Goal: Task Accomplishment & Management: Use online tool/utility

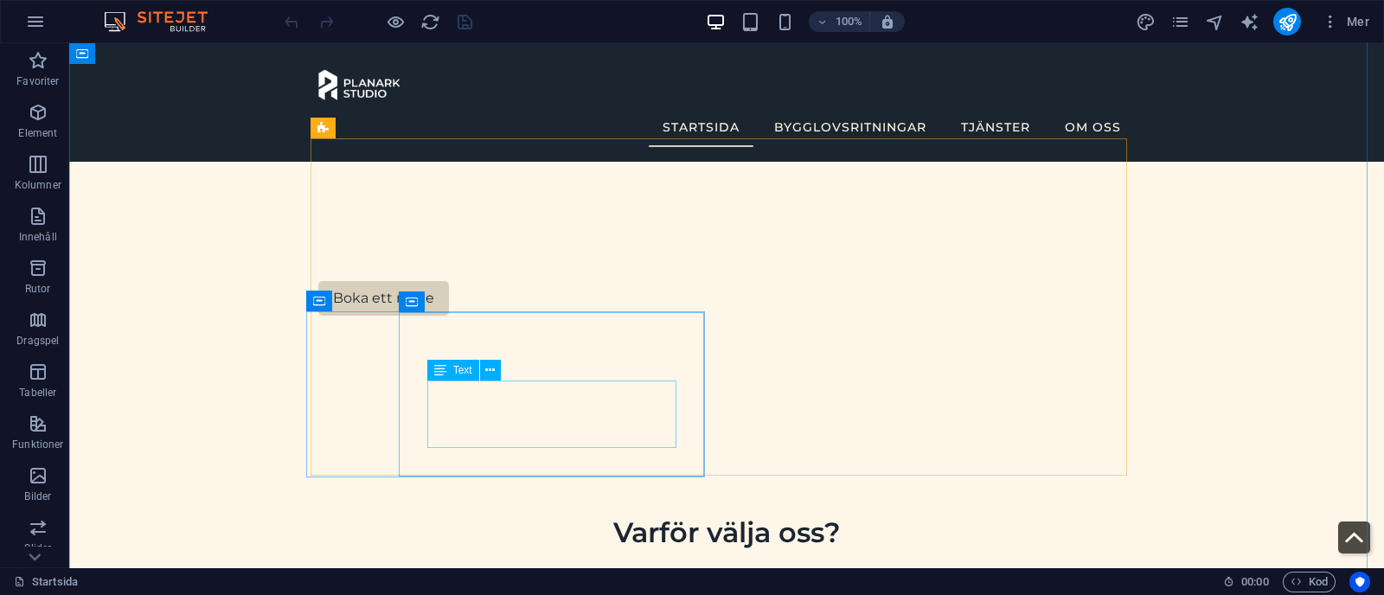
scroll to position [572, 0]
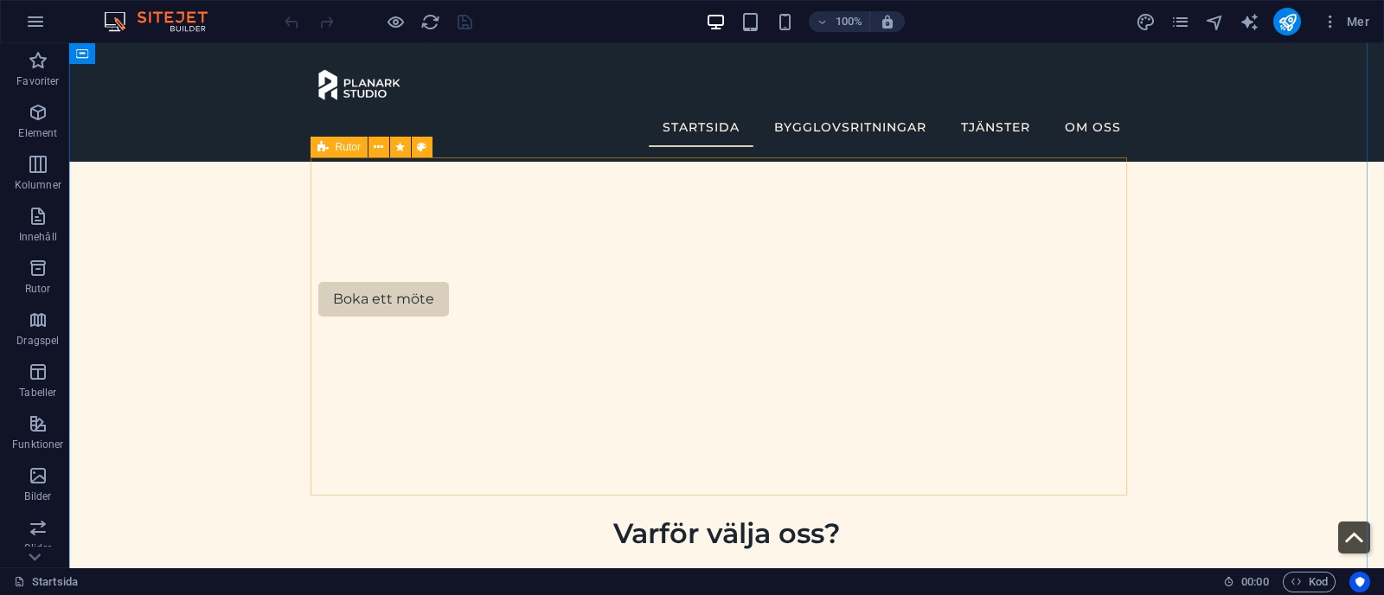
click at [323, 144] on icon at bounding box center [322, 147] width 11 height 21
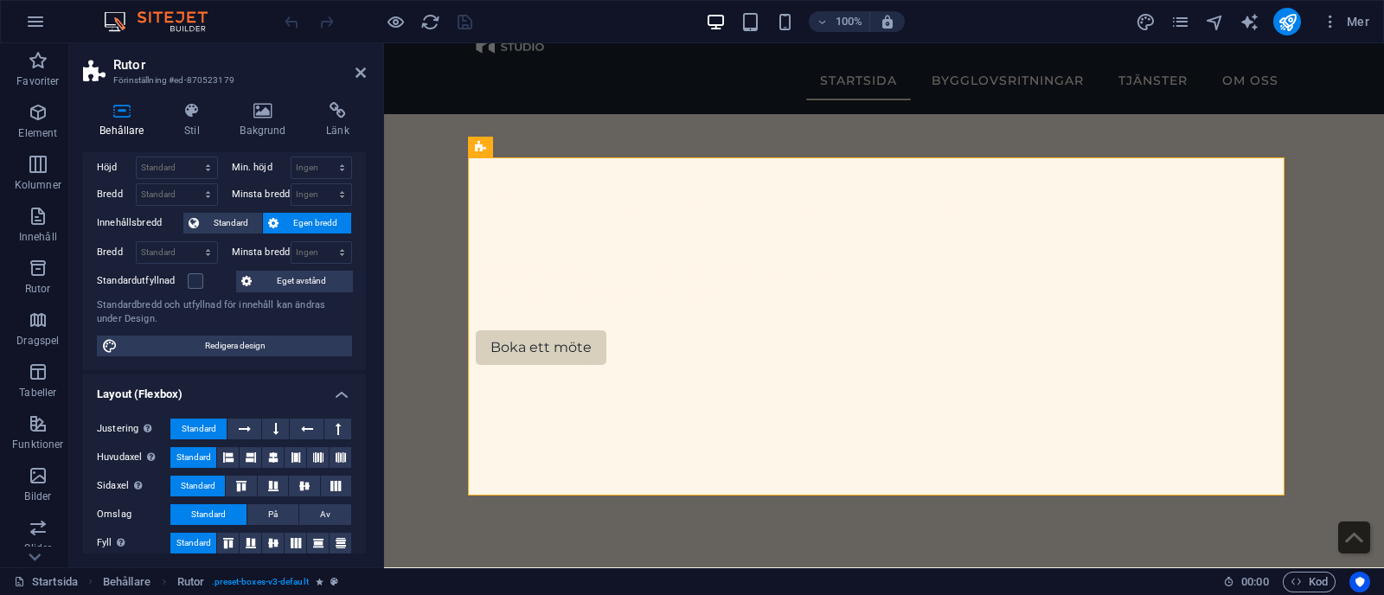
scroll to position [0, 0]
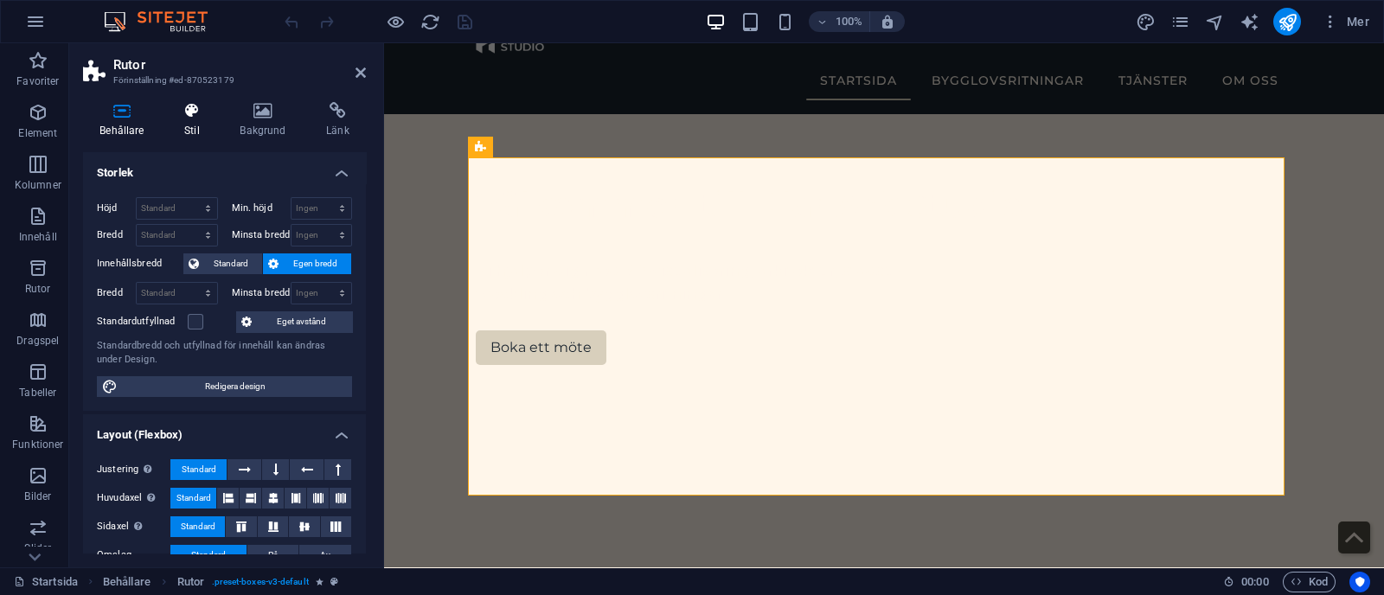
click at [192, 117] on icon at bounding box center [192, 110] width 48 height 17
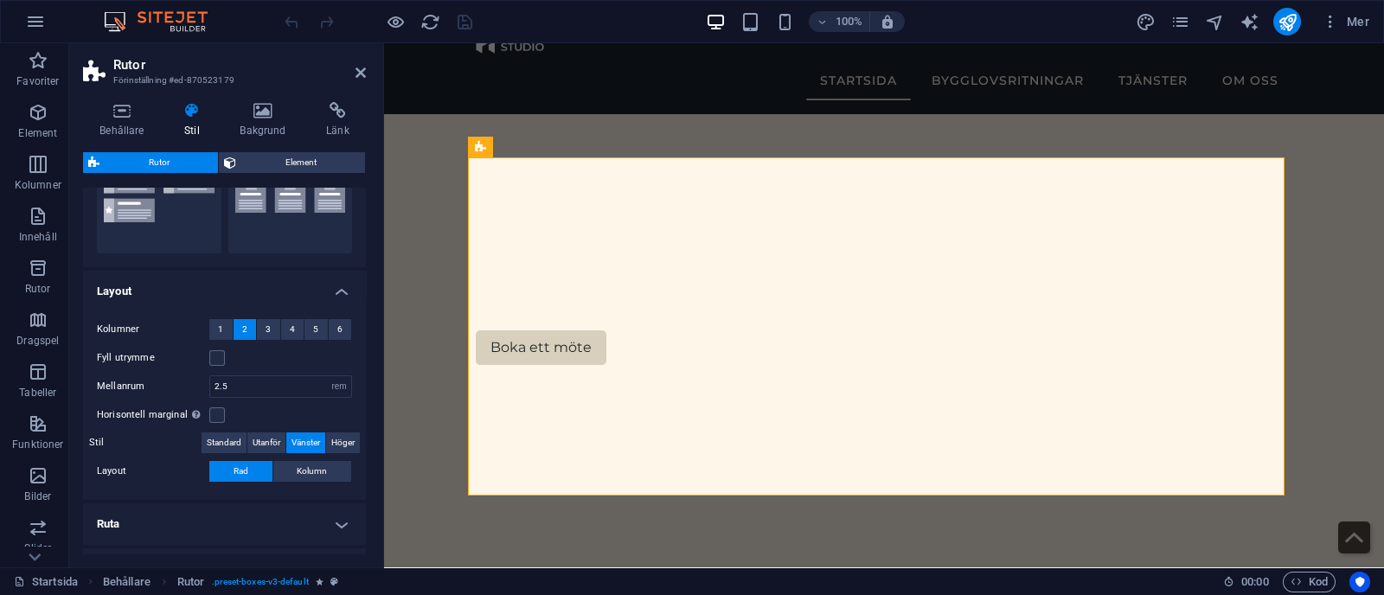
scroll to position [223, 0]
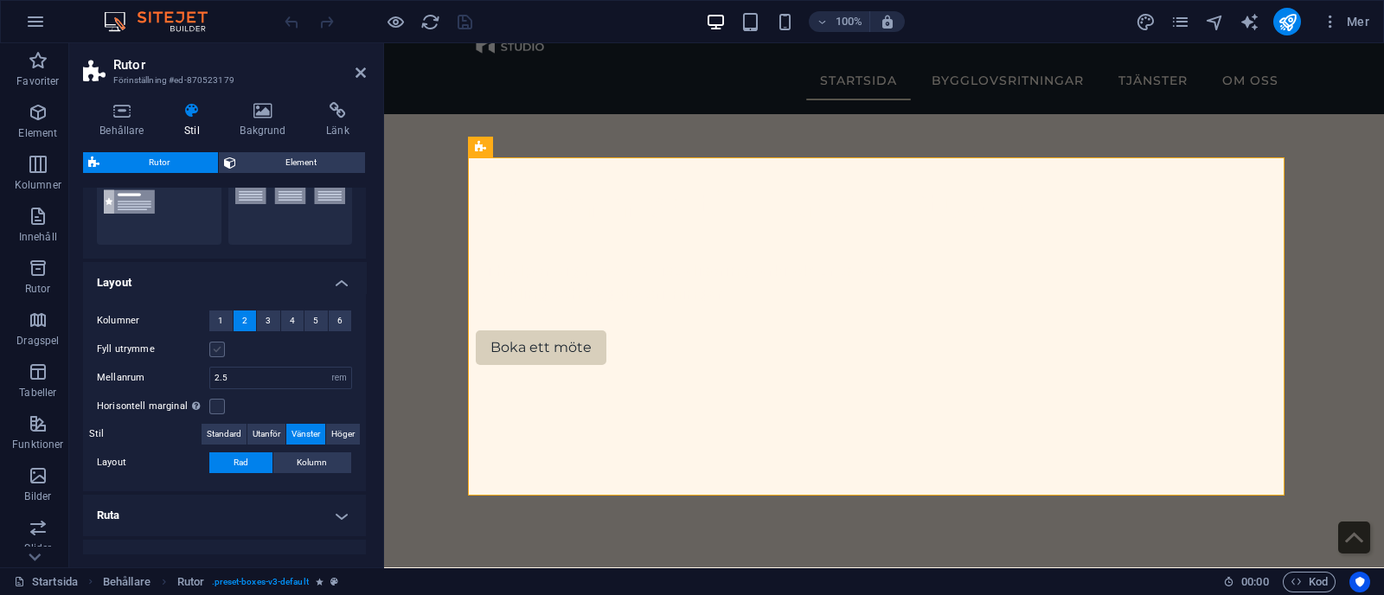
click at [216, 343] on label at bounding box center [217, 350] width 16 height 16
click at [0, 0] on input "Fyll utrymme" at bounding box center [0, 0] width 0 height 0
click at [216, 343] on label at bounding box center [217, 350] width 16 height 16
click at [0, 0] on input "Fyll utrymme" at bounding box center [0, 0] width 0 height 0
click at [216, 407] on label at bounding box center [217, 407] width 16 height 16
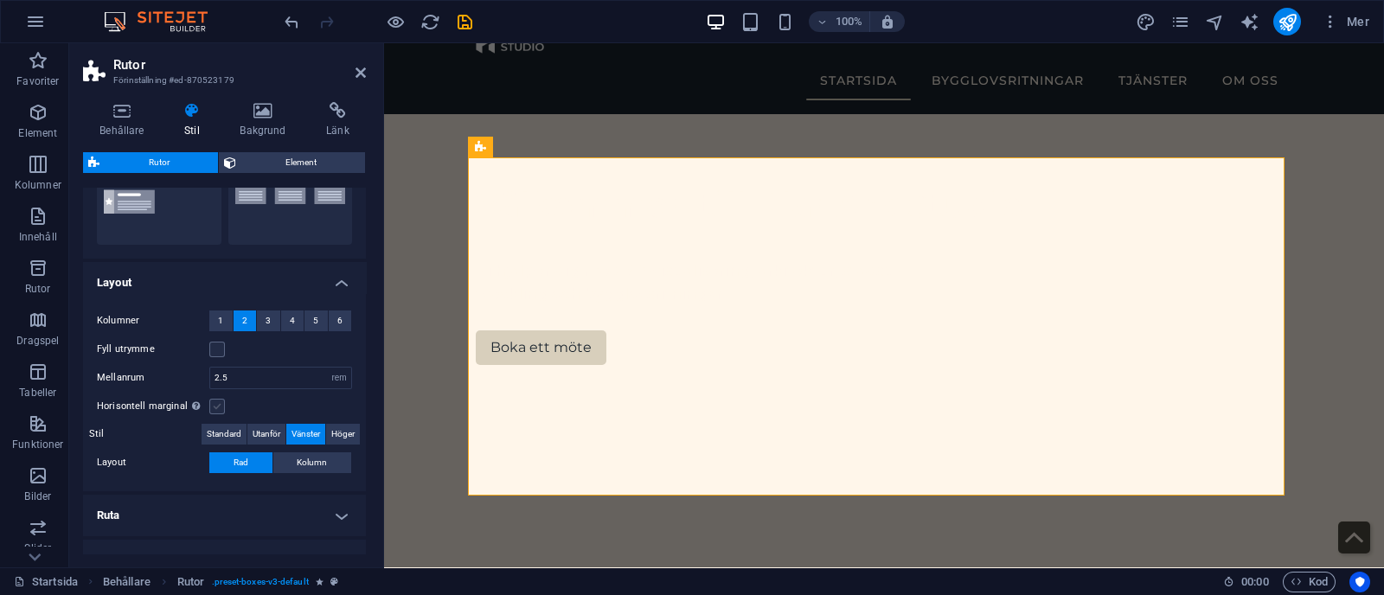
click at [0, 0] on input "Horisontell marginal Enbart om behållarnas "Innehållsbredd" inte är inställd på…" at bounding box center [0, 0] width 0 height 0
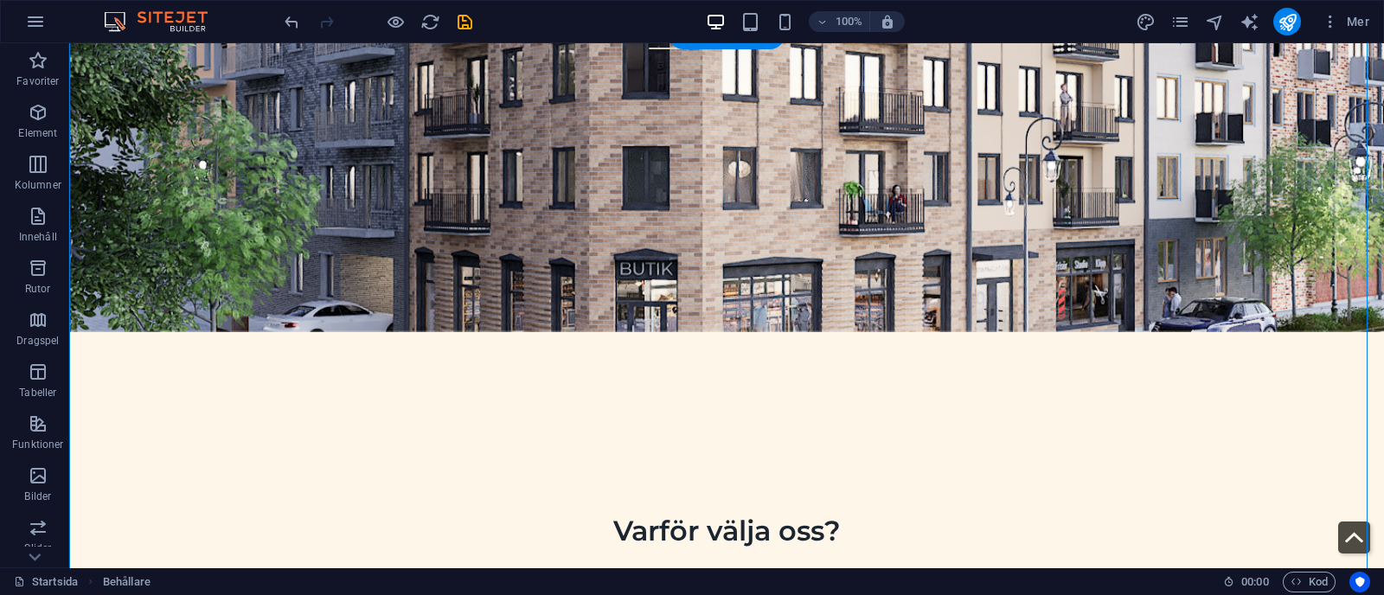
scroll to position [624, 0]
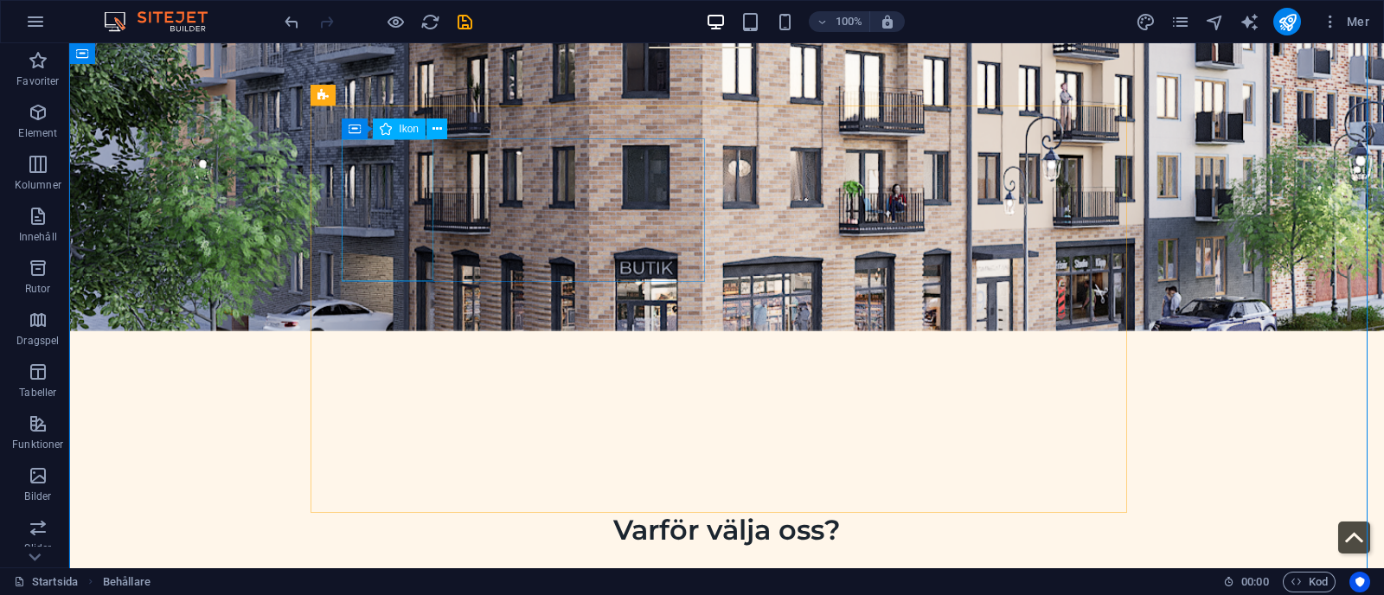
select select "xMidYMid"
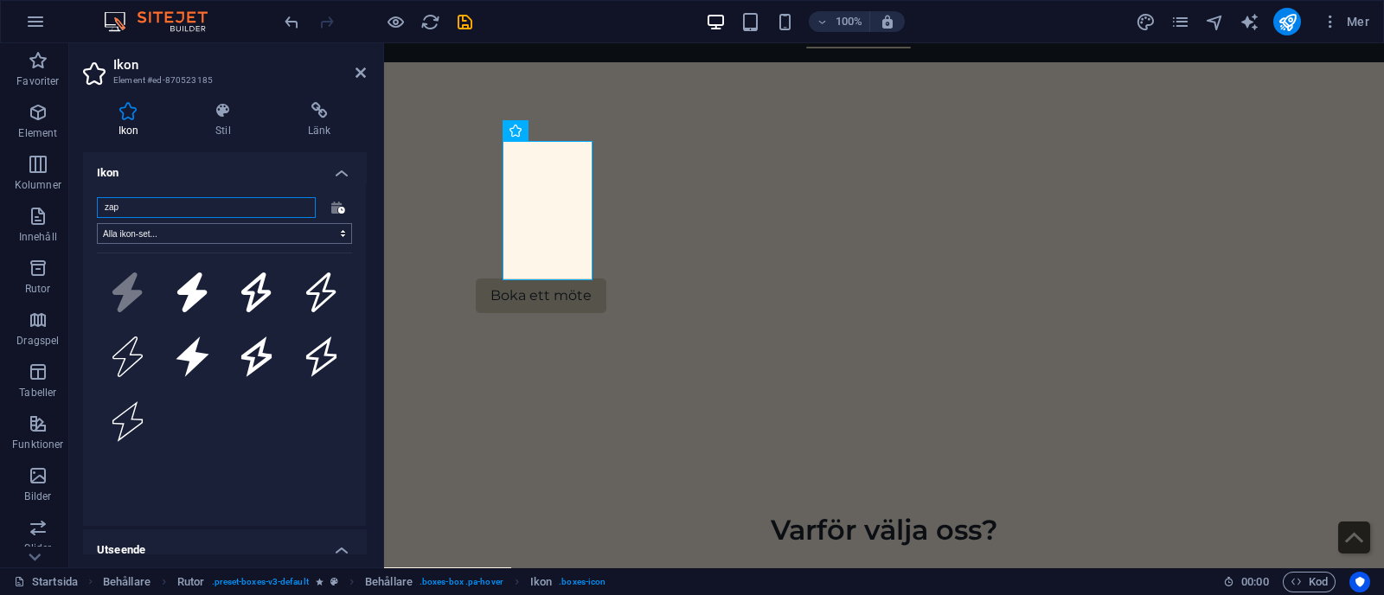
type input "zap"
click at [306, 231] on select "Alla ikon-set... IcoFont Ionicons FontAwesome Brands FontAwesome Duotone FontAw…" at bounding box center [224, 233] width 255 height 21
select select "font-awesome-sharp-light"
click at [97, 223] on select "Alla ikon-set... IcoFont Ionicons FontAwesome Brands FontAwesome Duotone FontAw…" at bounding box center [224, 233] width 255 height 21
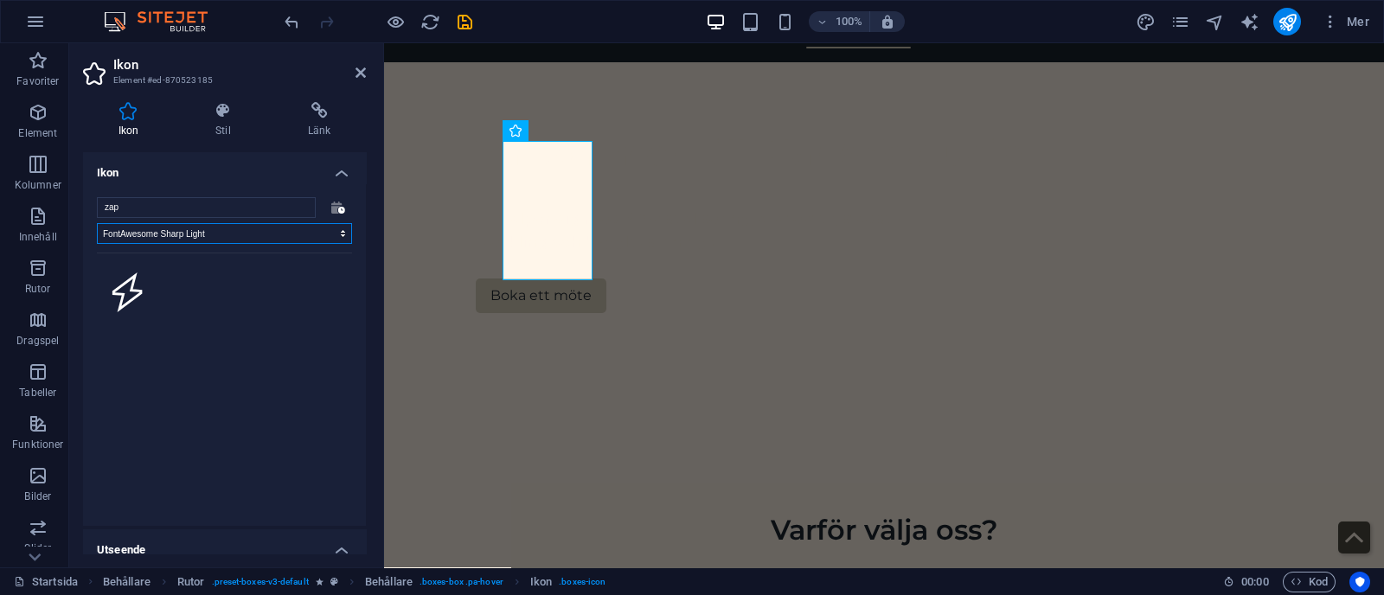
click at [291, 240] on select "Alla ikon-set... IcoFont Ionicons FontAwesome Brands FontAwesome Duotone FontAw…" at bounding box center [224, 233] width 255 height 21
click at [97, 223] on select "Alla ikon-set... IcoFont Ionicons FontAwesome Brands FontAwesome Duotone FontAw…" at bounding box center [224, 233] width 255 height 21
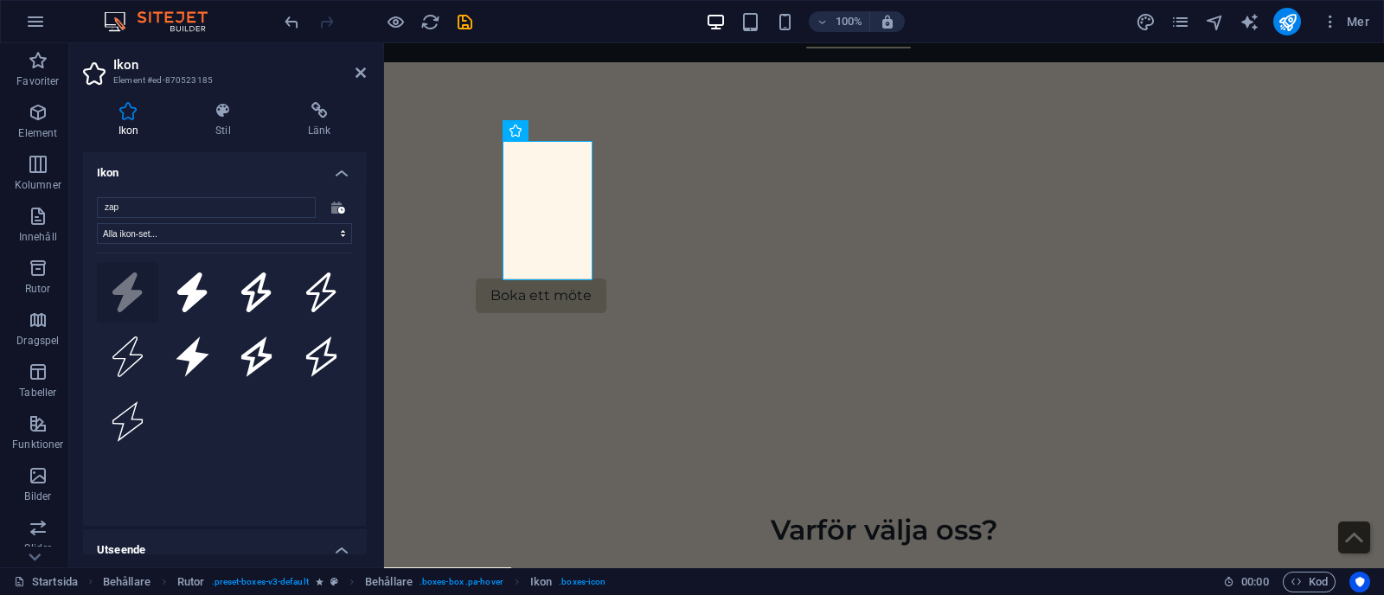
click at [126, 268] on button ".fa-secondary{opacity:.4}" at bounding box center [127, 292] width 61 height 61
click at [195, 294] on icon at bounding box center [192, 293] width 30 height 41
click at [261, 279] on icon at bounding box center [256, 293] width 30 height 41
click at [305, 362] on icon at bounding box center [321, 357] width 35 height 41
click at [259, 234] on select "Alla ikon-set... IcoFont Ionicons FontAwesome Brands FontAwesome Duotone FontAw…" at bounding box center [224, 233] width 255 height 21
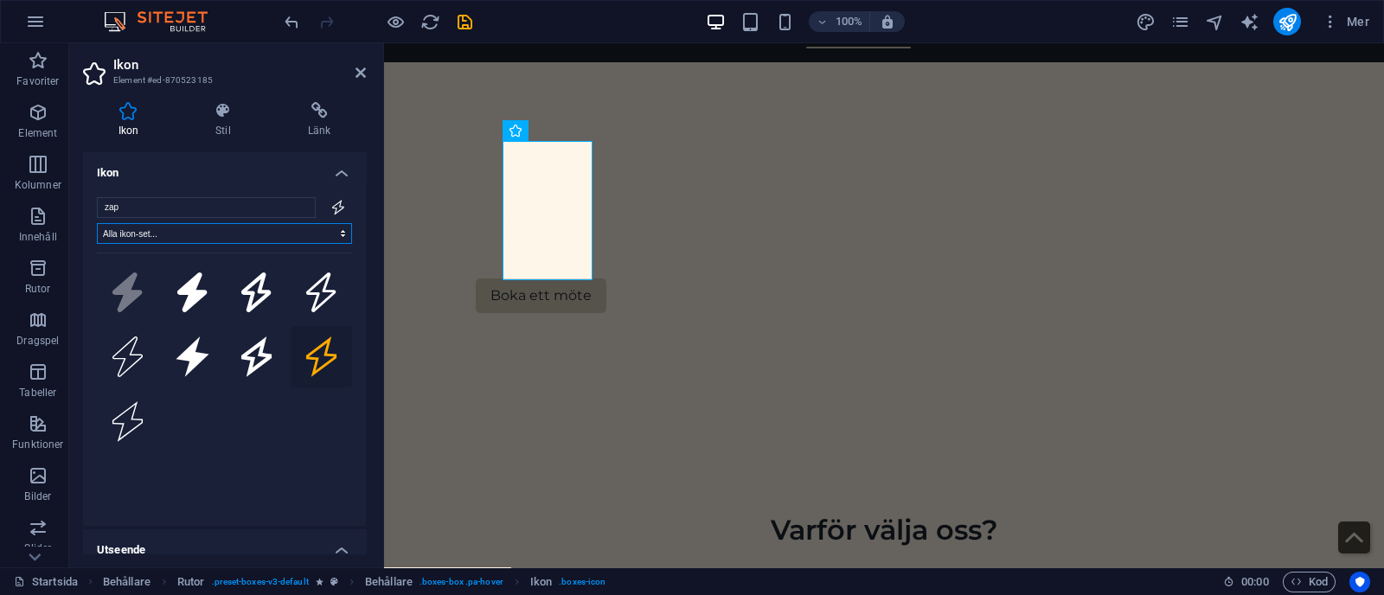
select select "font-awesome-sharp-light"
click at [97, 223] on select "Alla ikon-set... IcoFont Ionicons FontAwesome Brands FontAwesome Duotone FontAw…" at bounding box center [224, 233] width 255 height 21
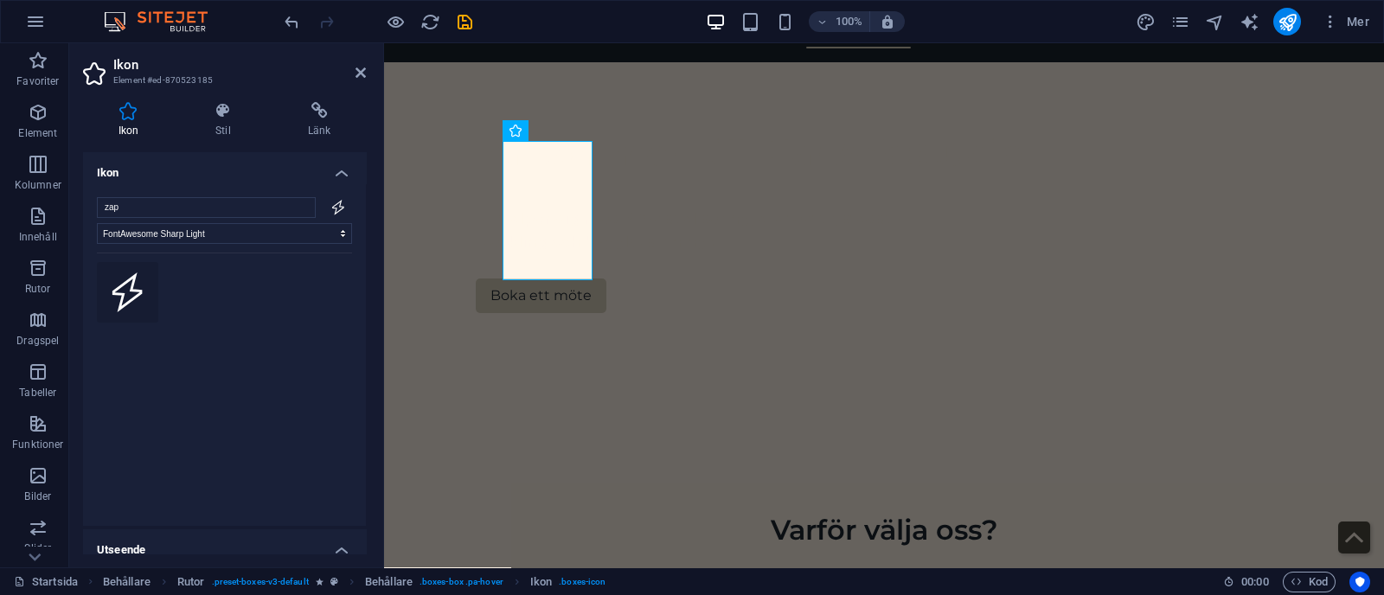
click at [134, 287] on icon at bounding box center [127, 293] width 35 height 41
click at [247, 235] on select "Alla ikon-set... IcoFont Ionicons FontAwesome Brands FontAwesome Duotone FontAw…" at bounding box center [224, 233] width 255 height 21
select select
click at [97, 223] on select "Alla ikon-set... IcoFont Ionicons FontAwesome Brands FontAwesome Duotone FontAw…" at bounding box center [224, 233] width 255 height 21
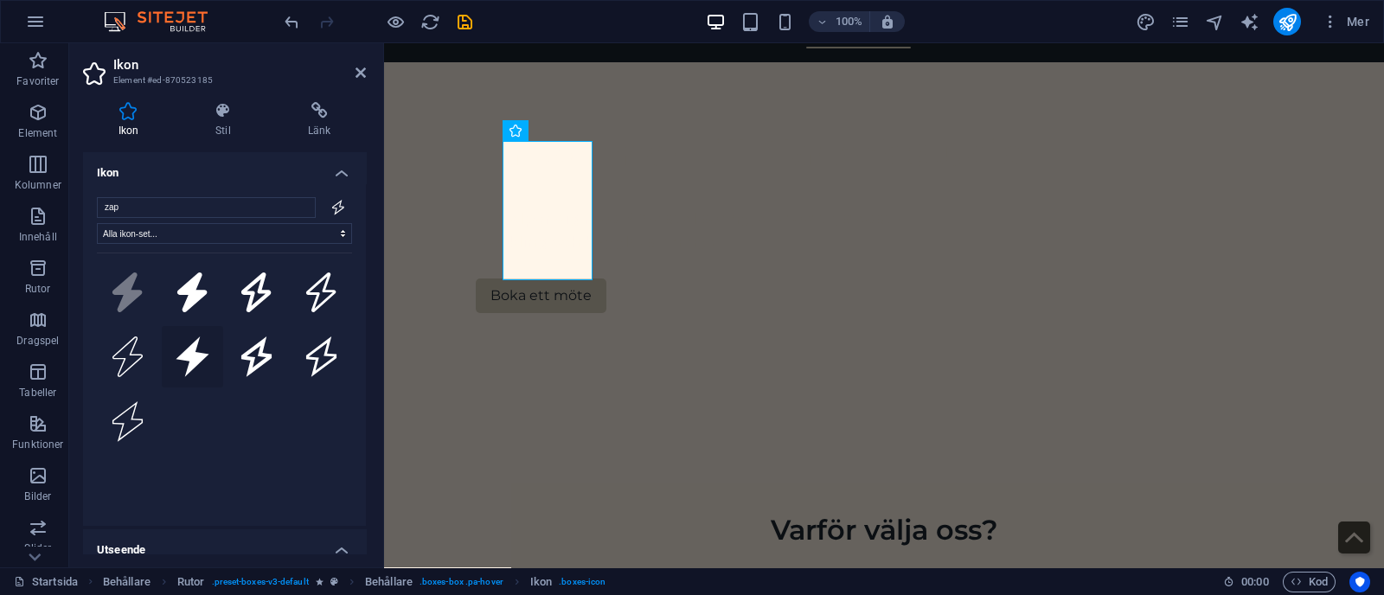
click at [183, 357] on icon at bounding box center [192, 357] width 33 height 41
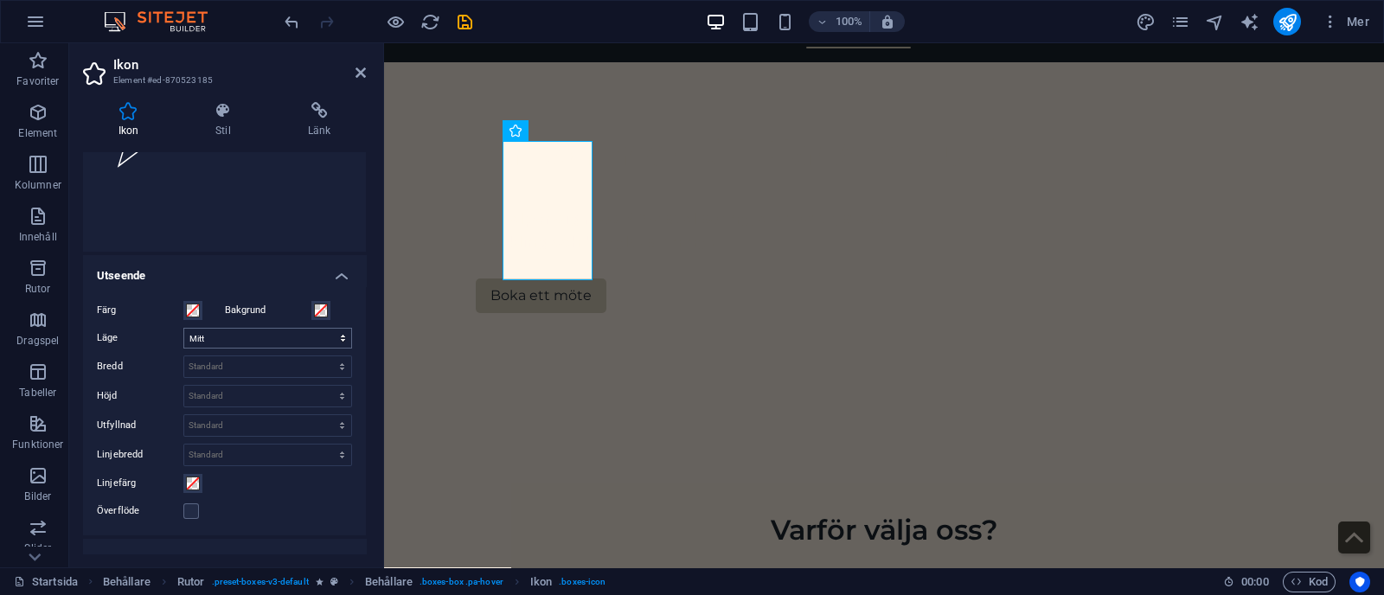
scroll to position [275, 0]
click at [196, 311] on span at bounding box center [193, 310] width 14 height 14
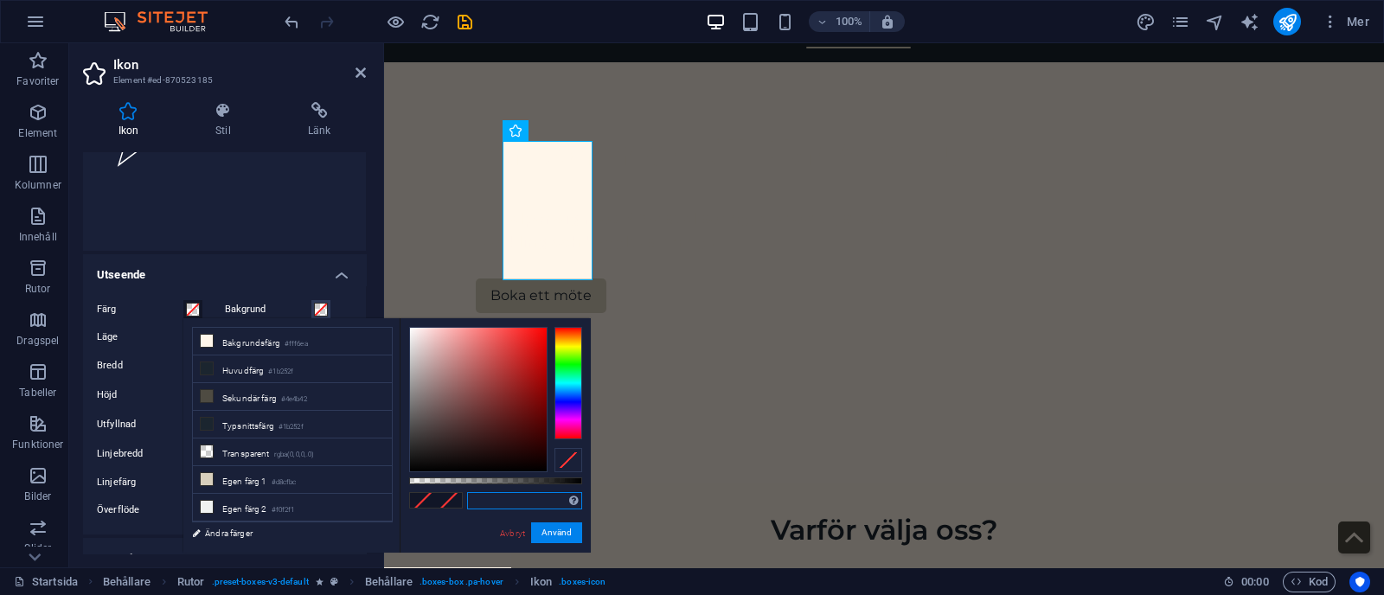
click at [483, 499] on input "text" at bounding box center [524, 500] width 115 height 17
paste input "#F97316"
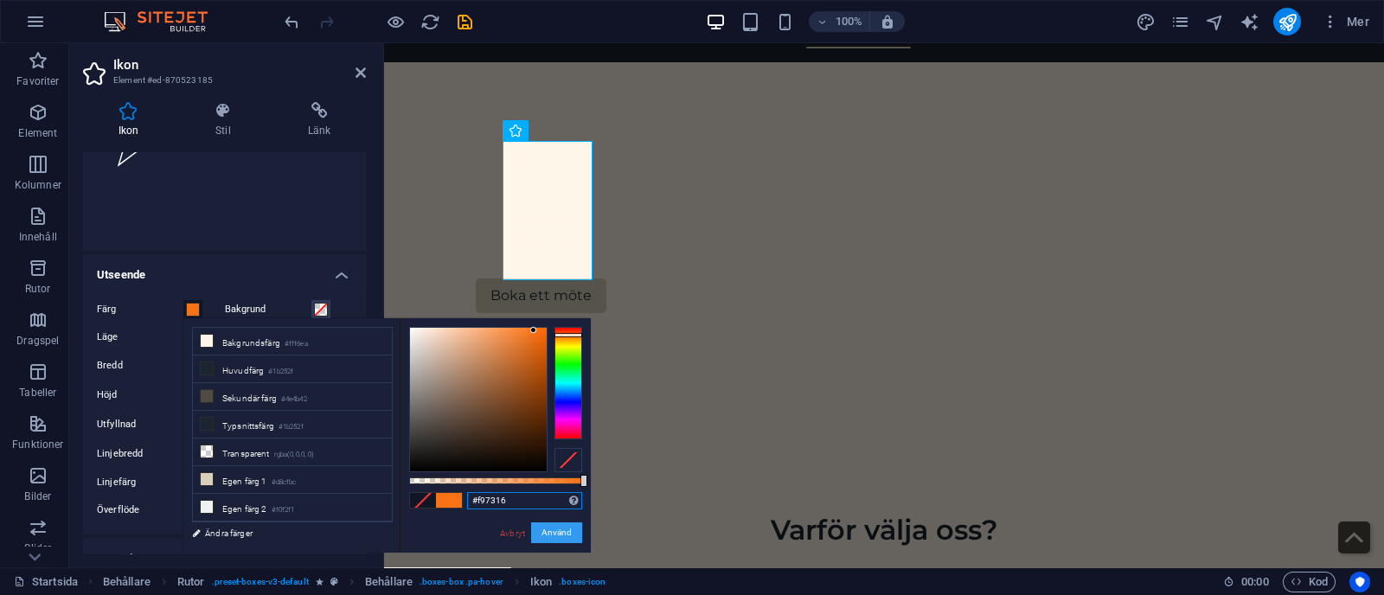
type input "#f97316"
click at [555, 532] on button "Använd" at bounding box center [556, 533] width 51 height 21
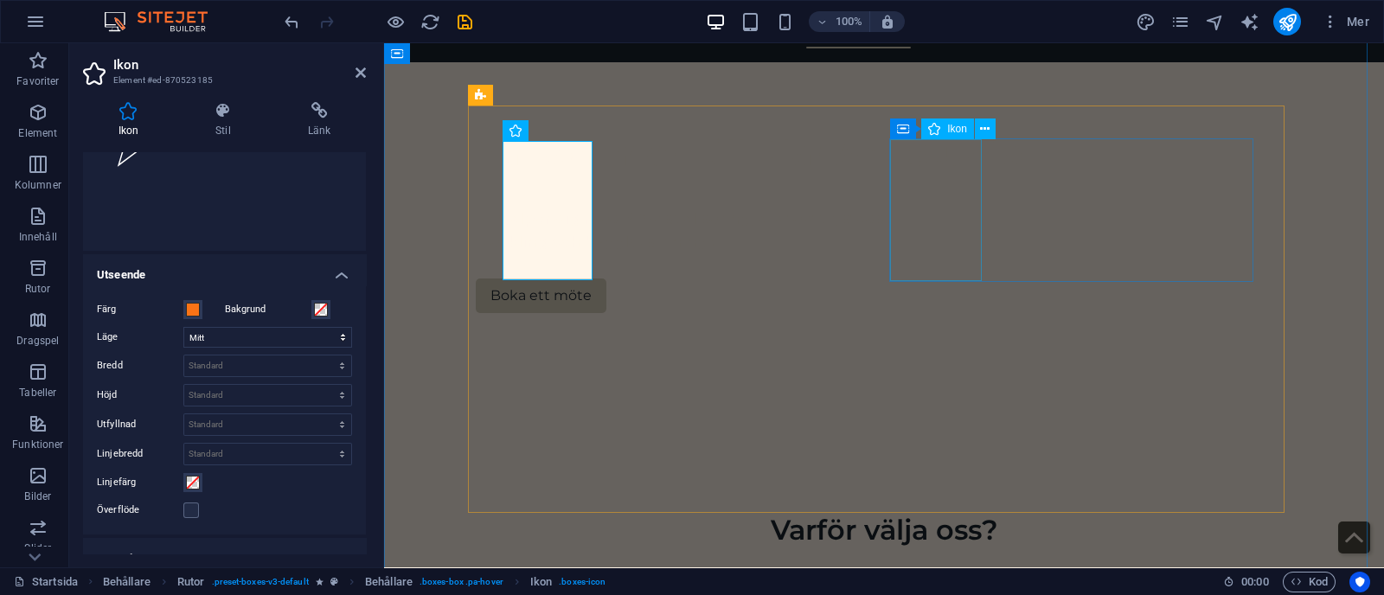
select select "xMidYMid"
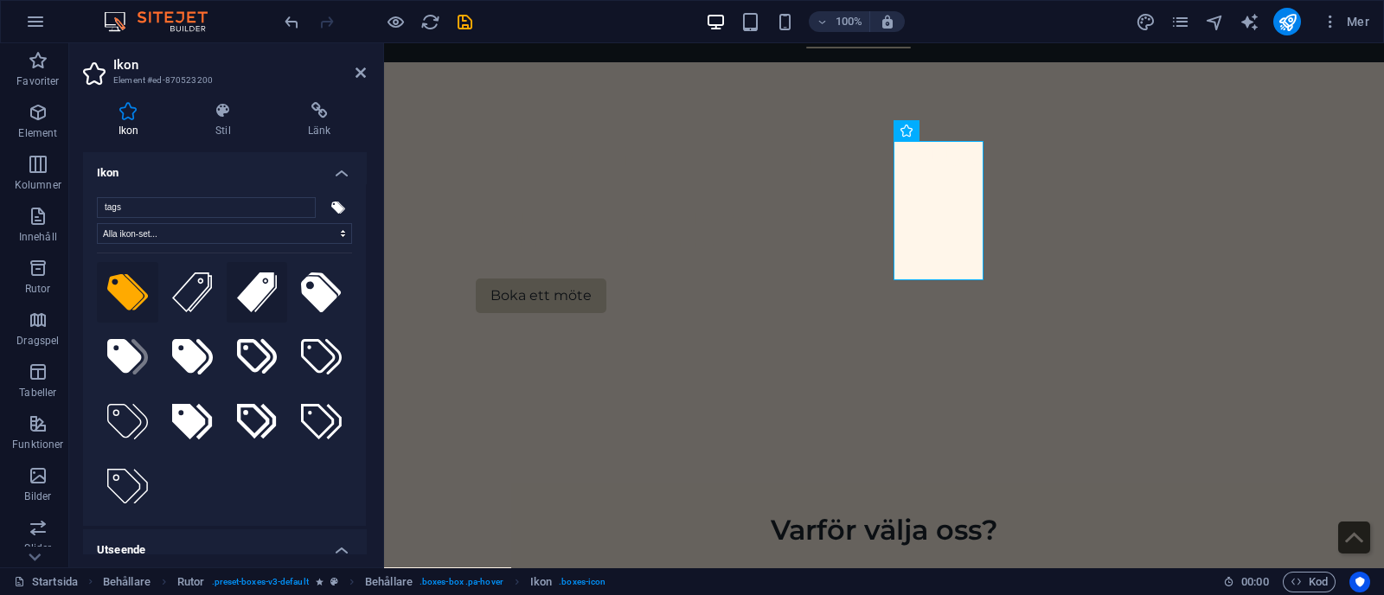
click at [248, 302] on icon at bounding box center [257, 293] width 41 height 41
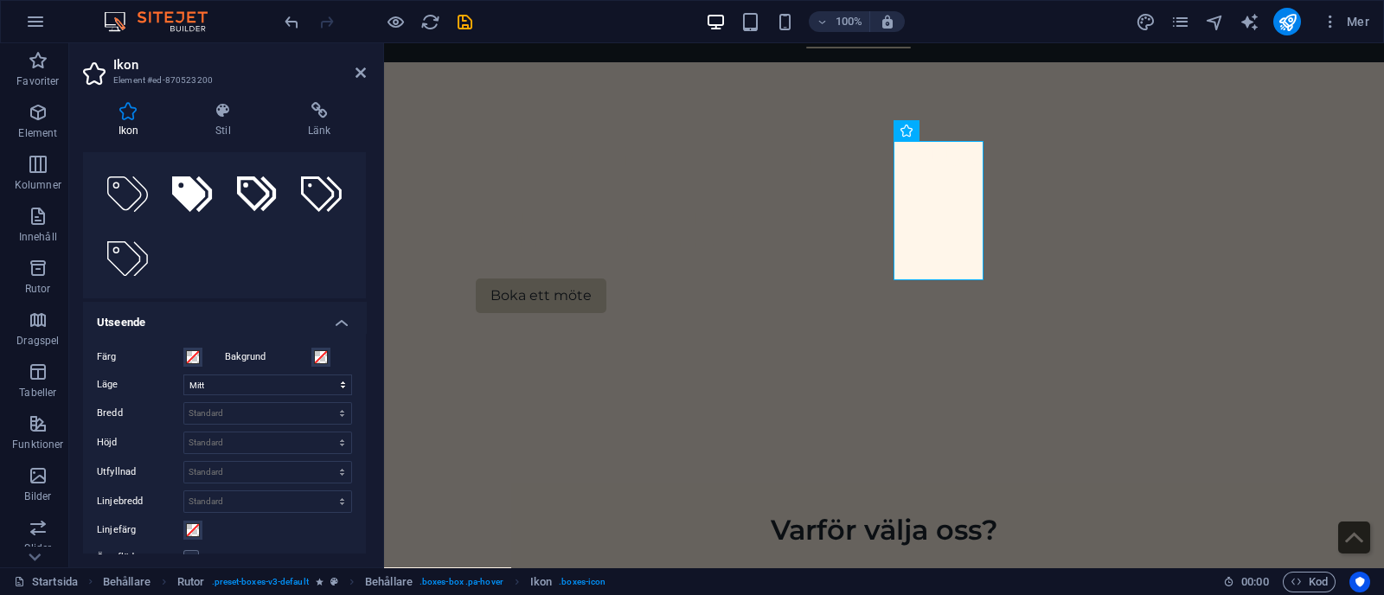
scroll to position [238, 0]
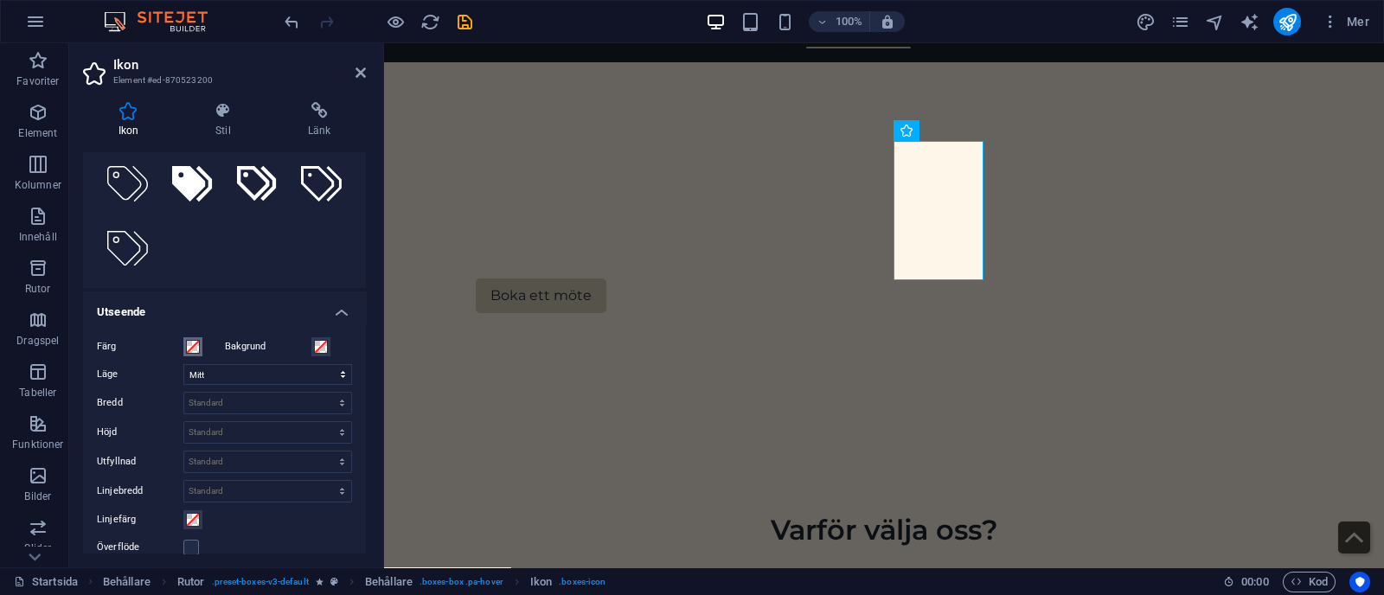
click at [192, 350] on span at bounding box center [193, 347] width 14 height 14
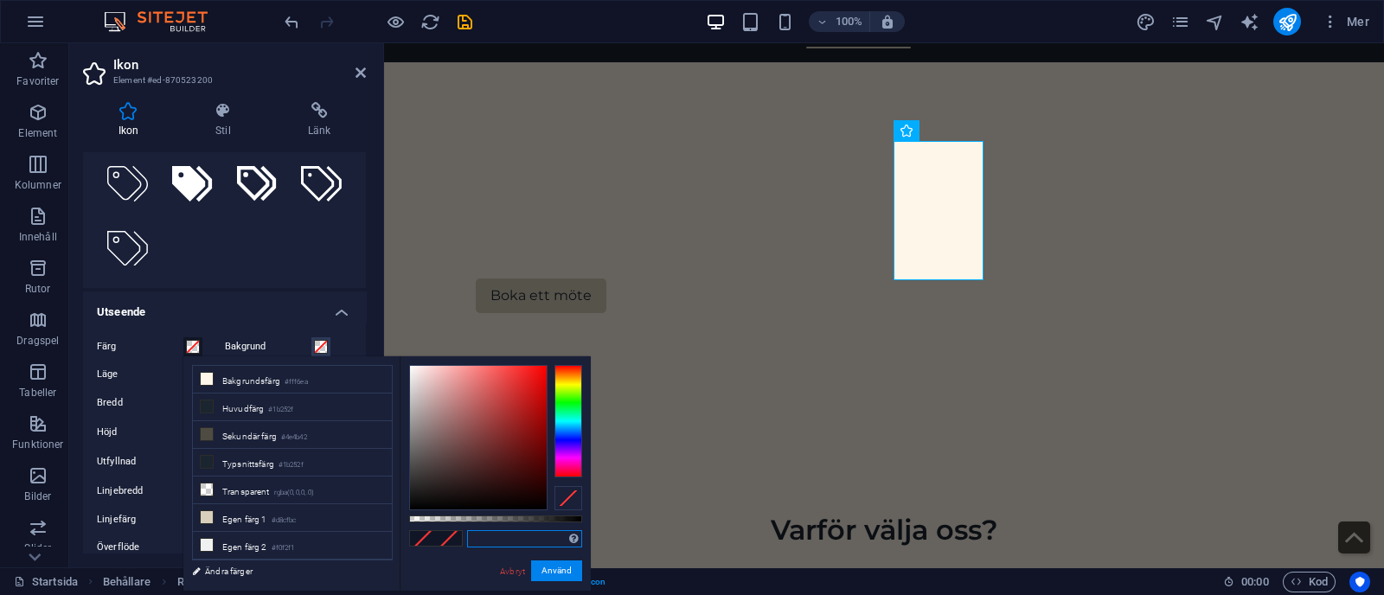
click at [495, 539] on input "text" at bounding box center [524, 538] width 115 height 17
paste input "#10B981"
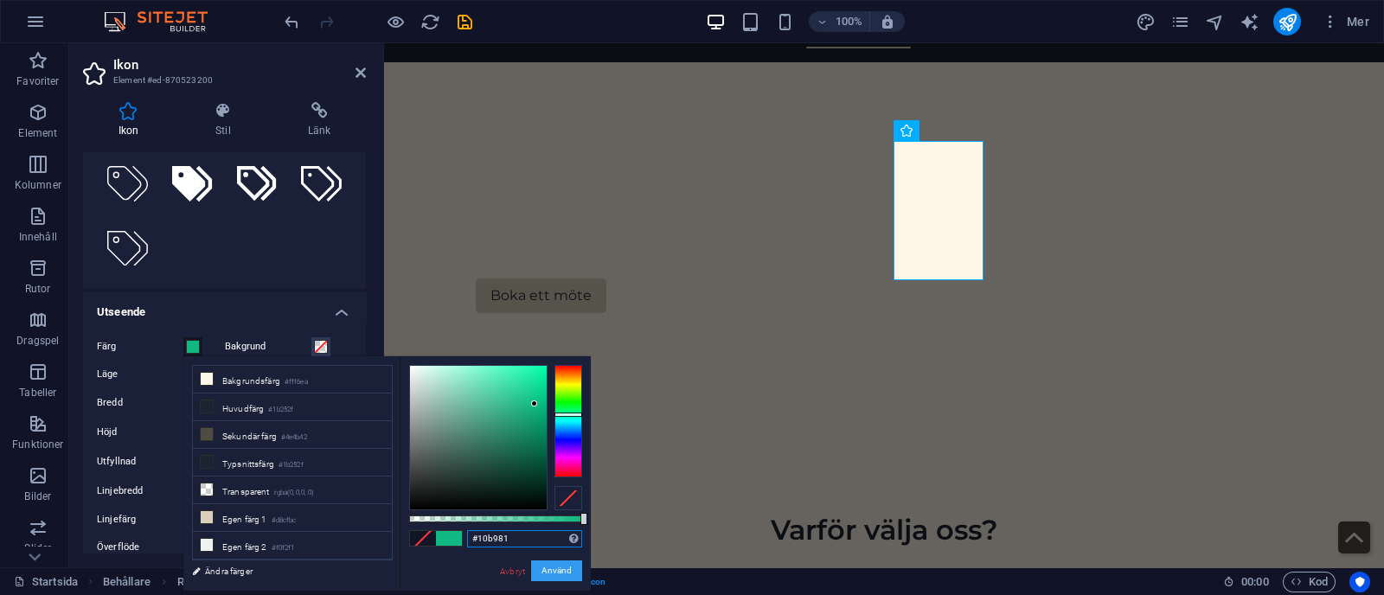
type input "#10b981"
click at [564, 569] on button "Använd" at bounding box center [556, 571] width 51 height 21
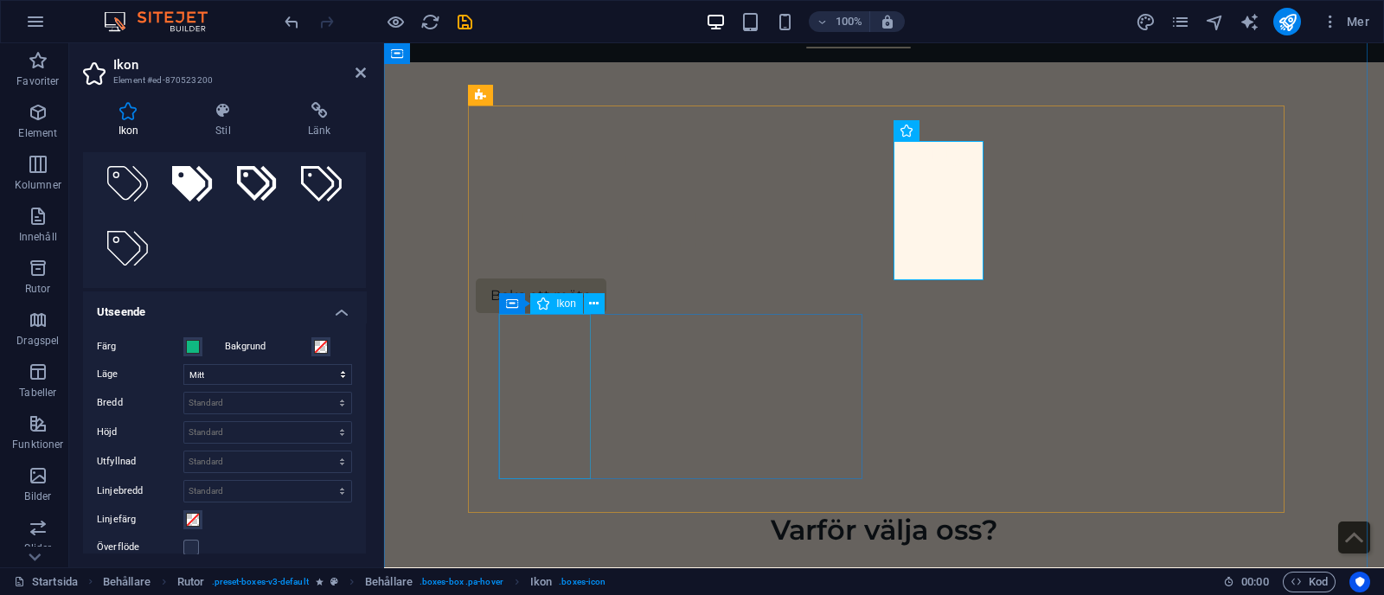
select select "xMidYMid"
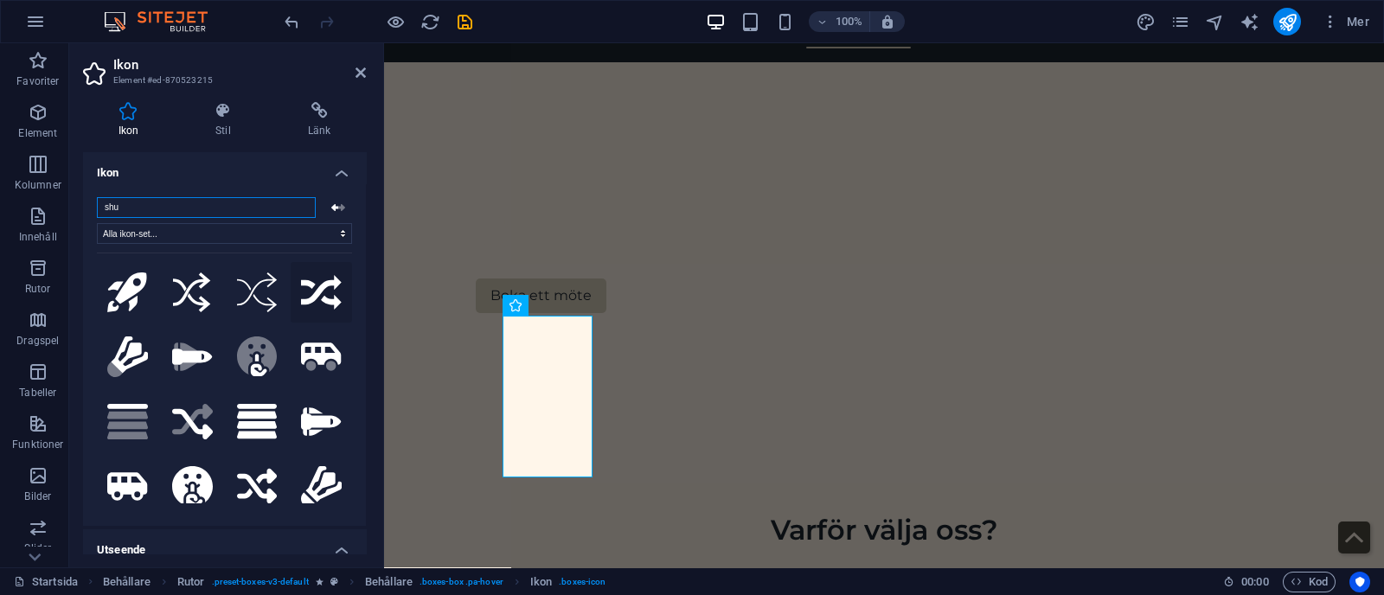
type input "shu"
click at [314, 306] on icon at bounding box center [321, 292] width 41 height 35
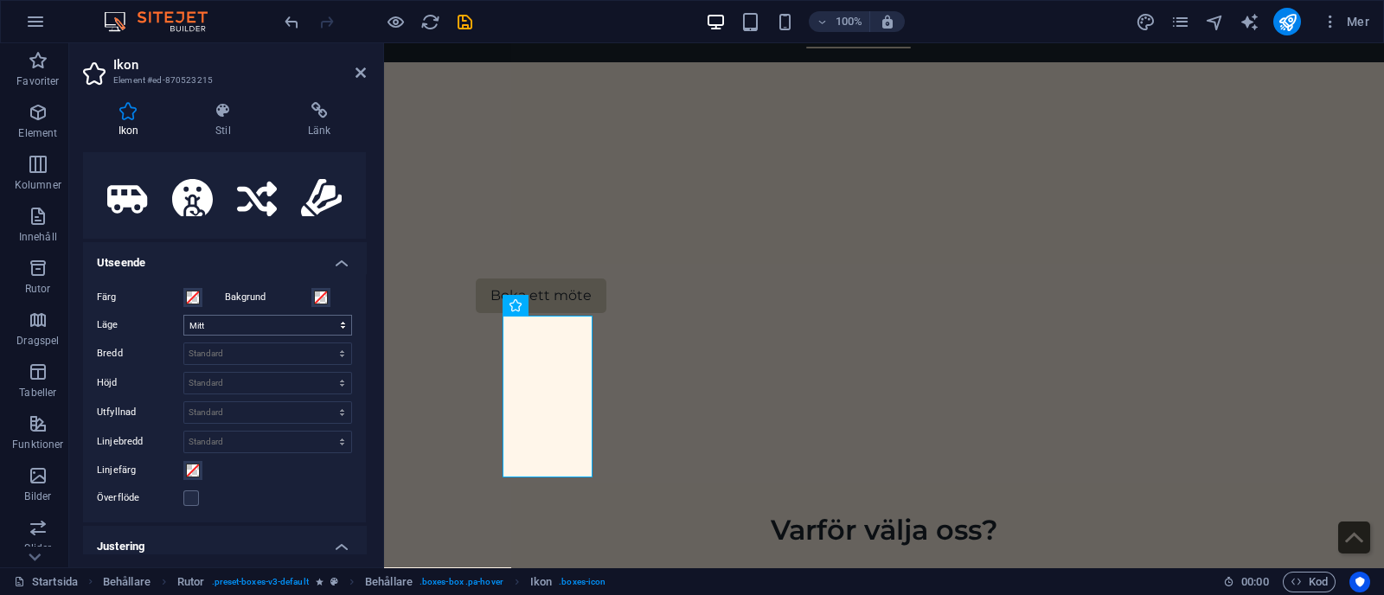
scroll to position [288, 0]
click at [188, 292] on span at bounding box center [193, 297] width 14 height 14
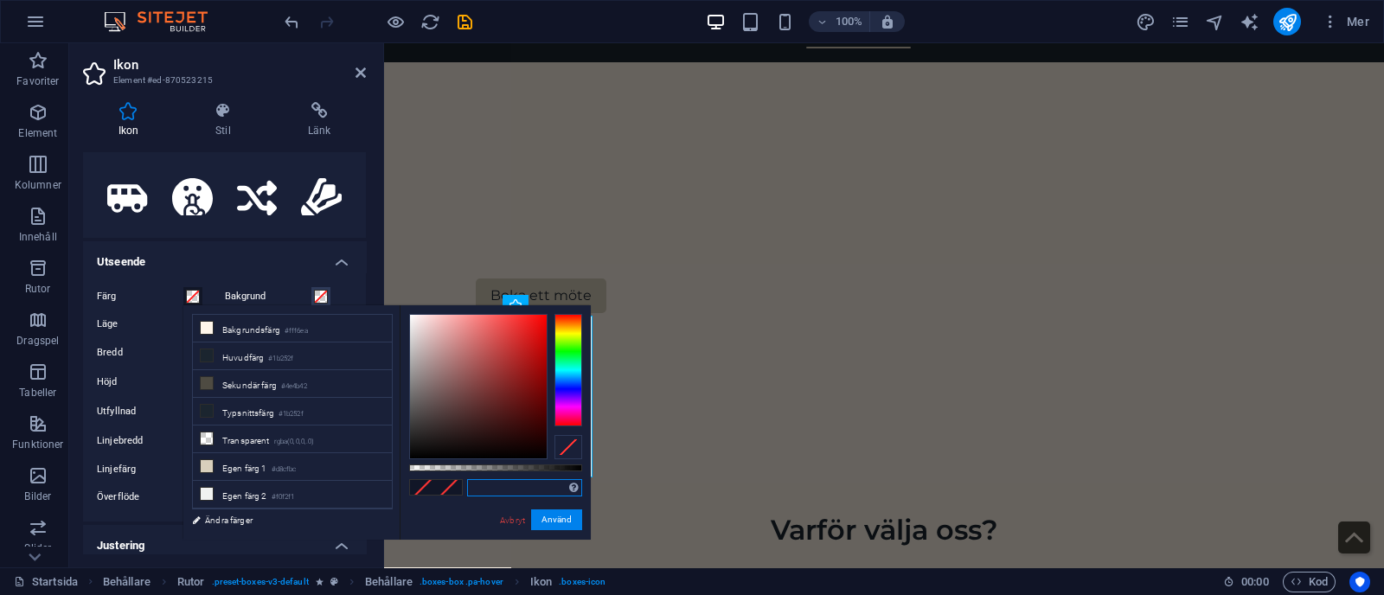
click at [497, 488] on input "text" at bounding box center [524, 487] width 115 height 17
paste input "#8B5CF6"
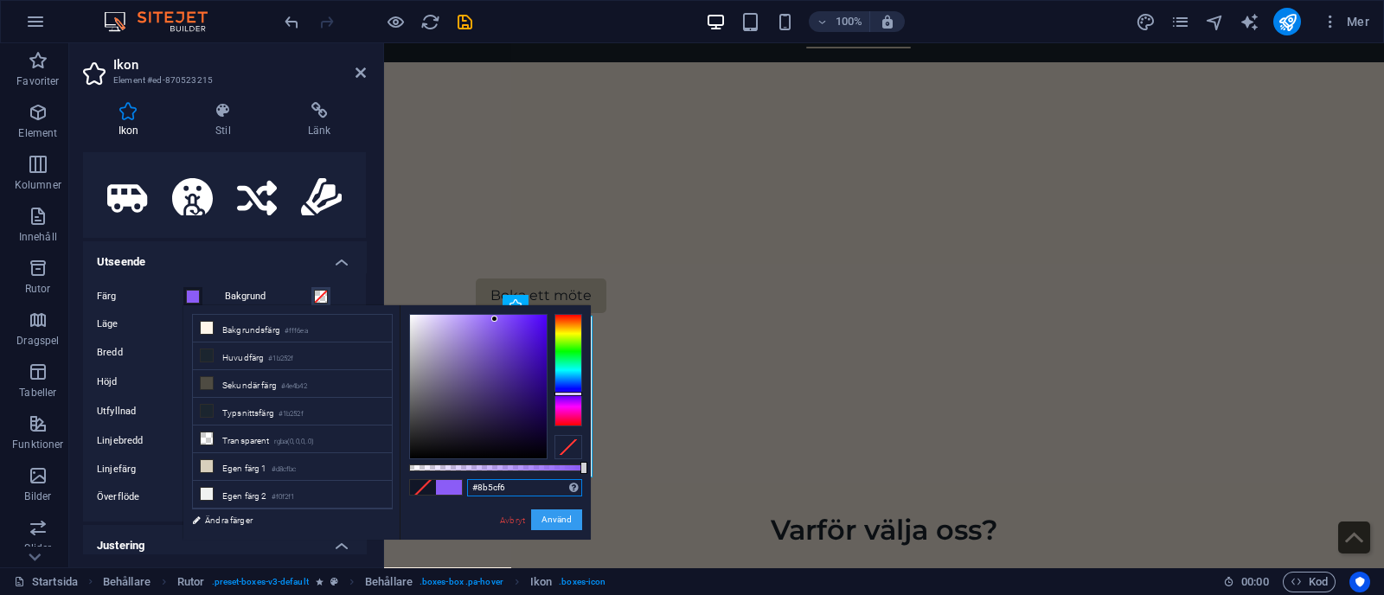
type input "#8b5cf6"
click at [560, 515] on button "Använd" at bounding box center [556, 520] width 51 height 21
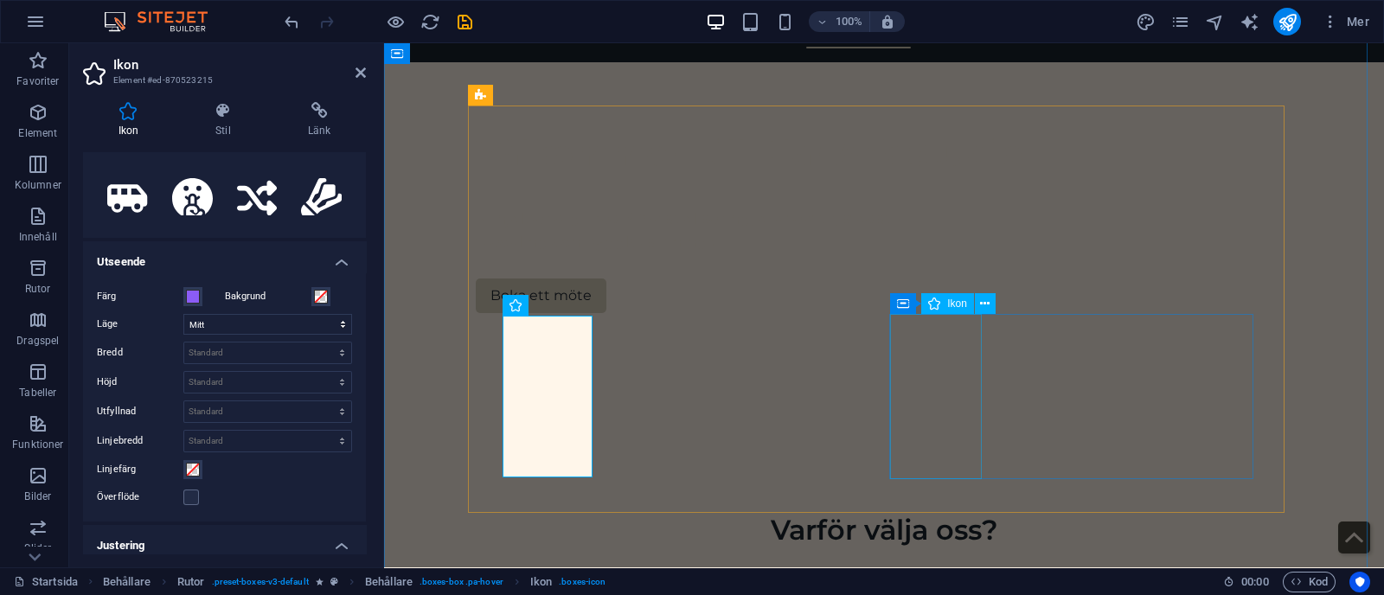
select select "xMidYMid"
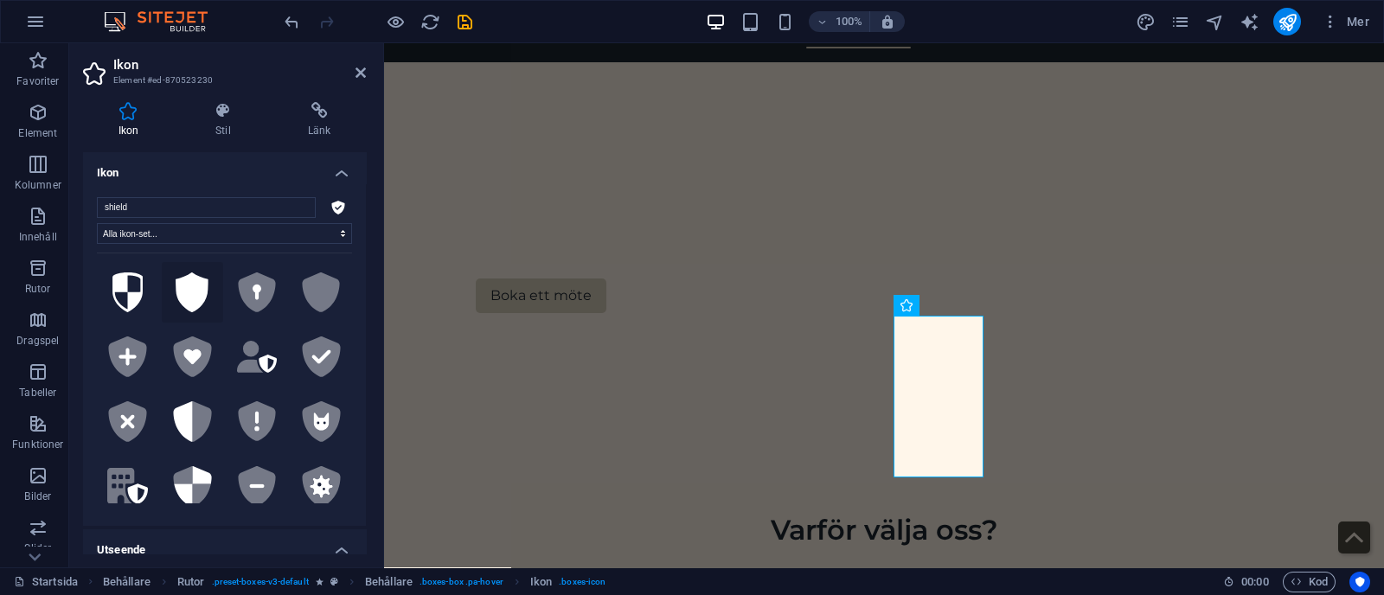
type input "shield"
click at [196, 291] on icon at bounding box center [192, 293] width 33 height 41
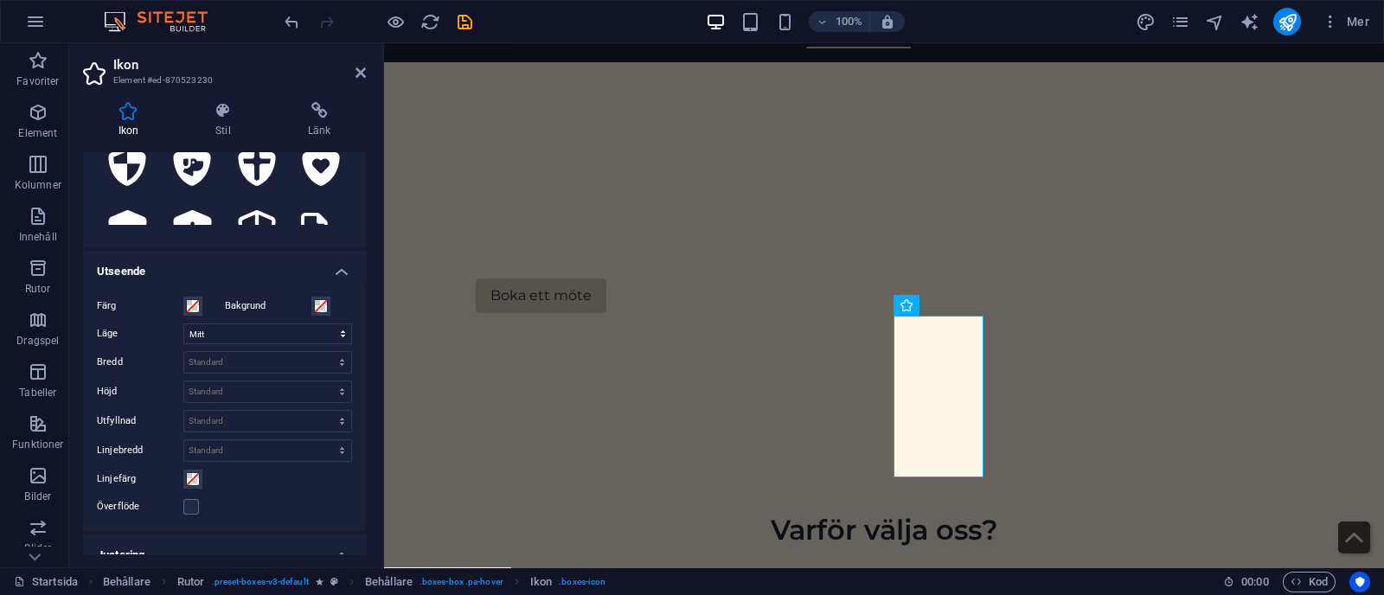
scroll to position [266, 0]
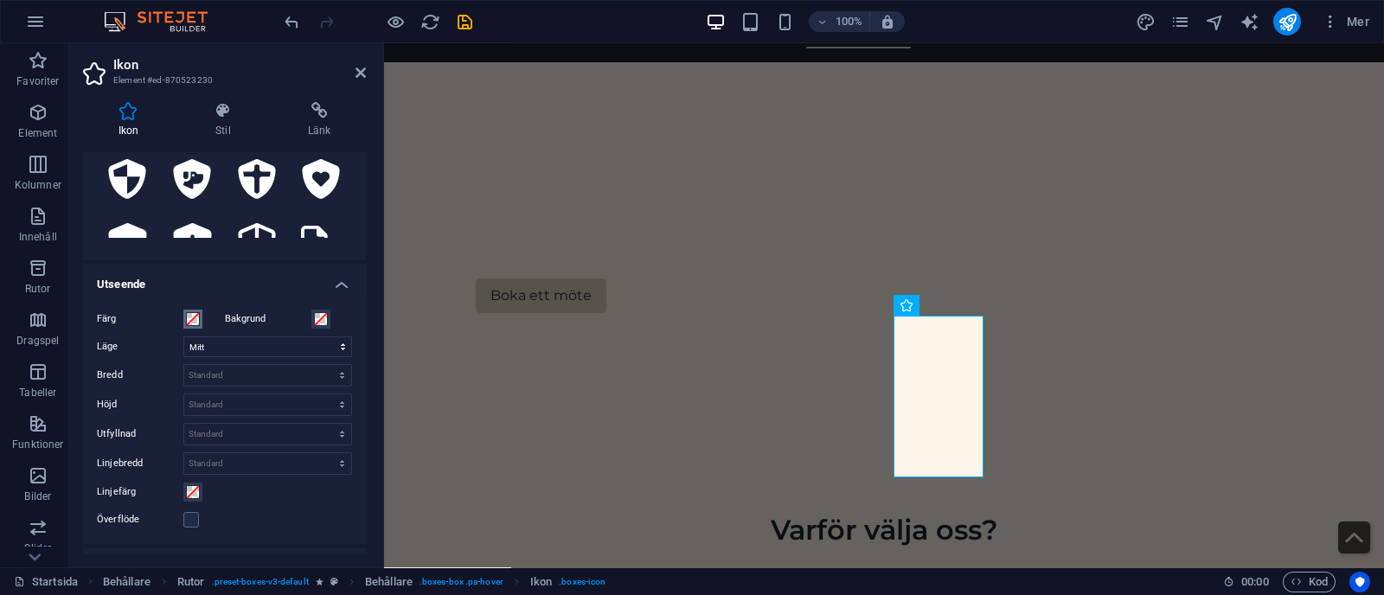
click at [193, 317] on span at bounding box center [193, 319] width 14 height 14
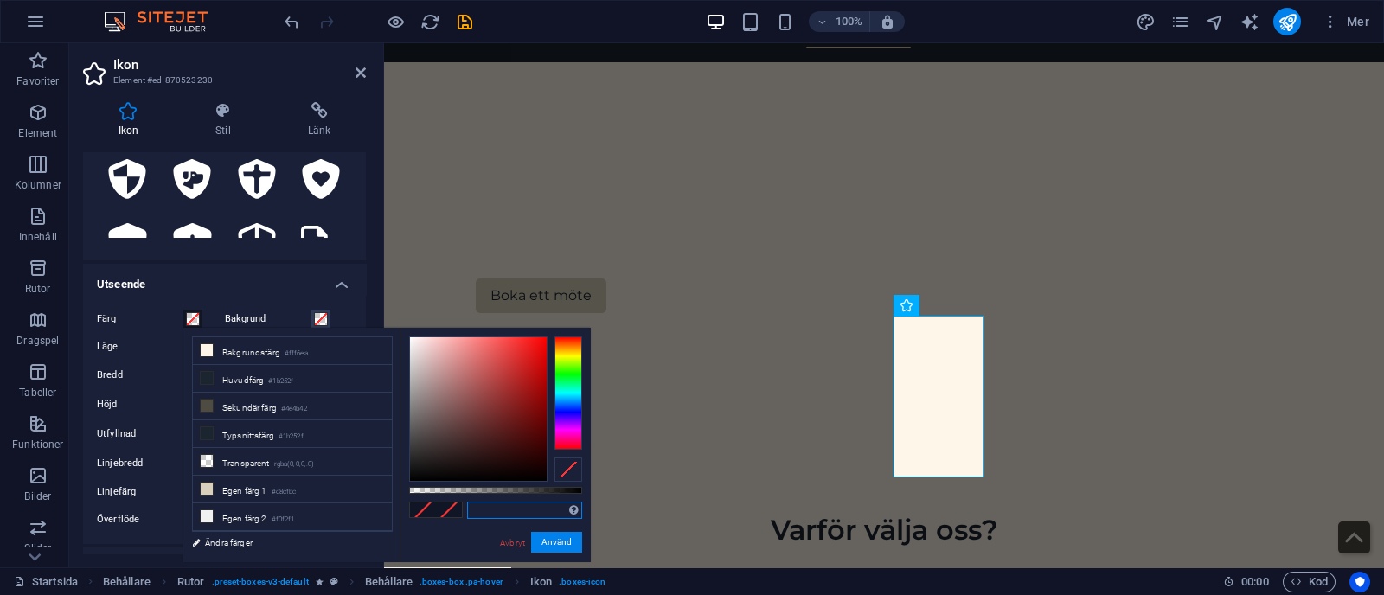
click at [501, 511] on input "text" at bounding box center [524, 510] width 115 height 17
paste input "(#2563EB"
click at [476, 505] on input "(#2563EB" at bounding box center [524, 510] width 115 height 17
type input "#2563EB"
click at [551, 548] on button "Använd" at bounding box center [556, 542] width 51 height 21
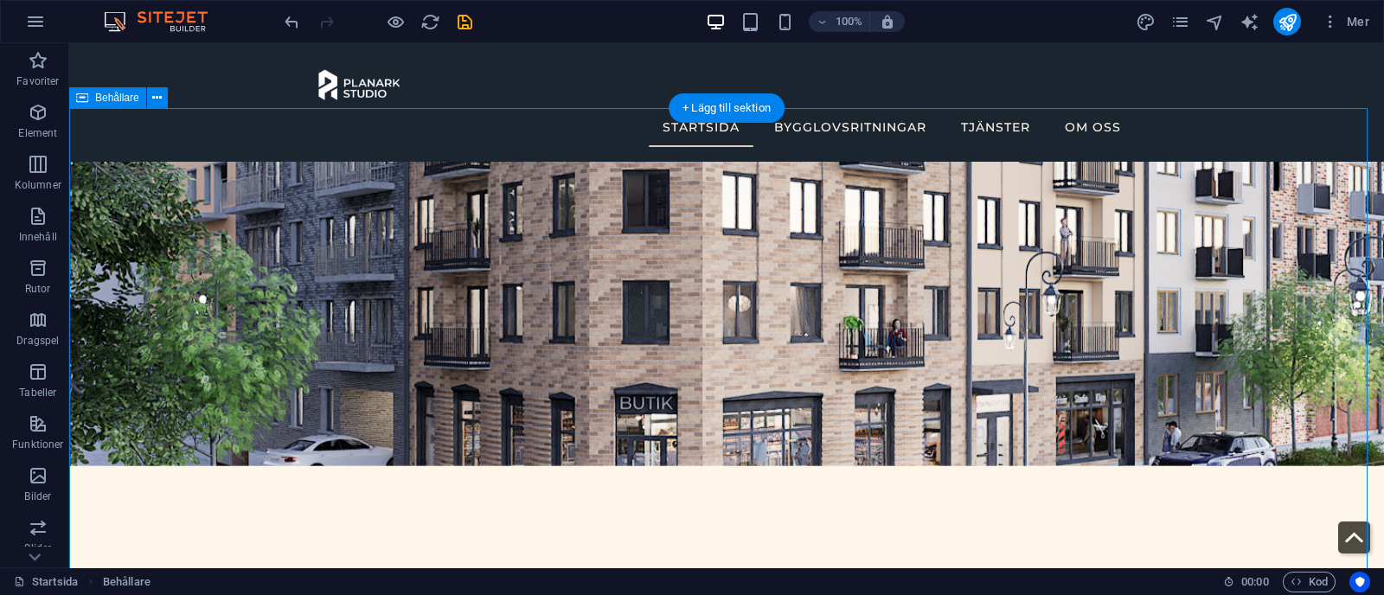
scroll to position [457, 0]
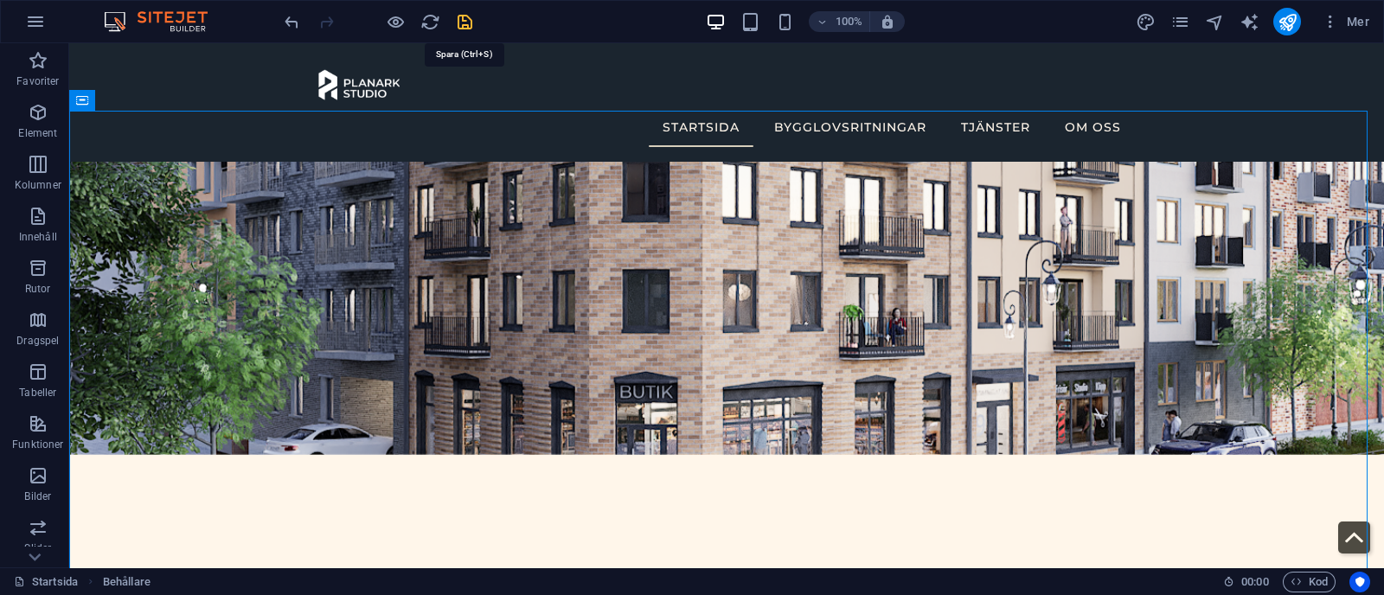
click at [468, 24] on icon "save" at bounding box center [465, 22] width 20 height 20
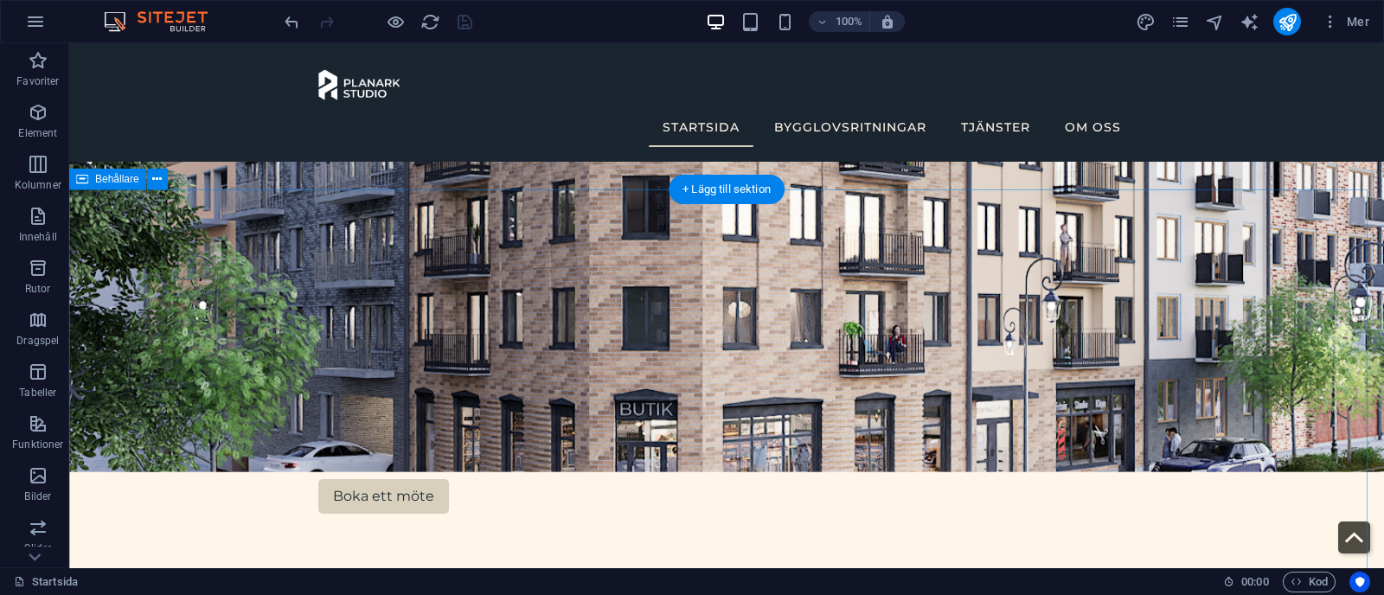
scroll to position [370, 0]
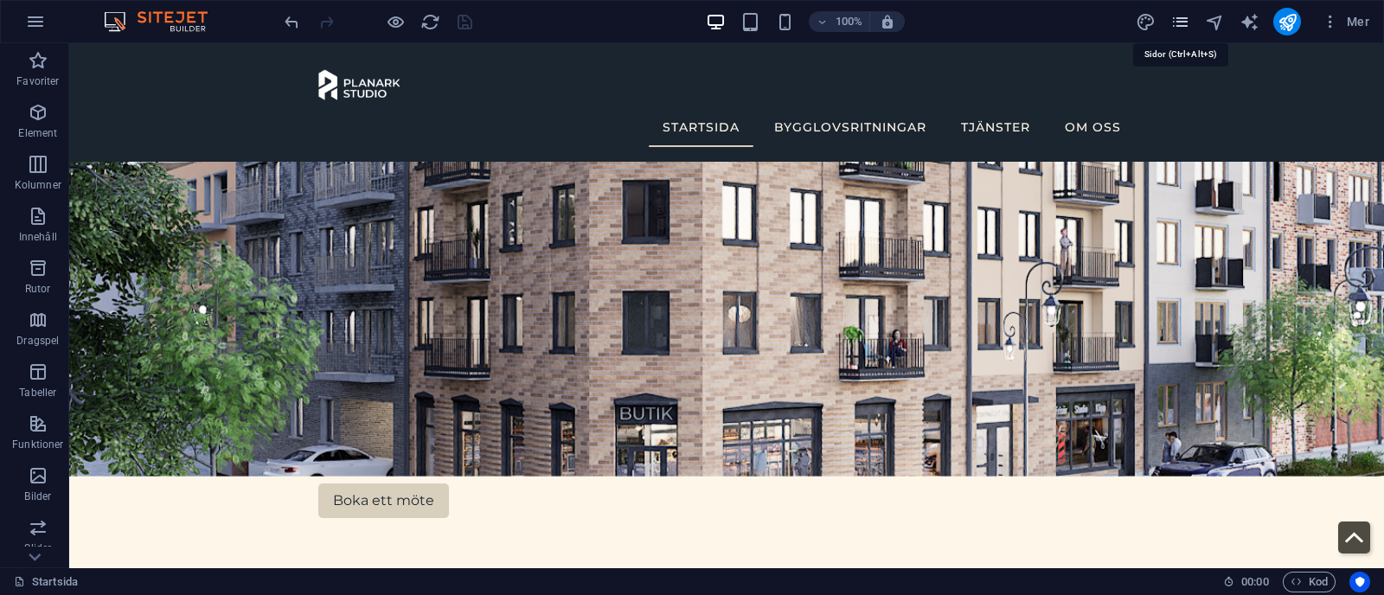
click at [1183, 25] on icon "pages" at bounding box center [1180, 22] width 20 height 20
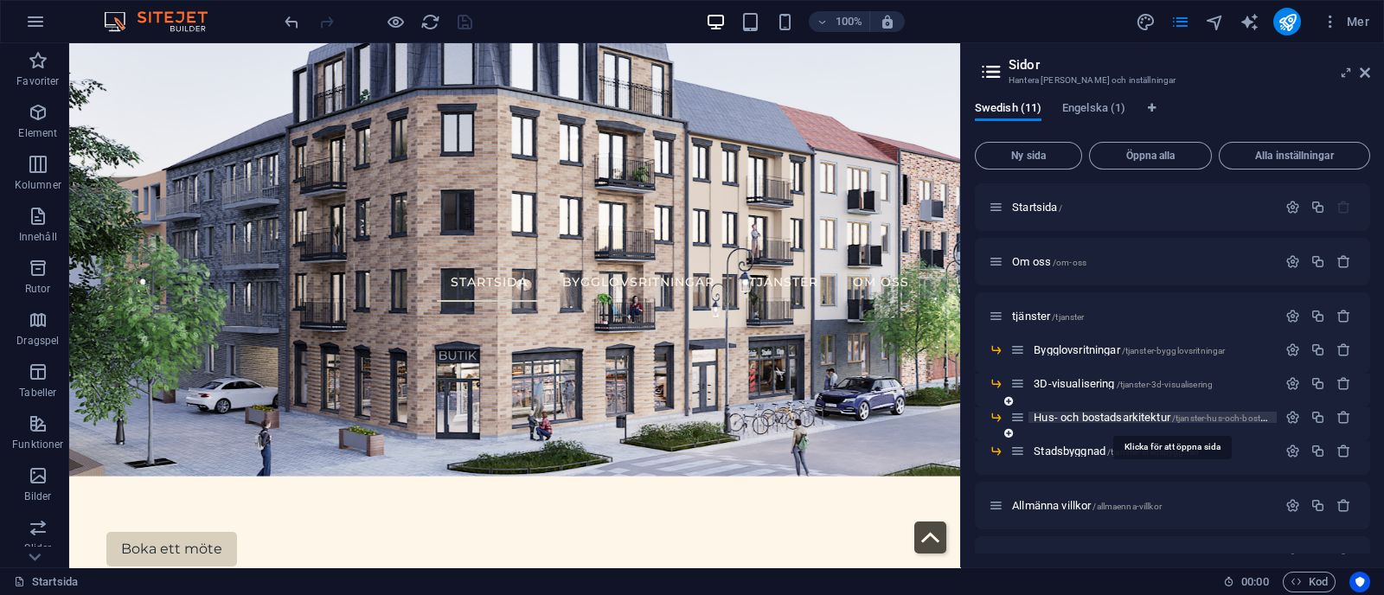
click at [1100, 420] on span "Hus- och bostadsarkitektur /tjanster-hus-och-bostadsarkitektur" at bounding box center [1172, 417] width 277 height 13
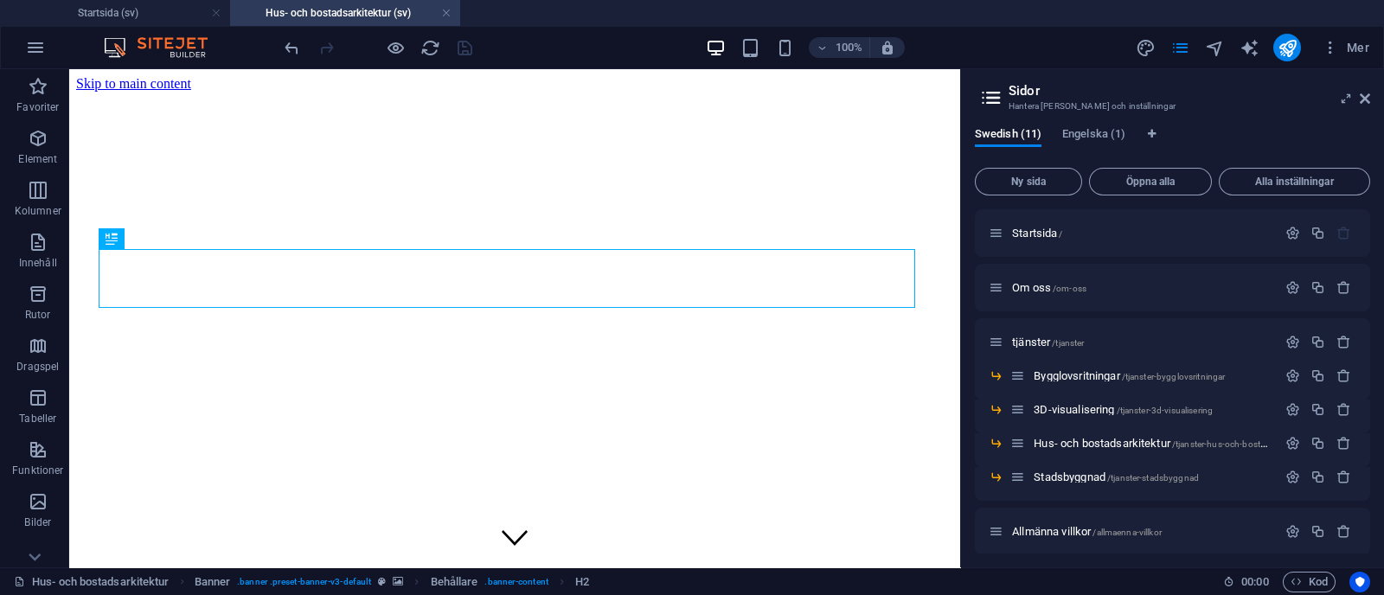
scroll to position [0, 0]
drag, startPoint x: 1362, startPoint y: 94, endPoint x: 927, endPoint y: 134, distance: 437.0
click at [1362, 94] on icon at bounding box center [1365, 99] width 10 height 14
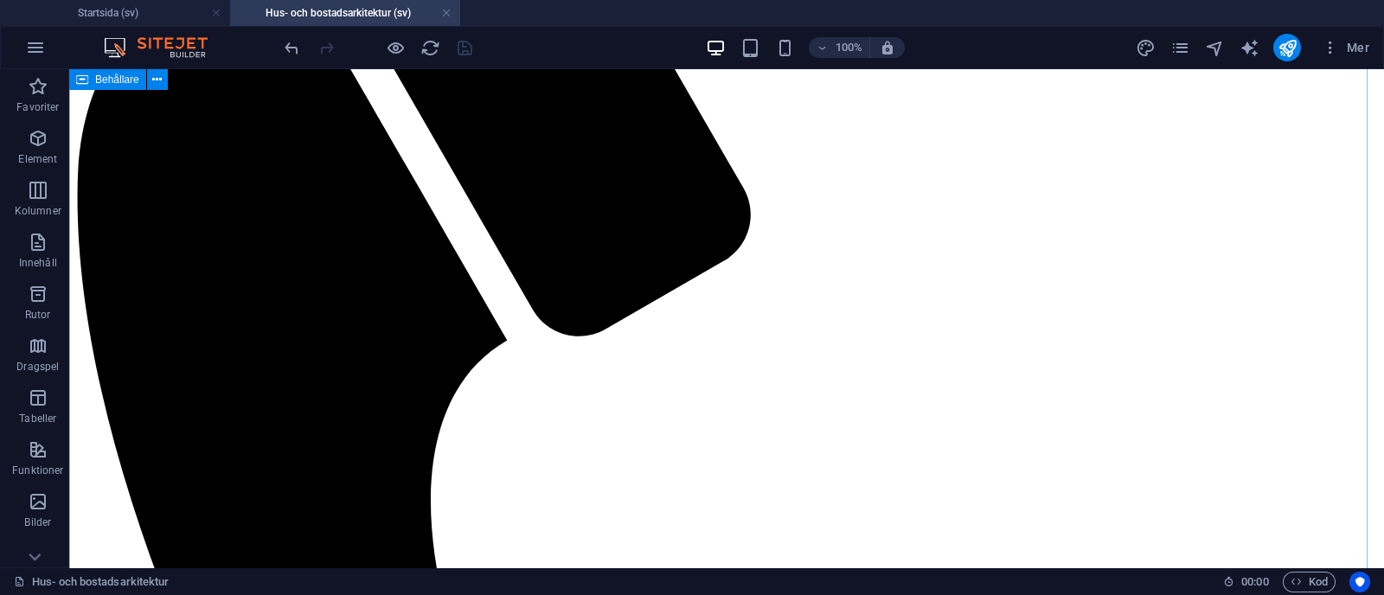
scroll to position [997, 0]
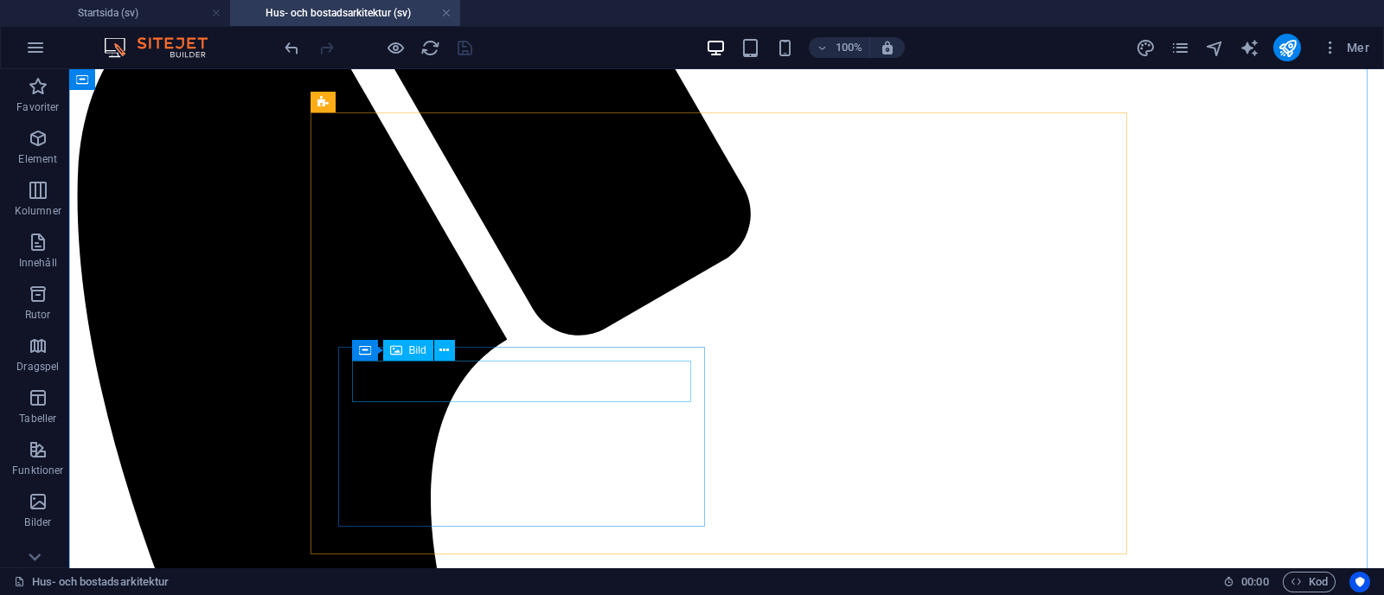
select select "px"
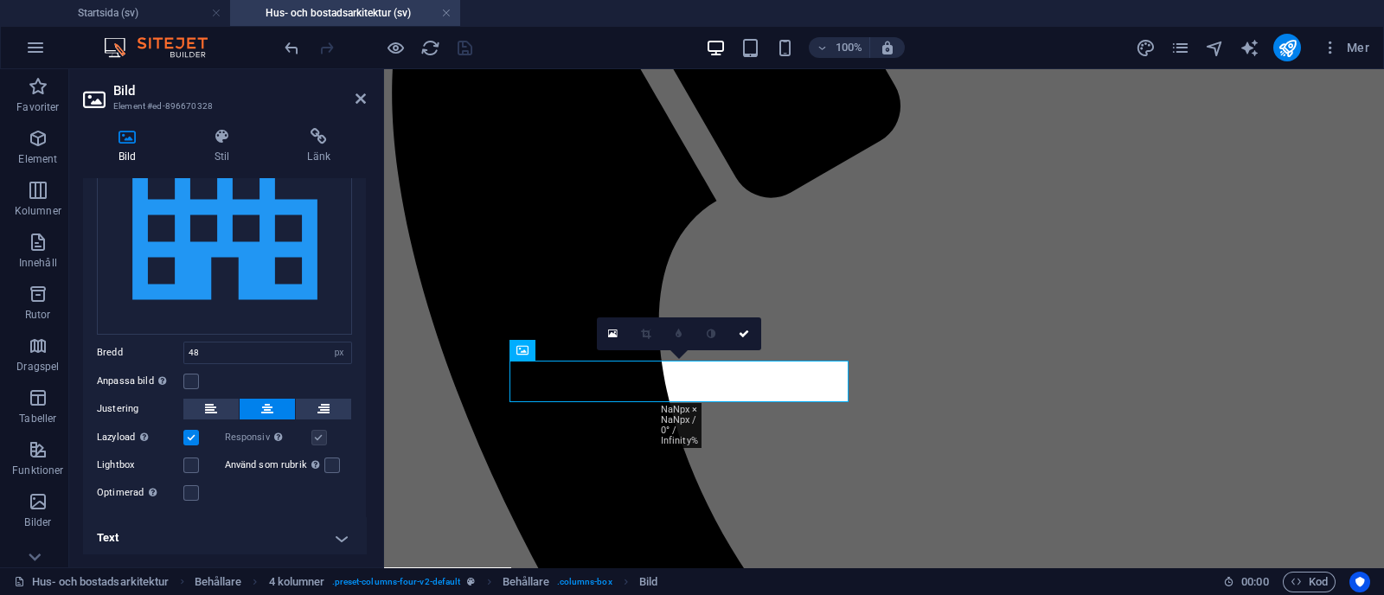
scroll to position [0, 0]
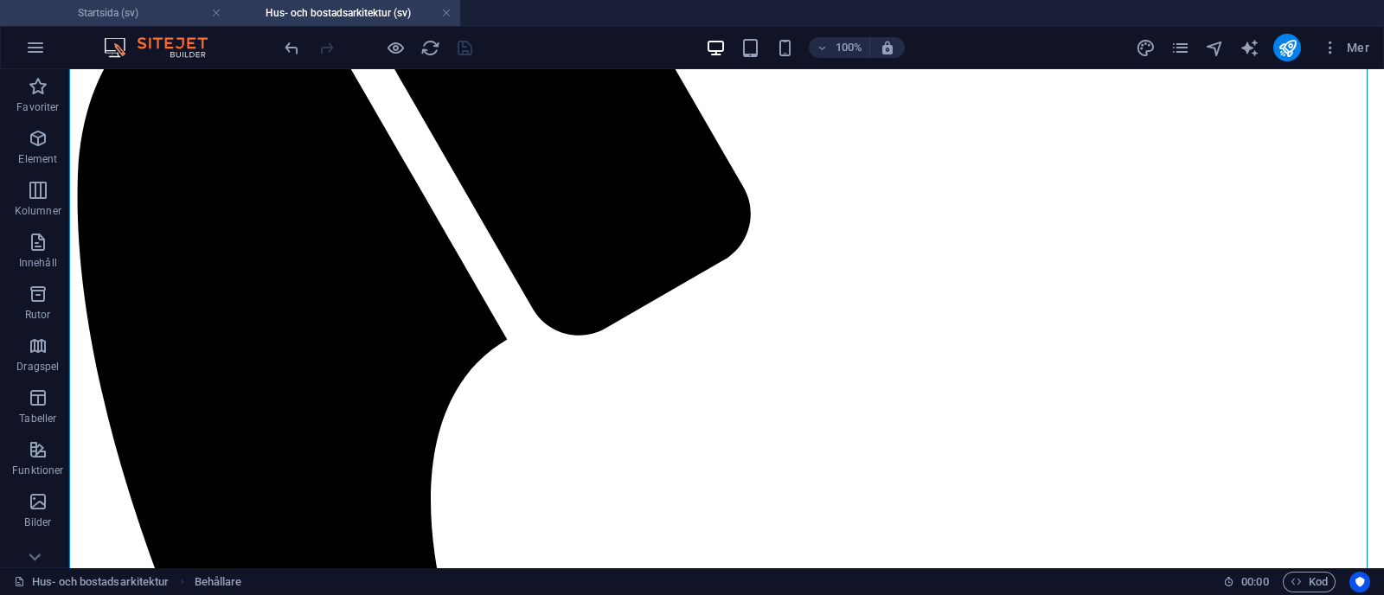
click at [146, 16] on h4 "Startsida (sv)" at bounding box center [115, 12] width 230 height 19
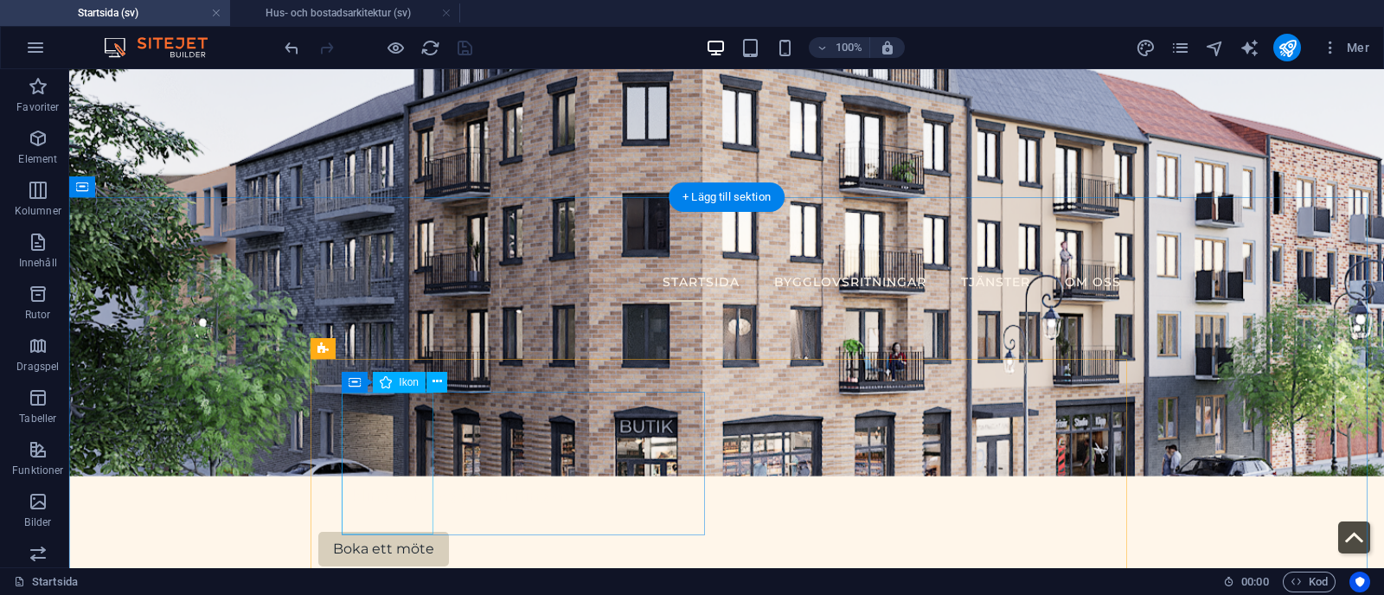
select select "xMidYMid"
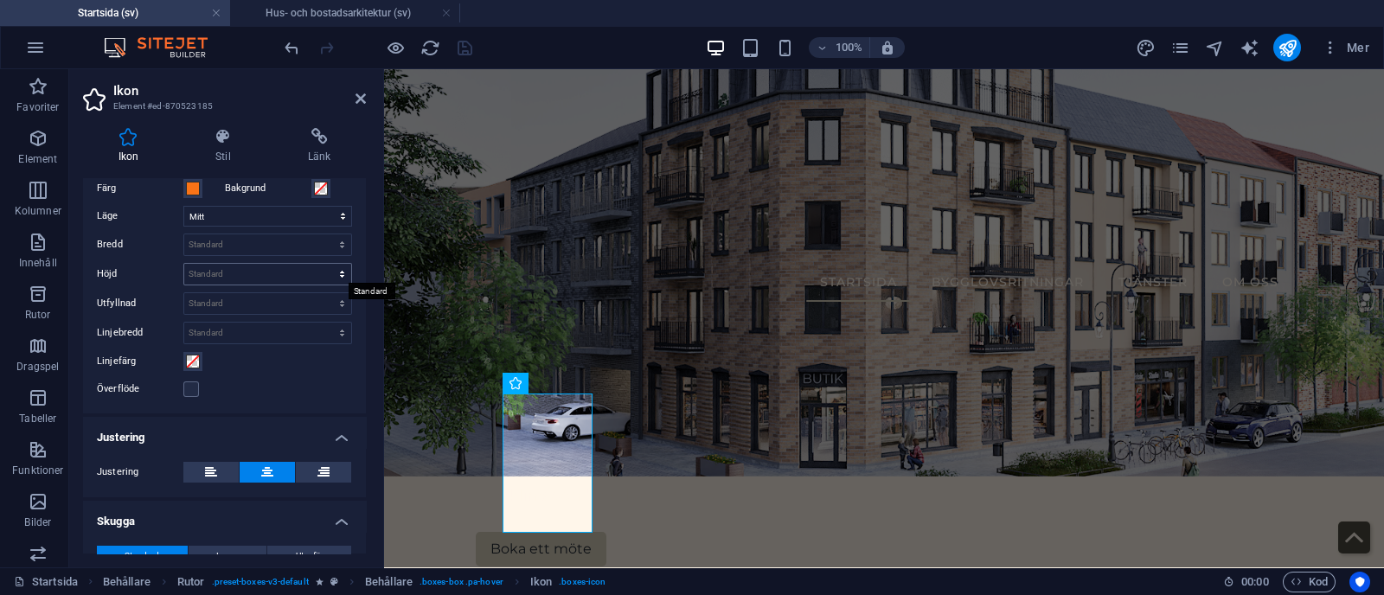
scroll to position [362, 0]
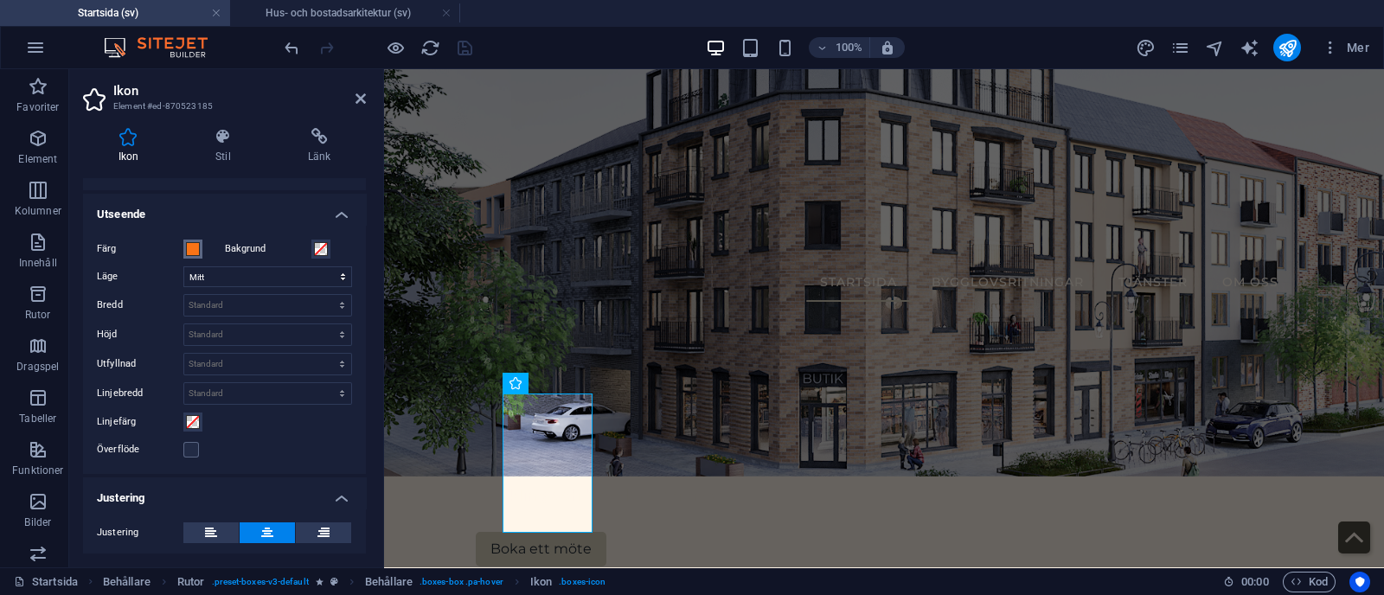
click at [188, 242] on span at bounding box center [193, 249] width 14 height 14
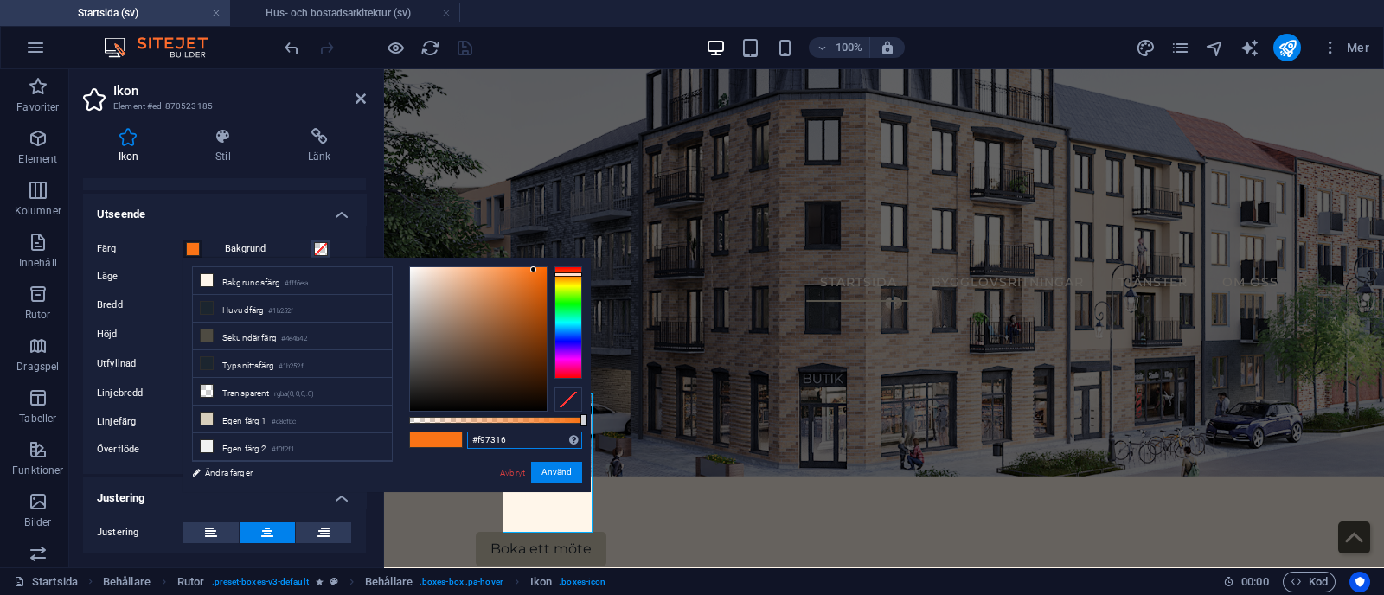
click at [527, 437] on input "#f97316" at bounding box center [524, 440] width 115 height 17
paste input "#FF9800"
click at [503, 439] on input "#f97316 #FF9800" at bounding box center [524, 440] width 115 height 17
type input "#ff9800"
click at [558, 475] on button "Använd" at bounding box center [556, 472] width 51 height 21
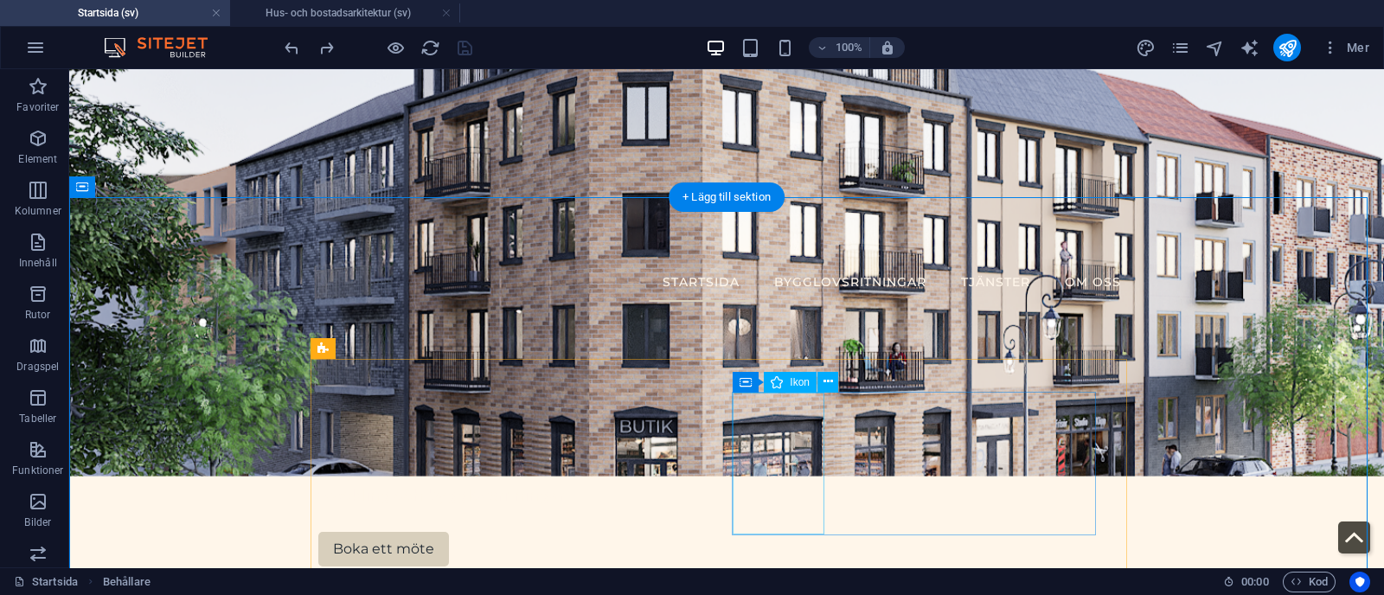
select select "xMidYMid"
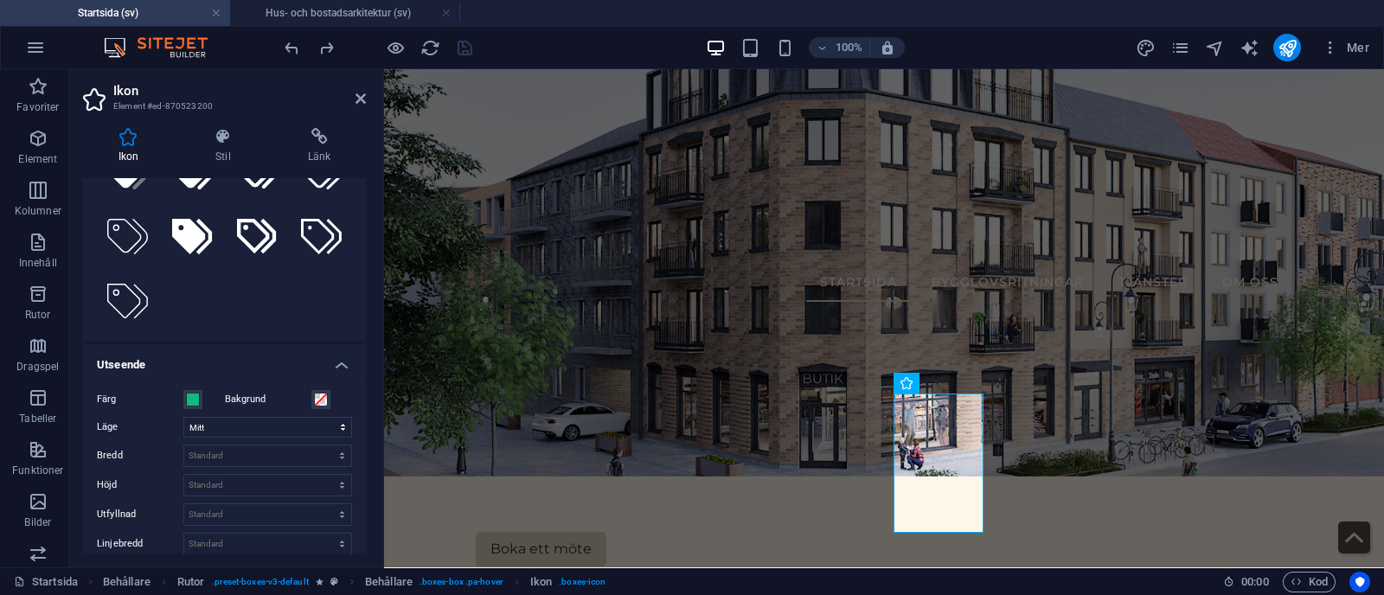
scroll to position [214, 0]
click at [190, 400] on span at bounding box center [193, 397] width 14 height 14
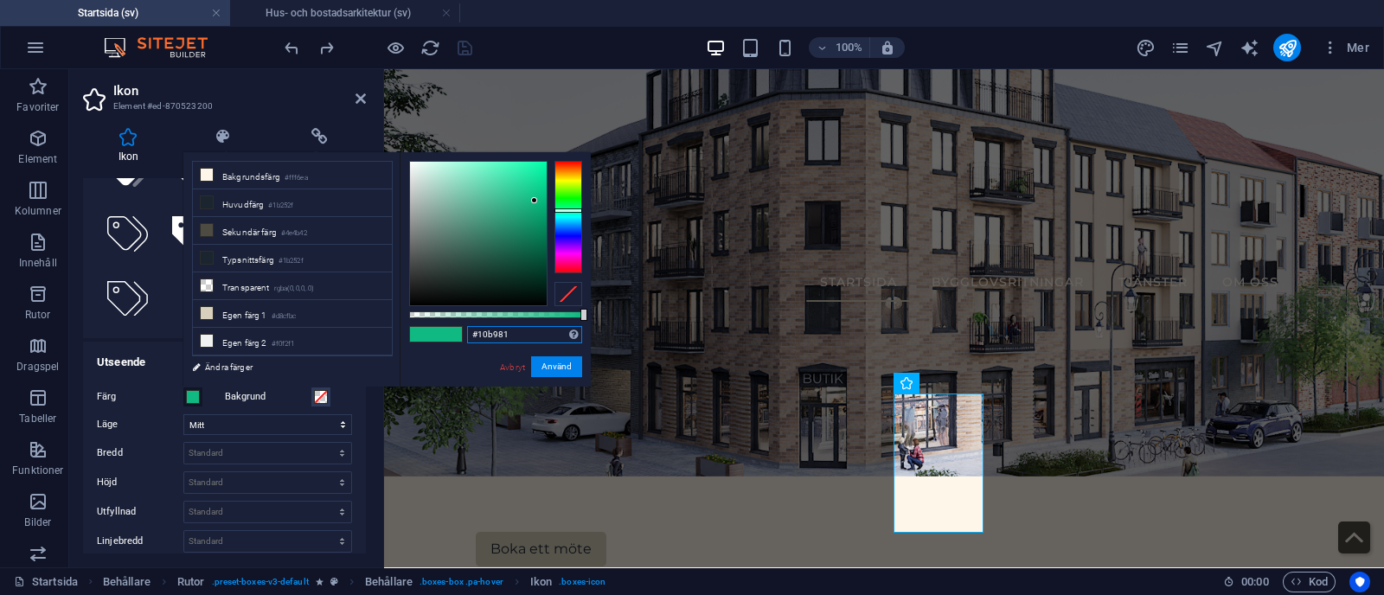
click at [542, 326] on input "#10b981" at bounding box center [524, 334] width 115 height 17
type input "#"
paste input "#4CAF50"
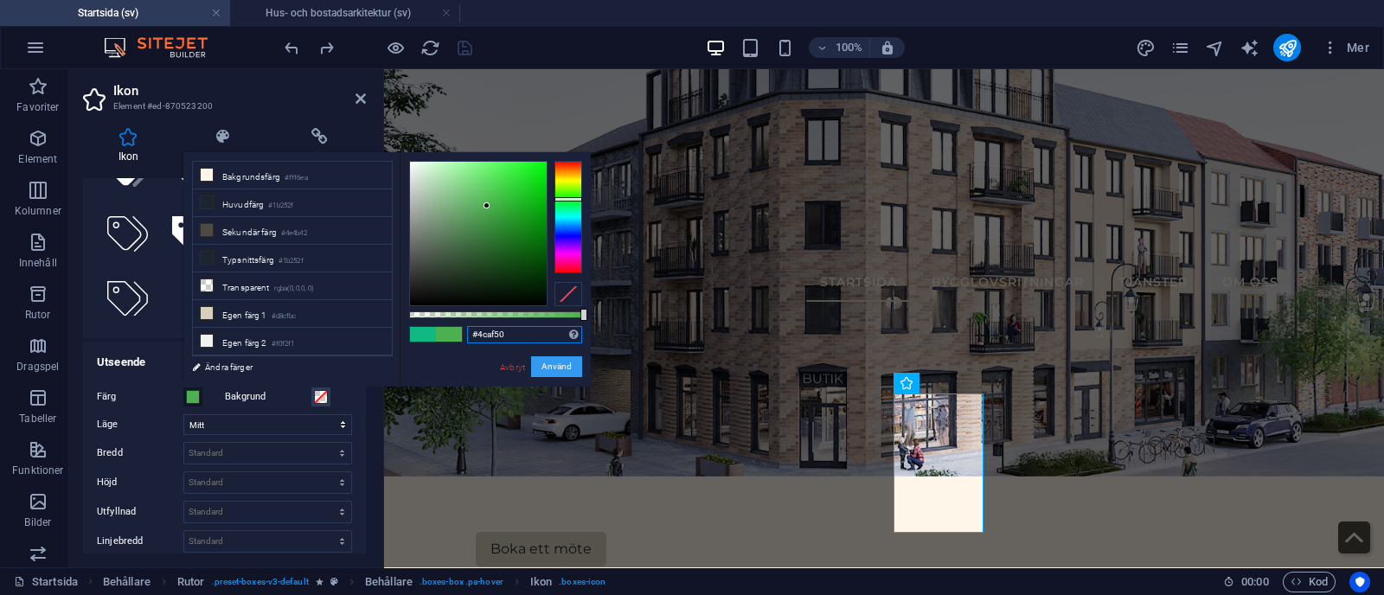
type input "#4caf50"
click at [571, 359] on button "Använd" at bounding box center [556, 366] width 51 height 21
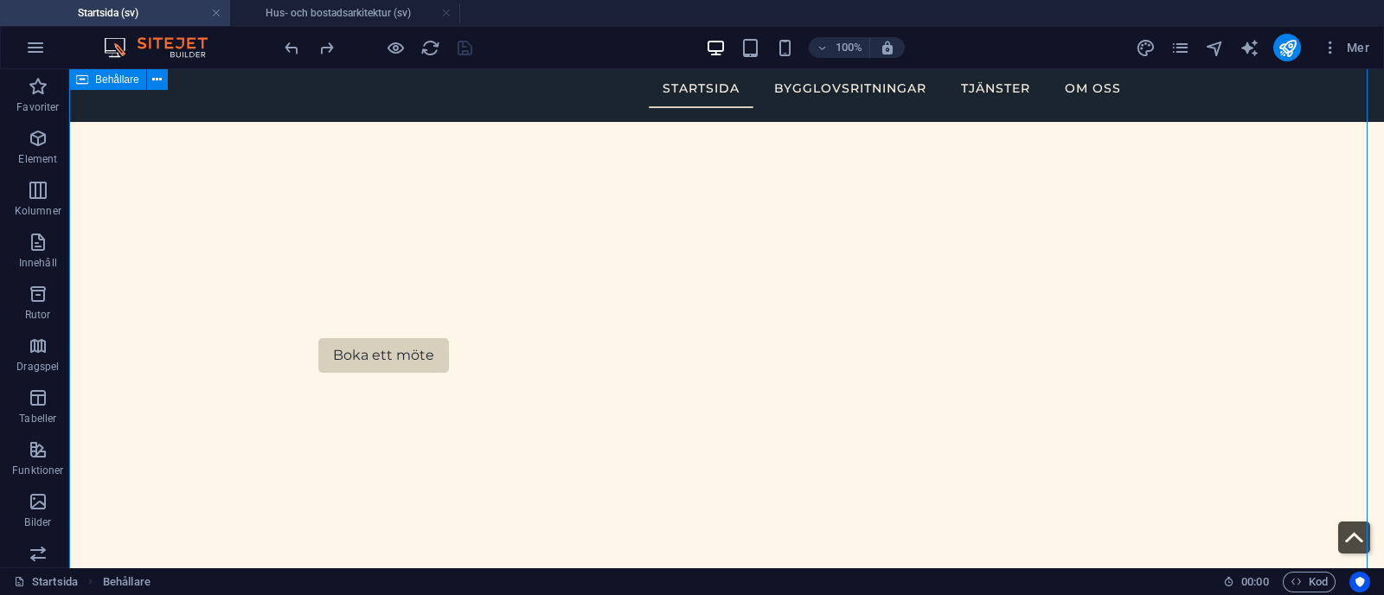
scroll to position [565, 0]
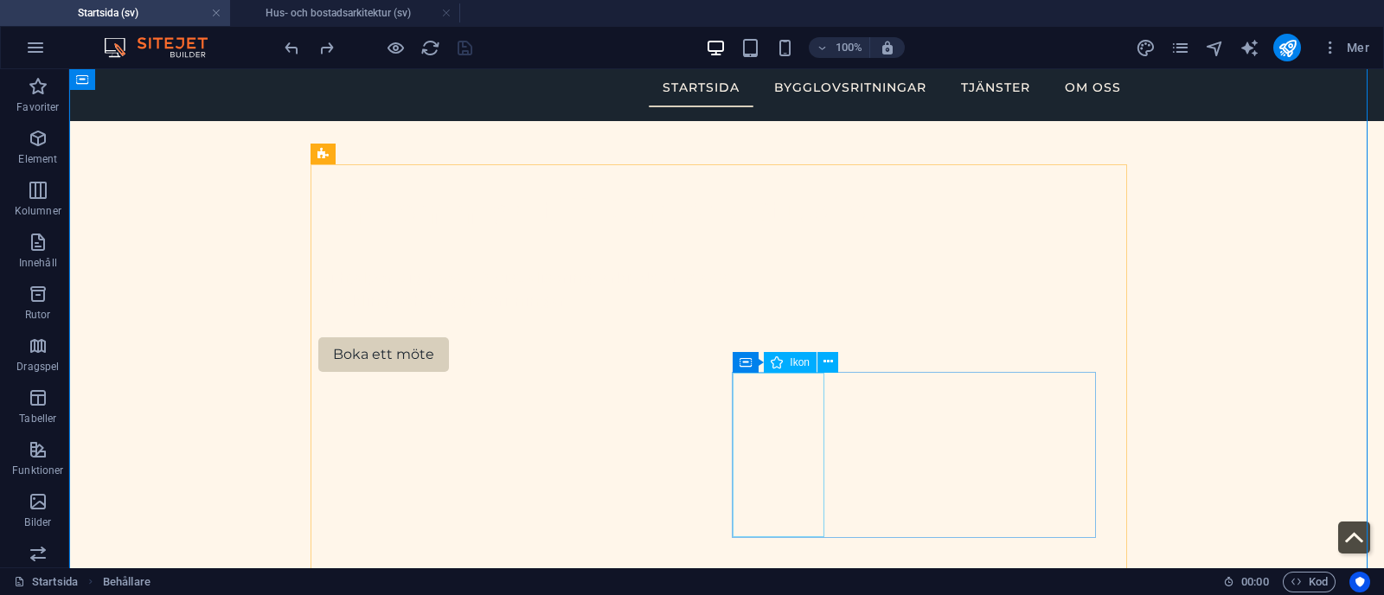
select select "xMidYMid"
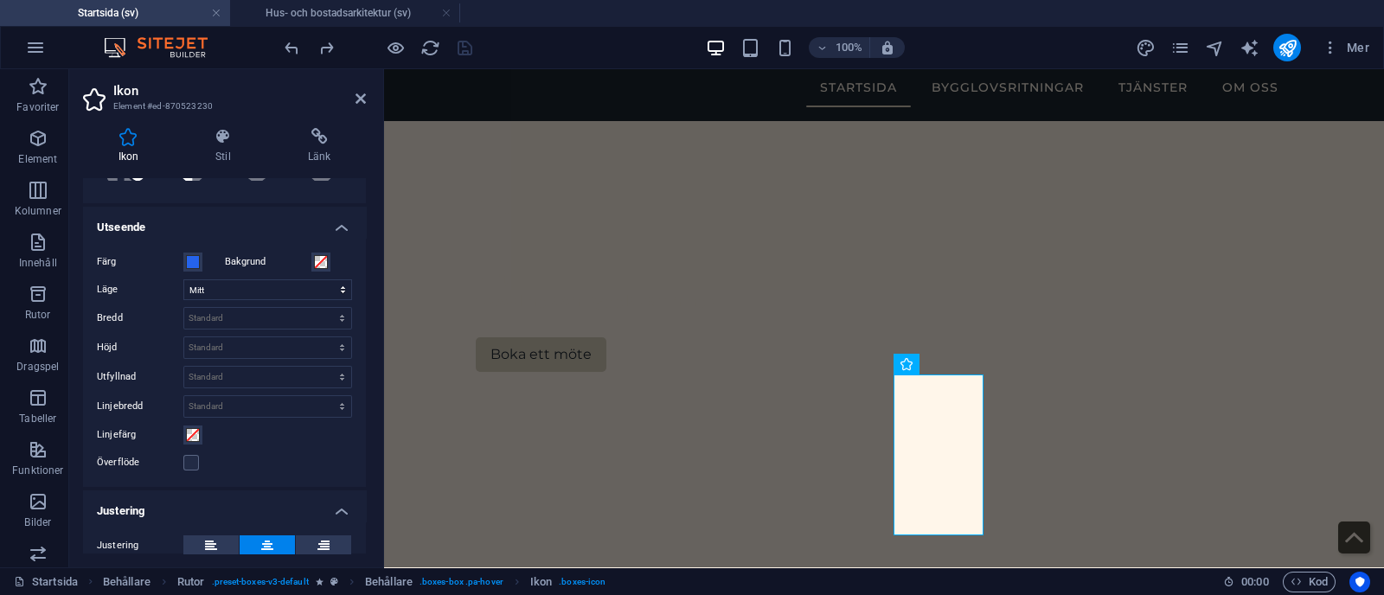
scroll to position [346, 0]
click at [188, 266] on span at bounding box center [193, 265] width 14 height 14
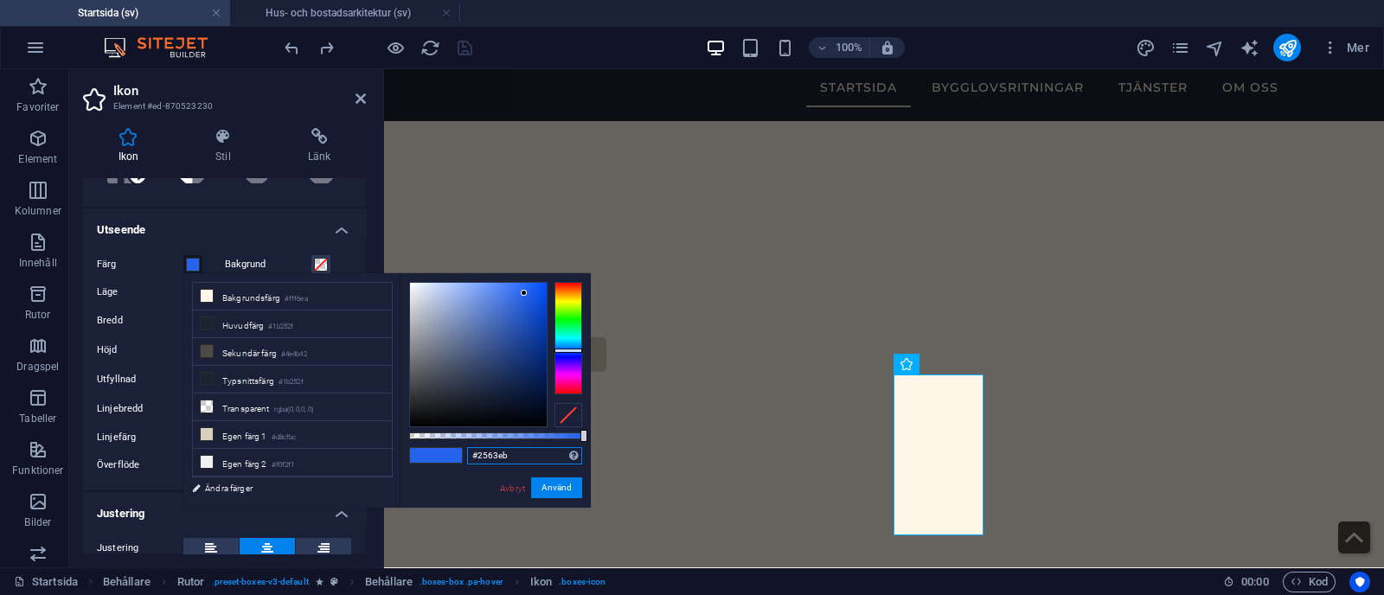
drag, startPoint x: 518, startPoint y: 452, endPoint x: 449, endPoint y: 452, distance: 69.2
click at [449, 452] on div "#2563eb Format som stöds #0852ed rgb(8, 82, 237) rgba(8, 82, 237, 90%) hsv(221,…" at bounding box center [495, 515] width 191 height 485
paste input "196F3"
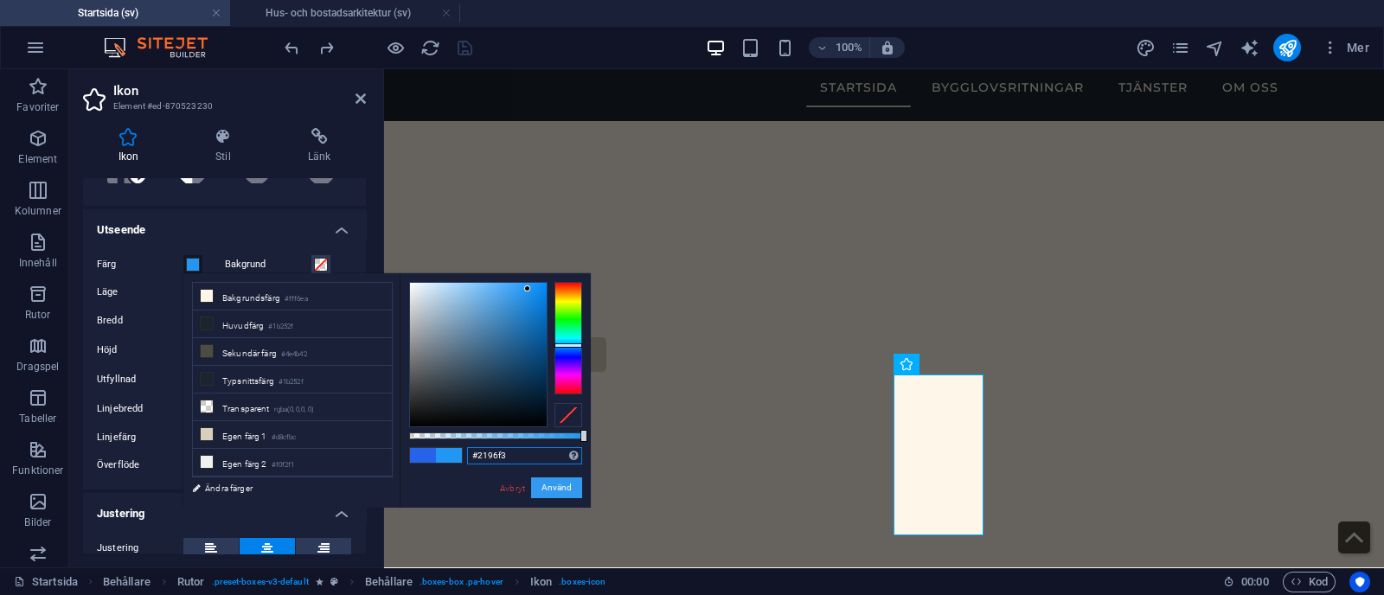
type input "#2196f3"
click at [567, 495] on button "Använd" at bounding box center [556, 488] width 51 height 21
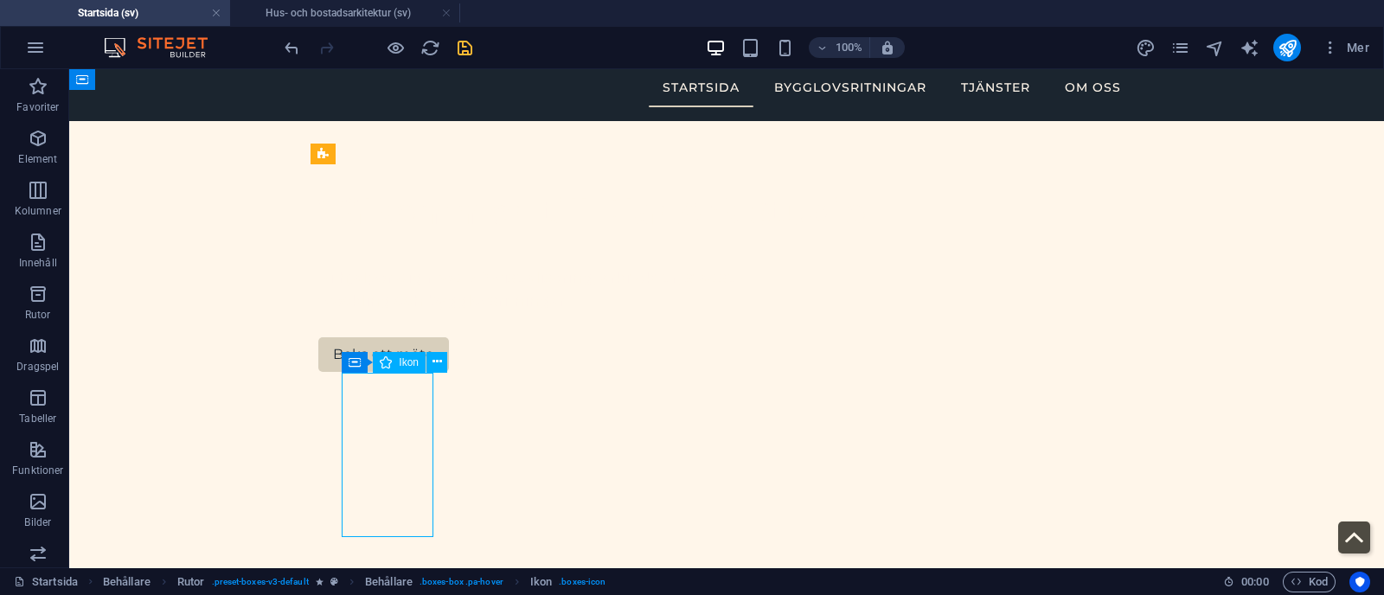
select select "xMidYMid"
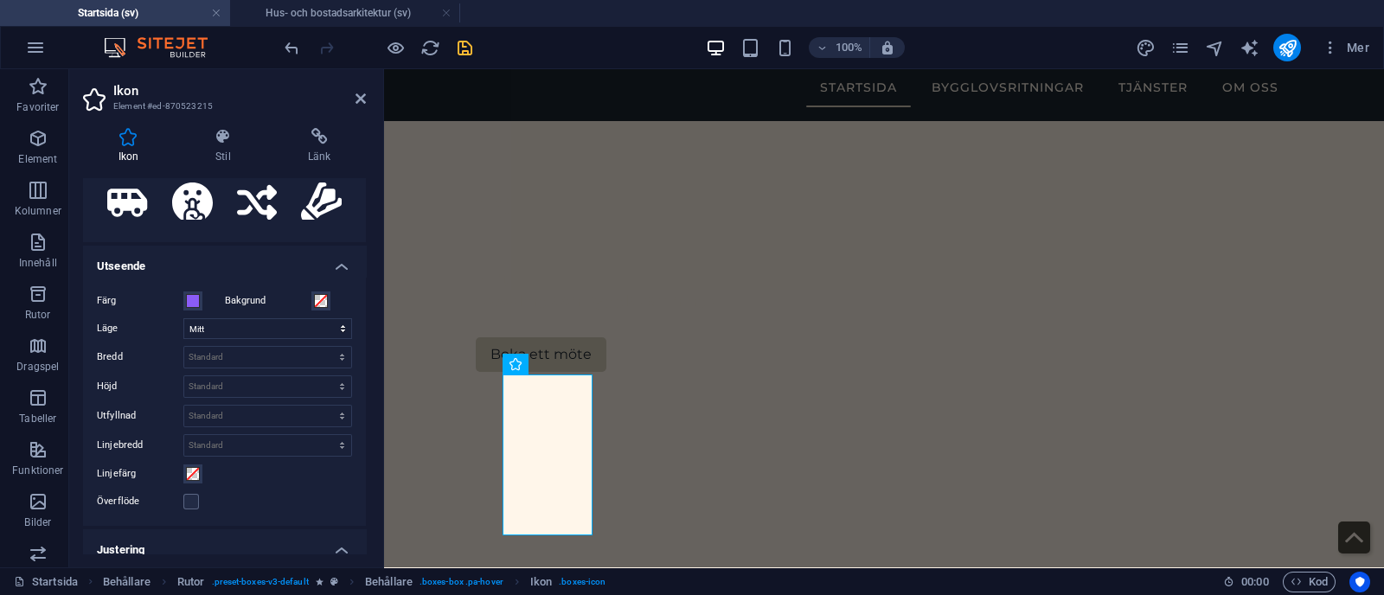
scroll to position [311, 0]
click at [192, 294] on span at bounding box center [193, 299] width 14 height 14
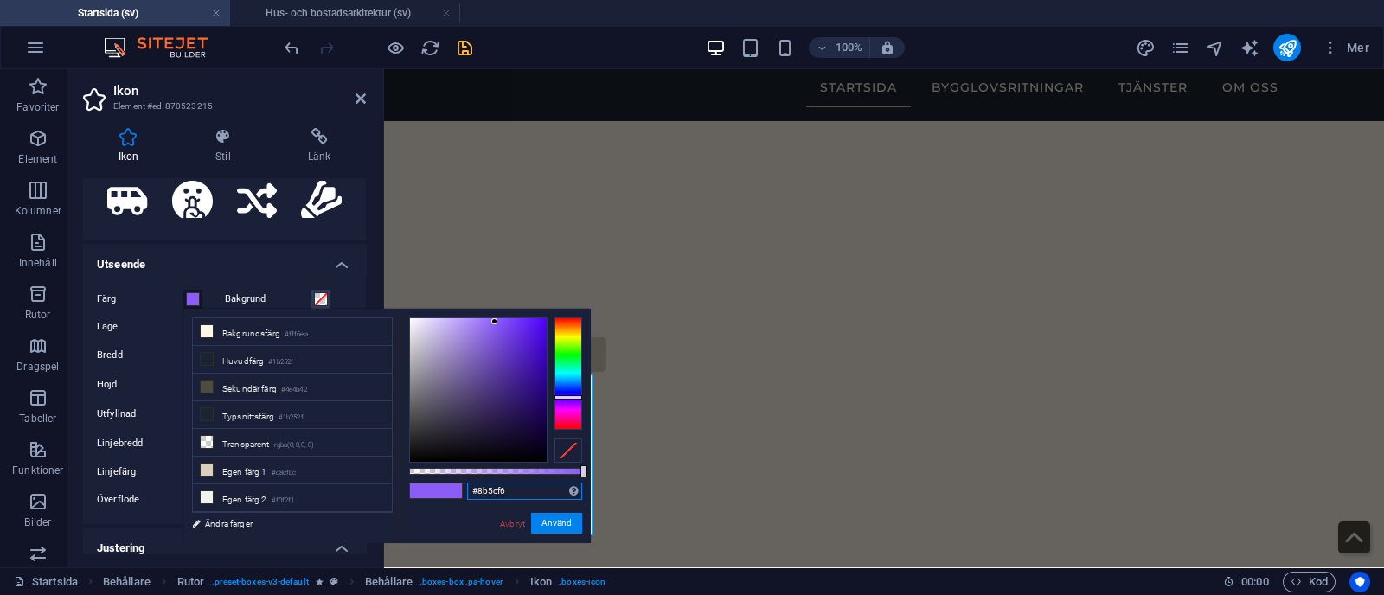
click at [535, 494] on input "#8b5cf6" at bounding box center [524, 491] width 115 height 17
type input "#"
paste input "#9C27B0"
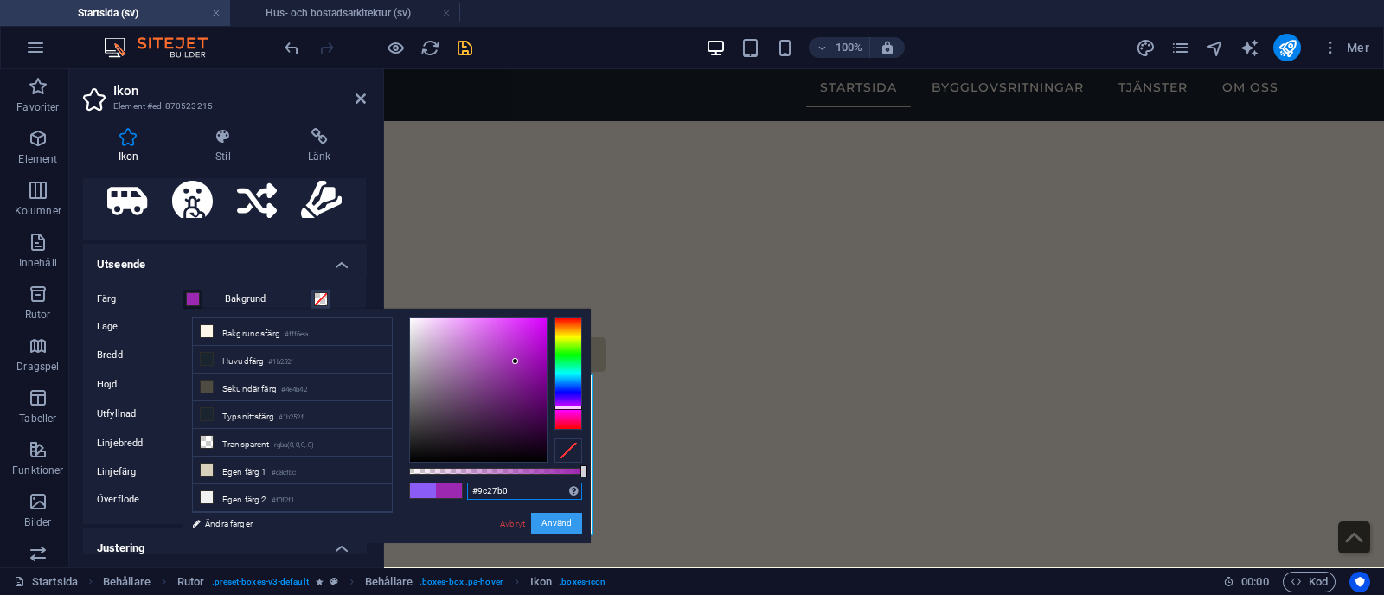
type input "#9c27b0"
click at [567, 519] on button "Använd" at bounding box center [556, 523] width 51 height 21
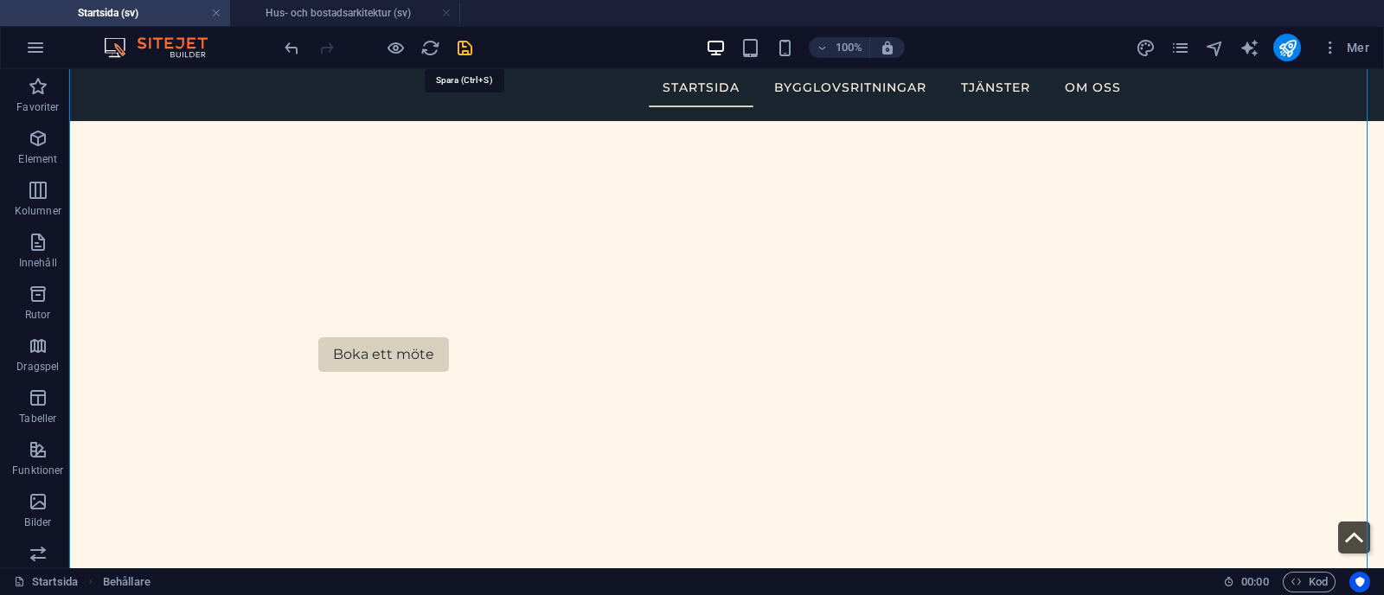
click at [458, 50] on icon "save" at bounding box center [465, 48] width 20 height 20
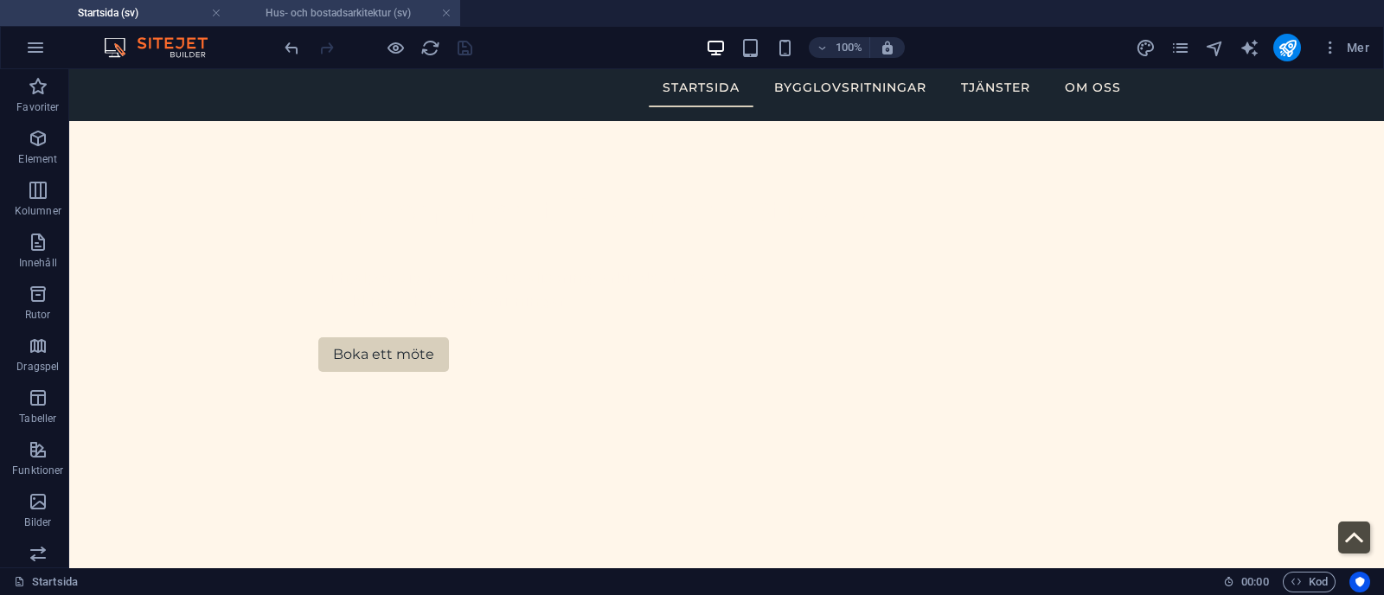
click at [343, 14] on h4 "Hus- och bostadsarkitektur (sv)" at bounding box center [345, 12] width 230 height 19
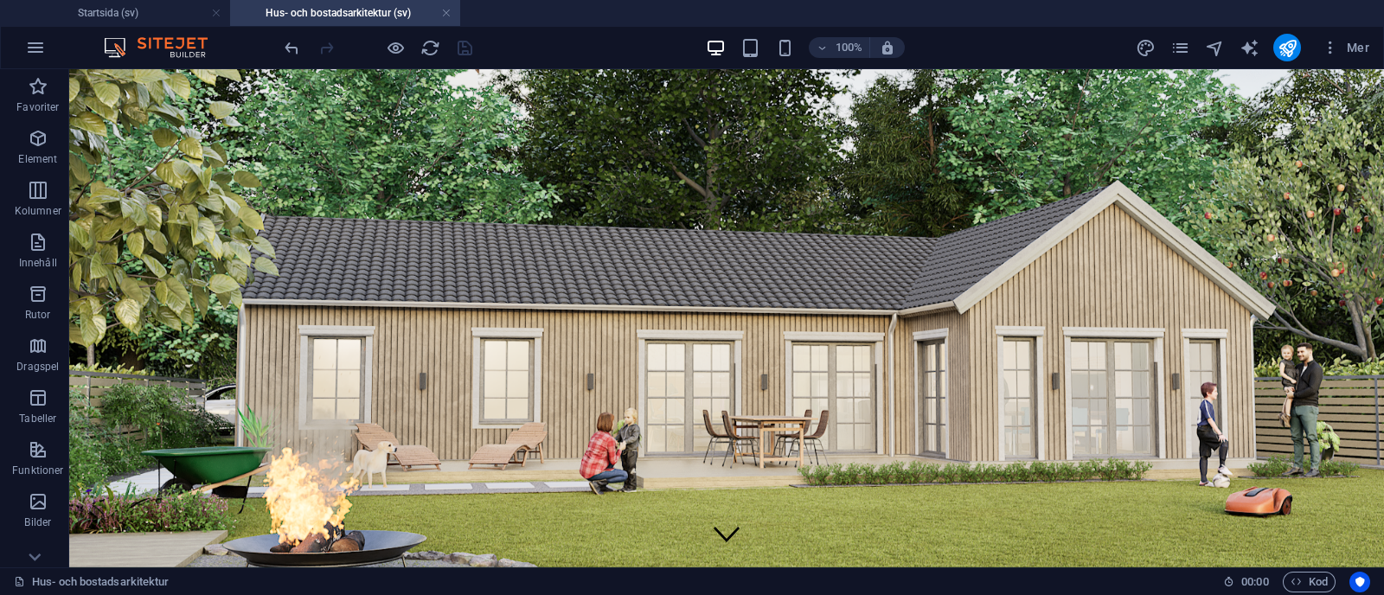
scroll to position [997, 0]
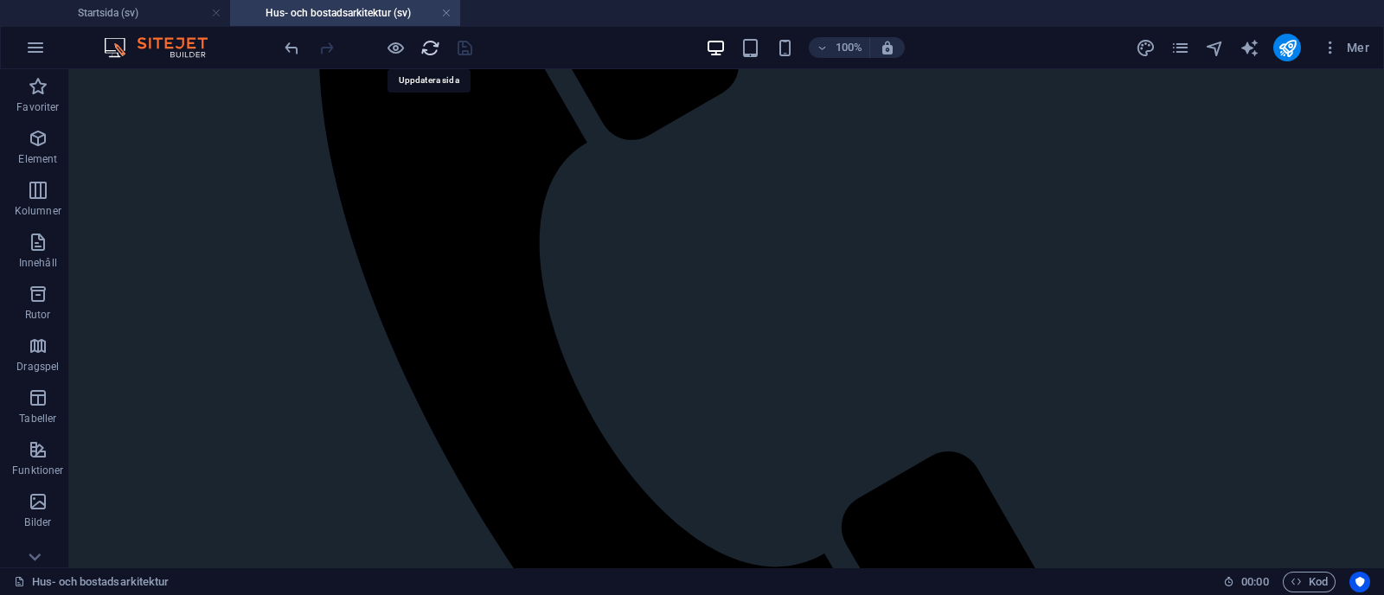
click at [430, 53] on icon "reload" at bounding box center [430, 48] width 20 height 20
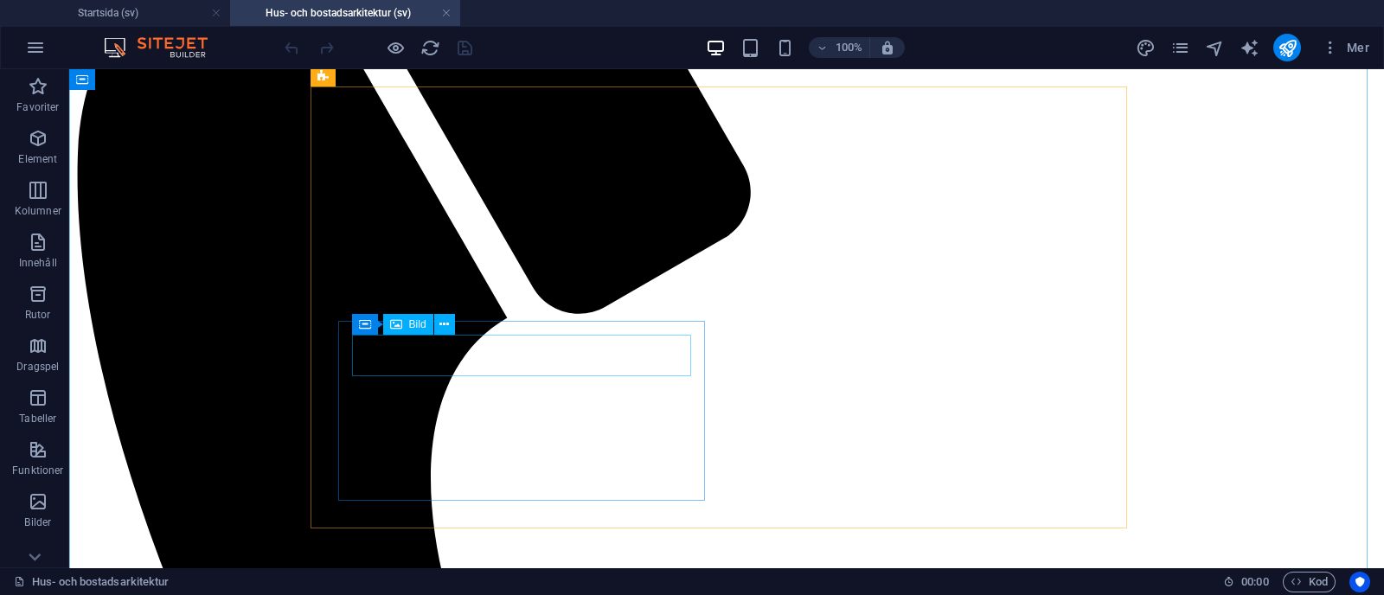
scroll to position [1026, 0]
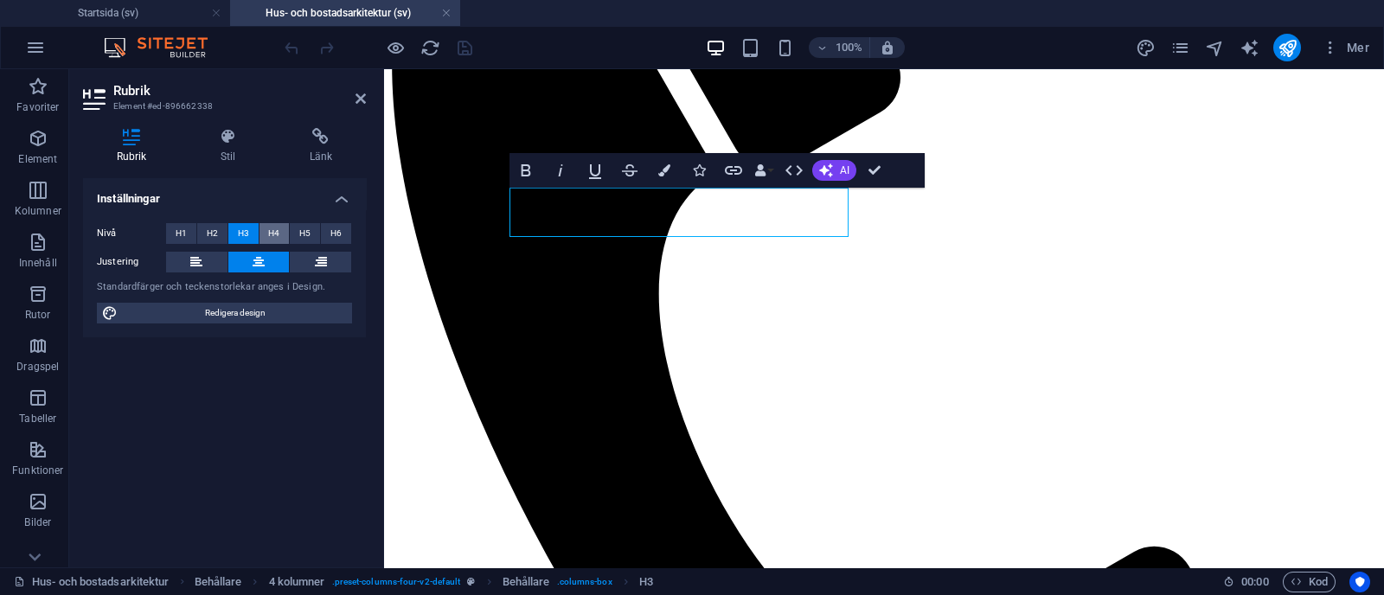
click at [270, 228] on span "H4" at bounding box center [273, 233] width 11 height 21
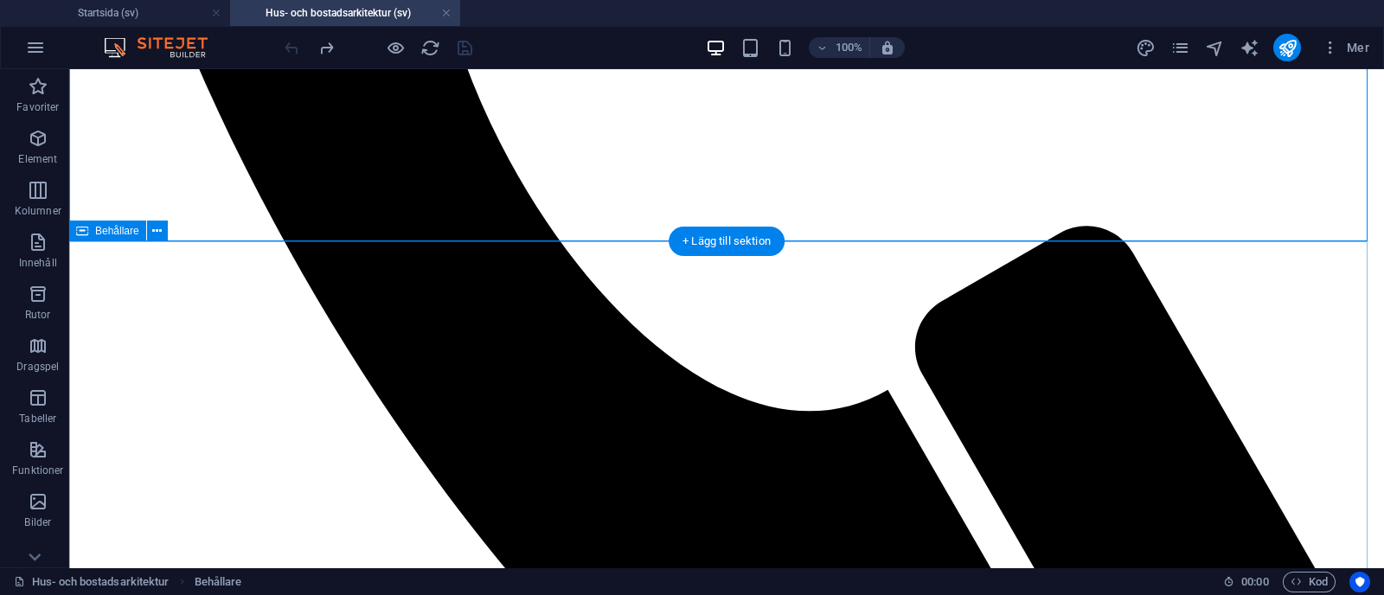
scroll to position [1394, 0]
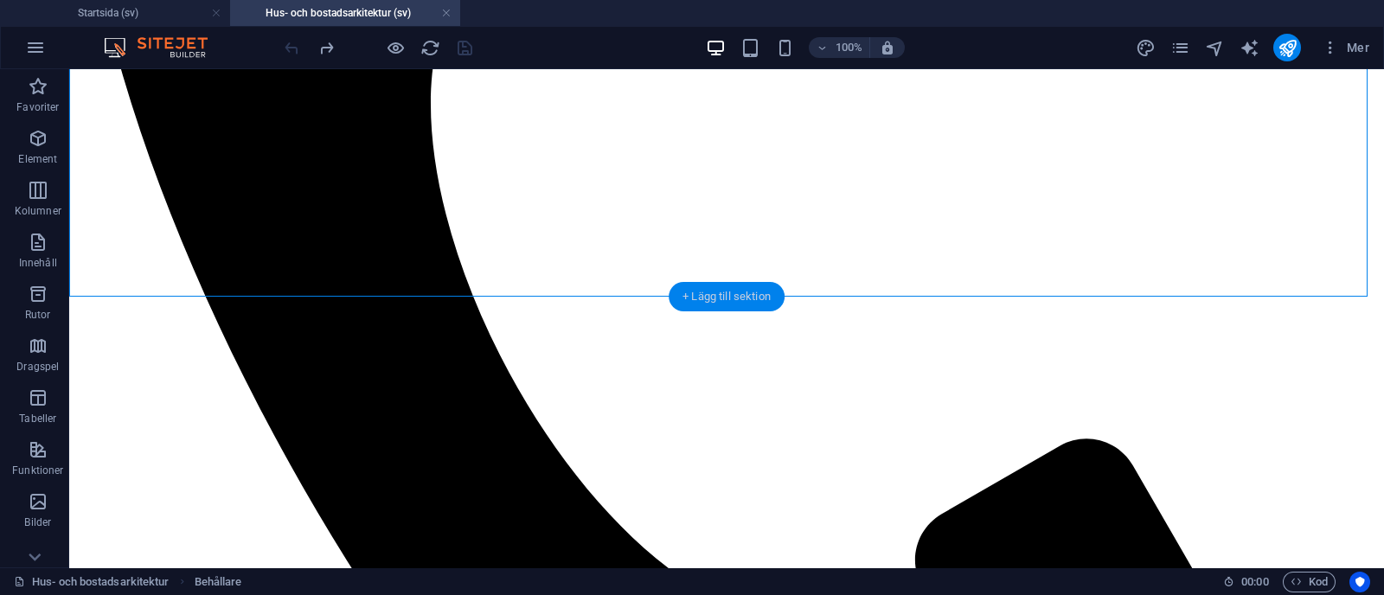
drag, startPoint x: 696, startPoint y: 297, endPoint x: 299, endPoint y: 228, distance: 402.1
click at [696, 297] on div "+ Lägg till sektion" at bounding box center [727, 296] width 116 height 29
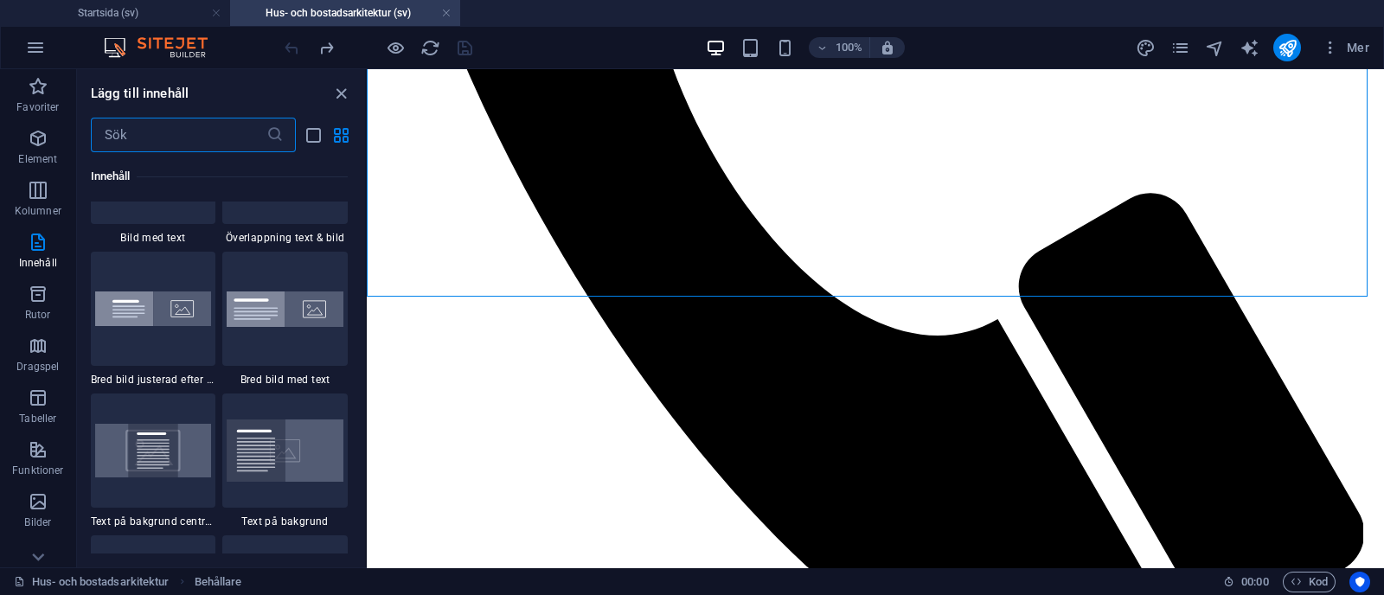
scroll to position [3555, 0]
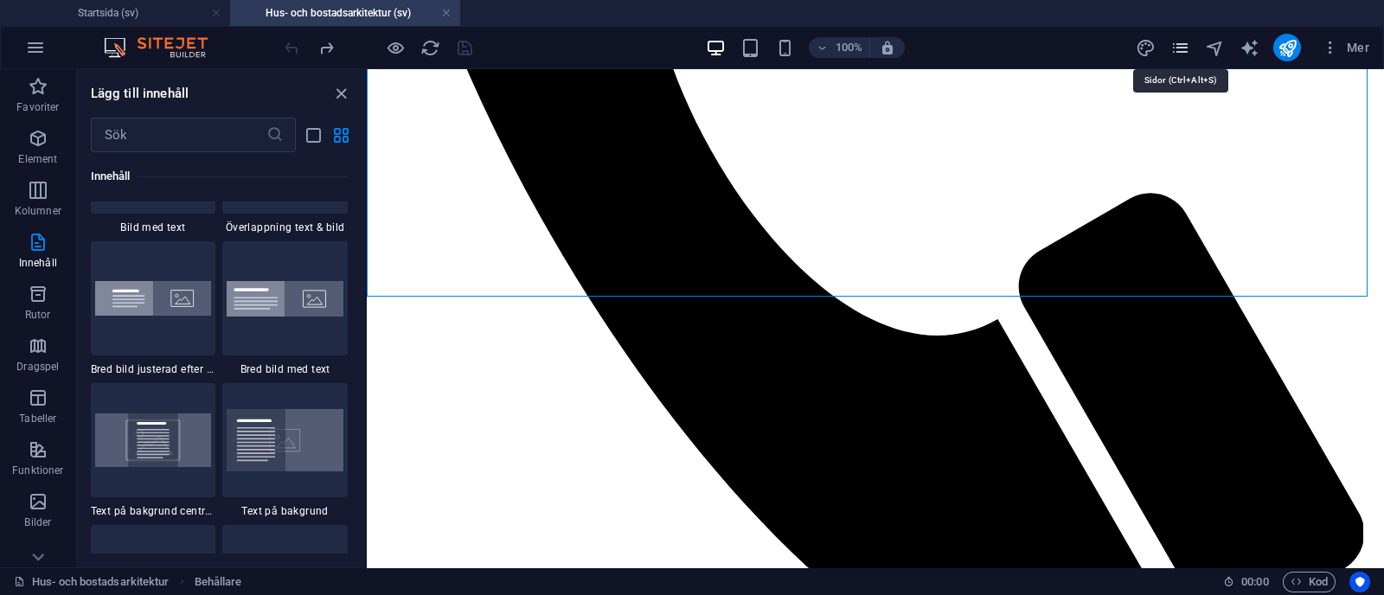
click at [1181, 53] on icon "pages" at bounding box center [1180, 48] width 20 height 20
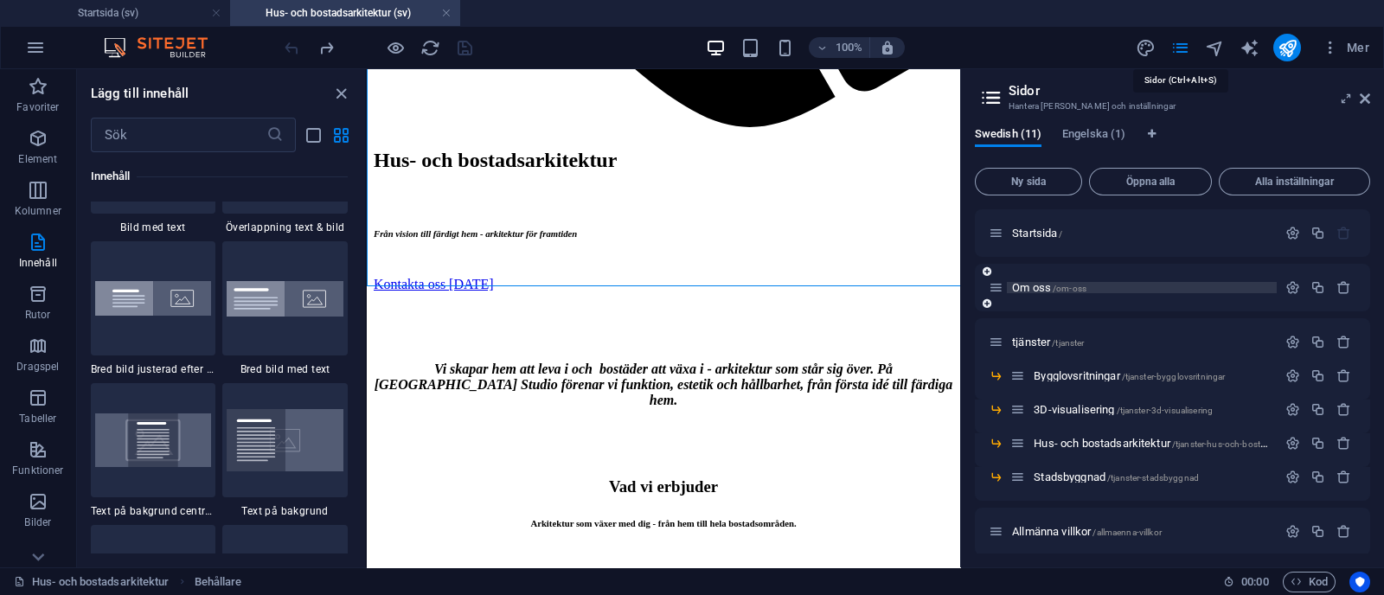
scroll to position [1404, 0]
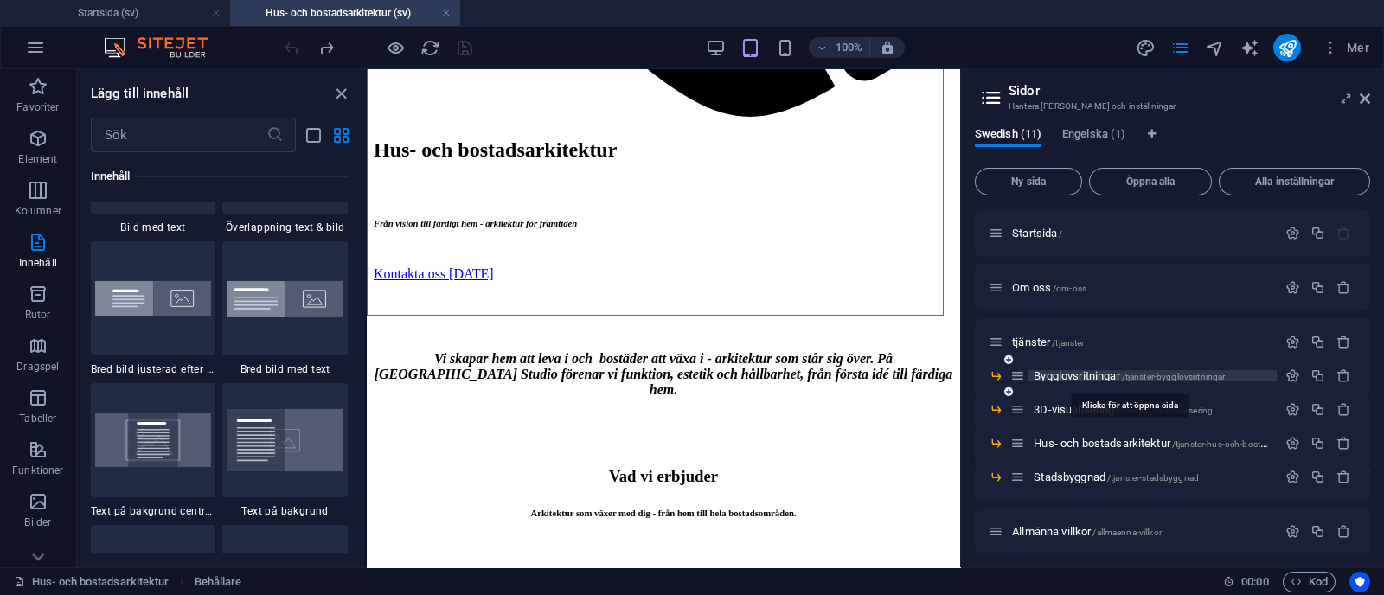
drag, startPoint x: 1103, startPoint y: 369, endPoint x: 1087, endPoint y: 375, distance: 16.4
click at [1087, 375] on div "Bygglovsritningar /tjanster-bygglovsritningar" at bounding box center [1143, 376] width 266 height 20
click at [1087, 375] on span "Bygglovsritningar /tjanster-bygglovsritningar" at bounding box center [1129, 375] width 191 height 13
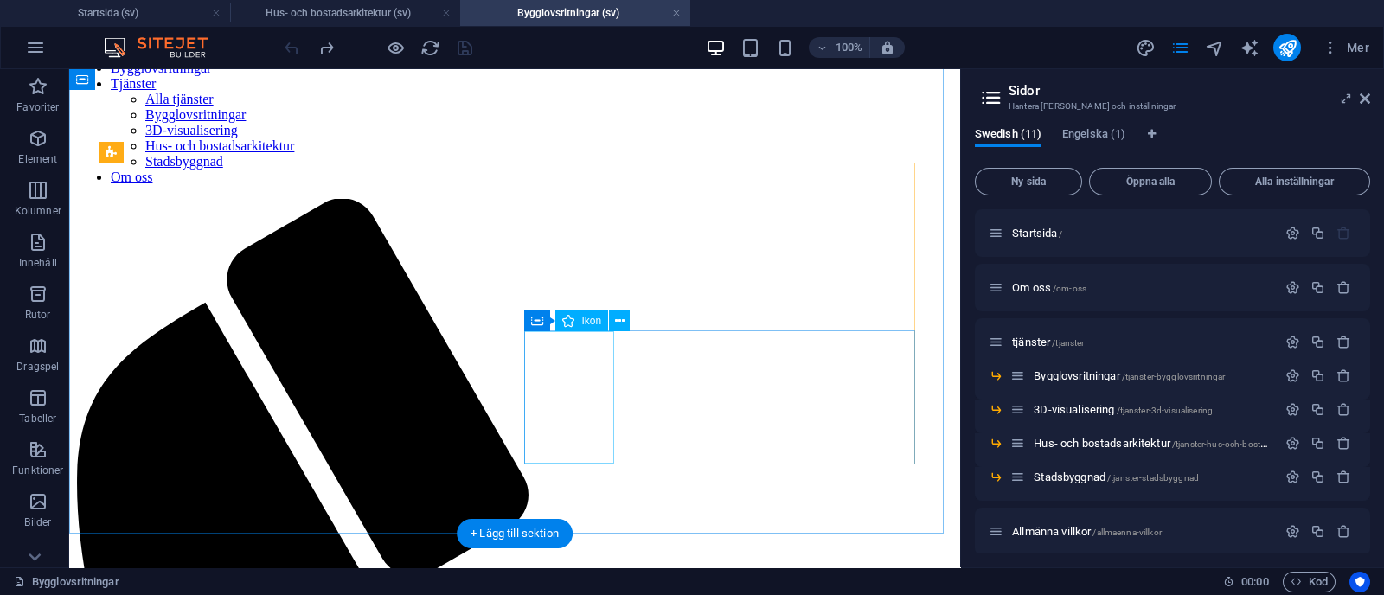
scroll to position [572, 0]
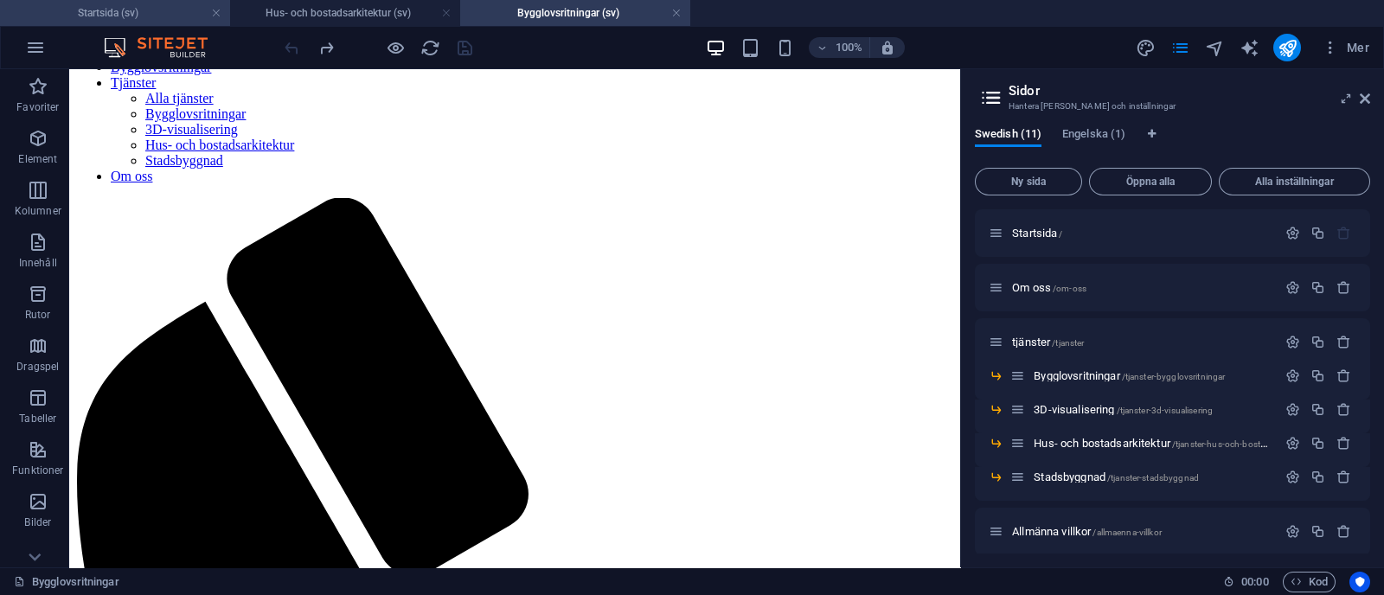
click at [132, 25] on li "Startsida (sv)" at bounding box center [115, 13] width 230 height 26
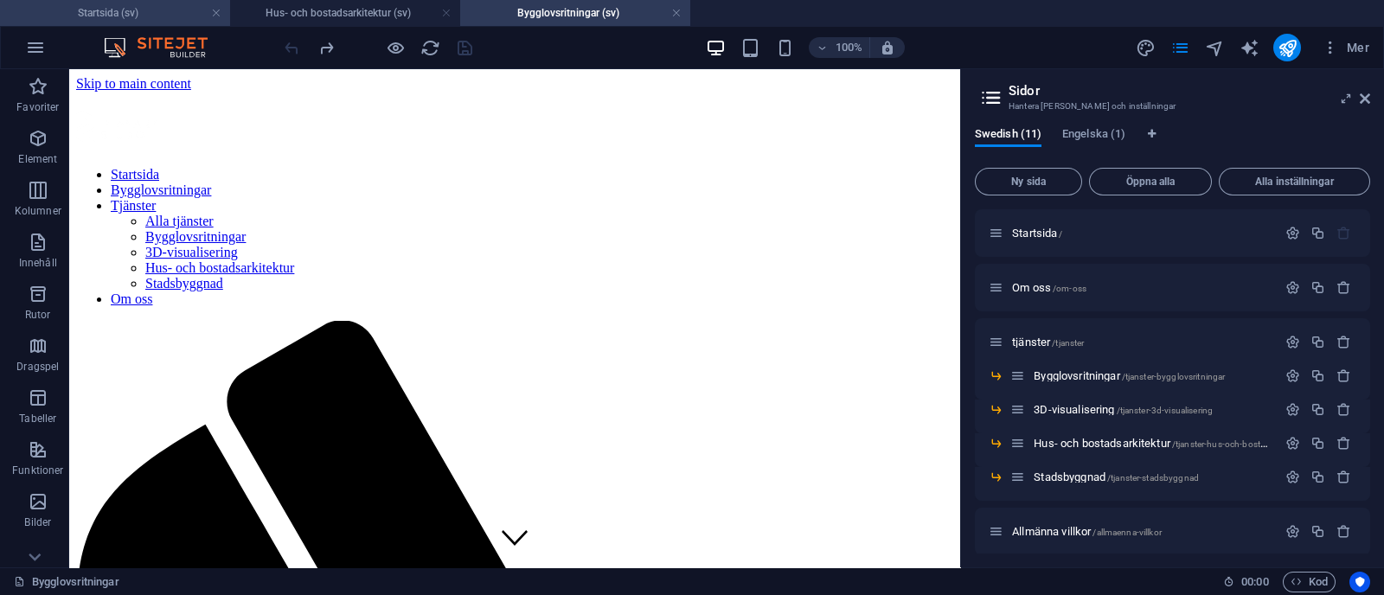
scroll to position [565, 0]
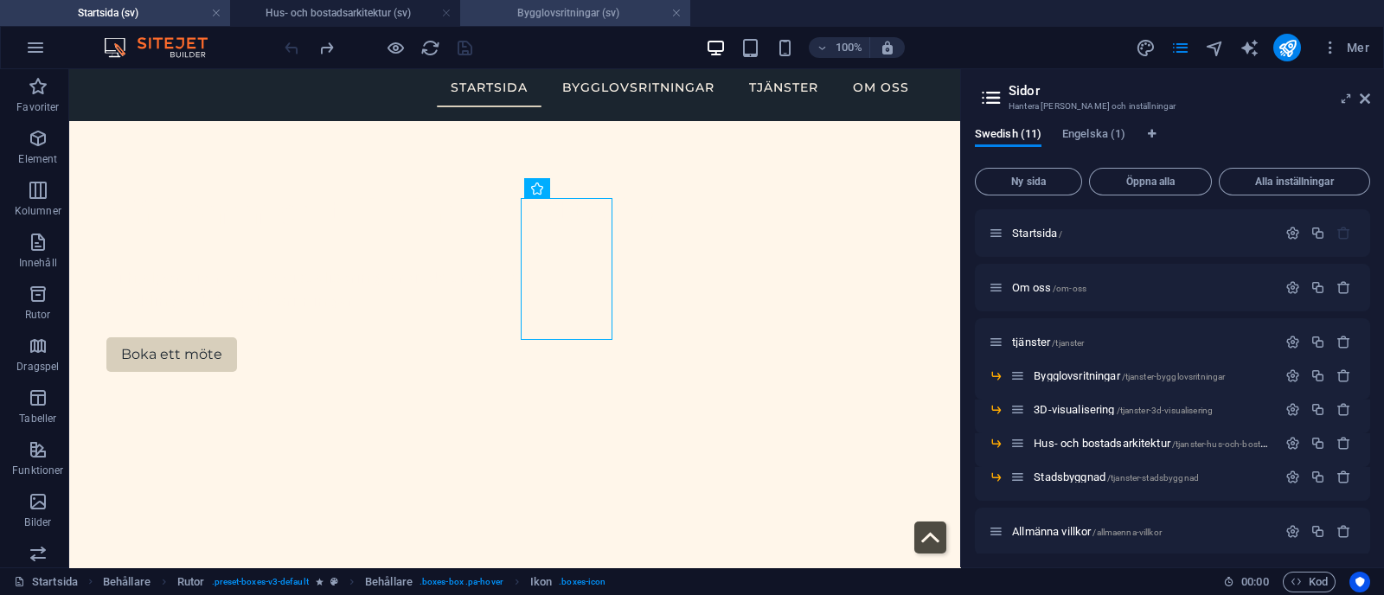
click at [549, 5] on h4 "Bygglovsritningar (sv)" at bounding box center [575, 12] width 230 height 19
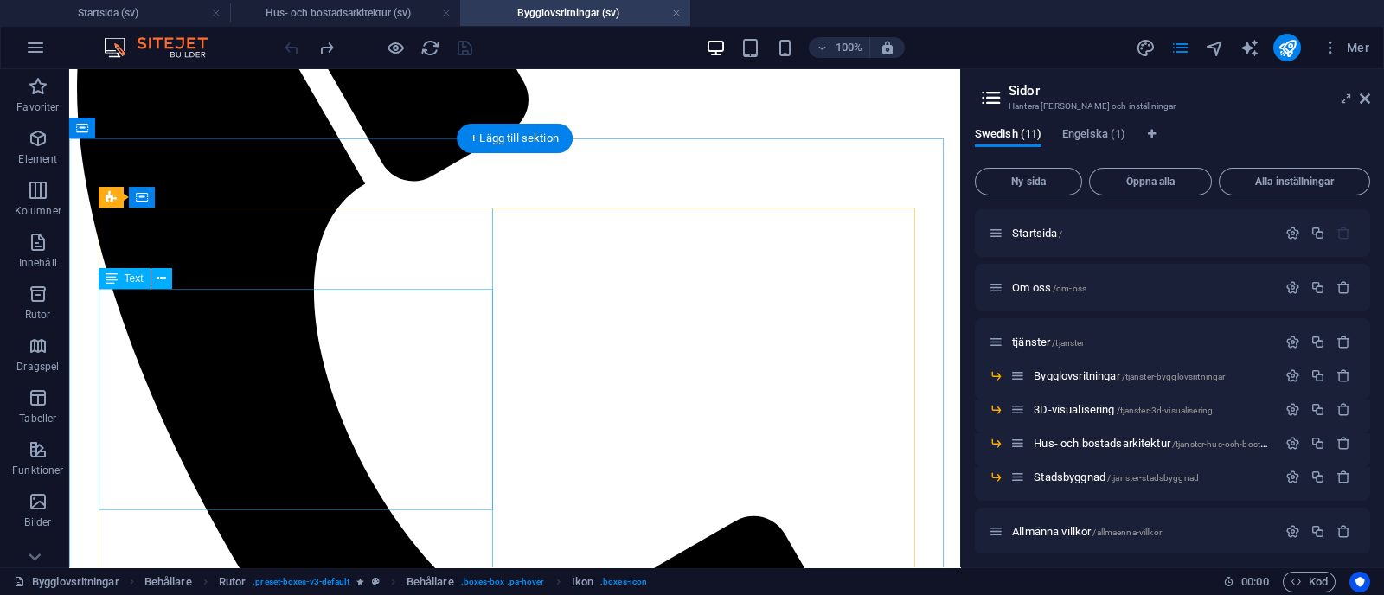
scroll to position [970, 0]
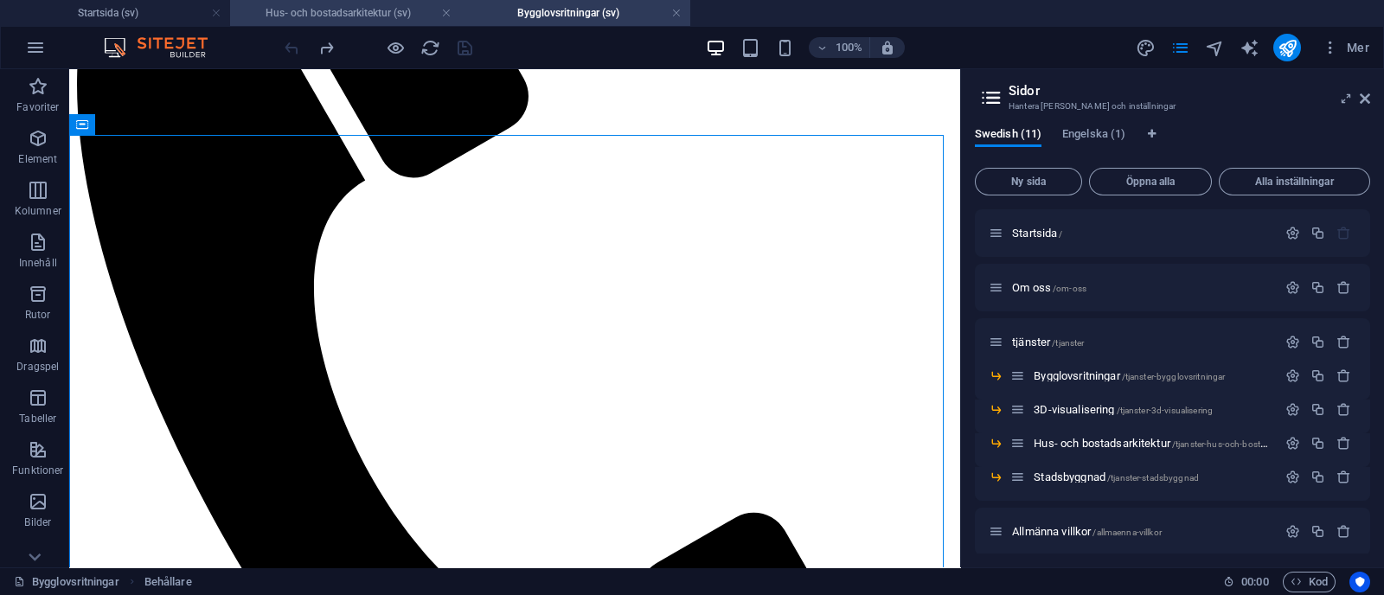
click at [281, 7] on h4 "Hus- och bostadsarkitektur (sv)" at bounding box center [345, 12] width 230 height 19
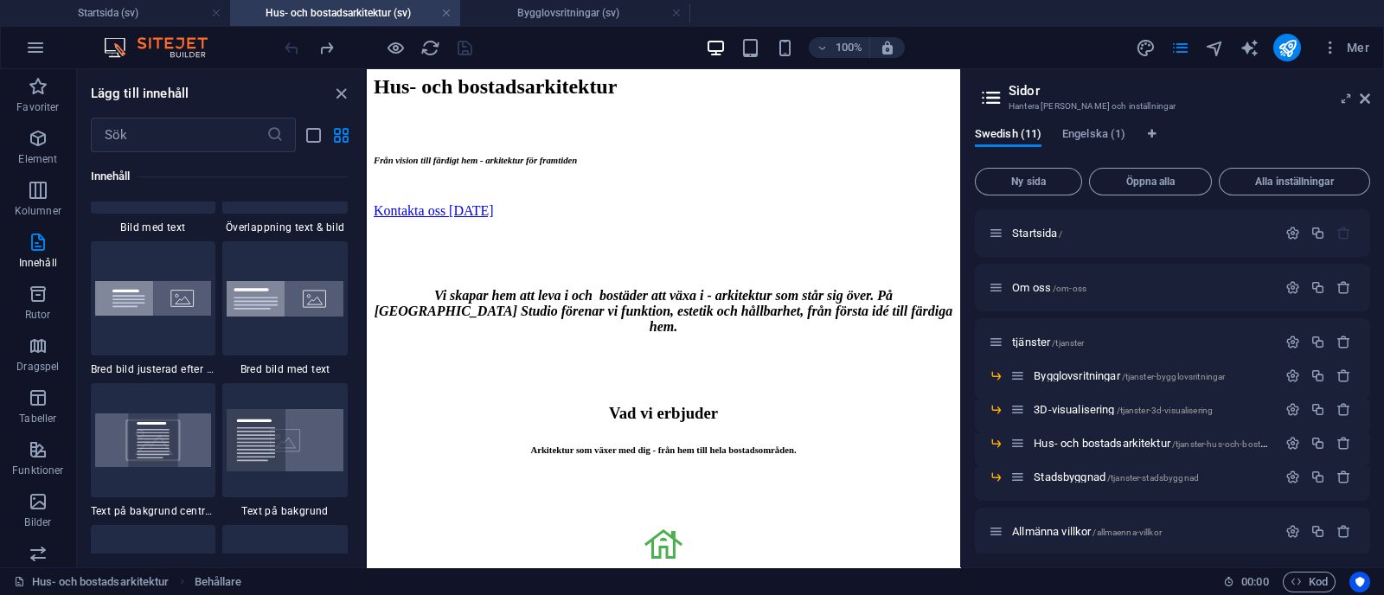
scroll to position [0, 0]
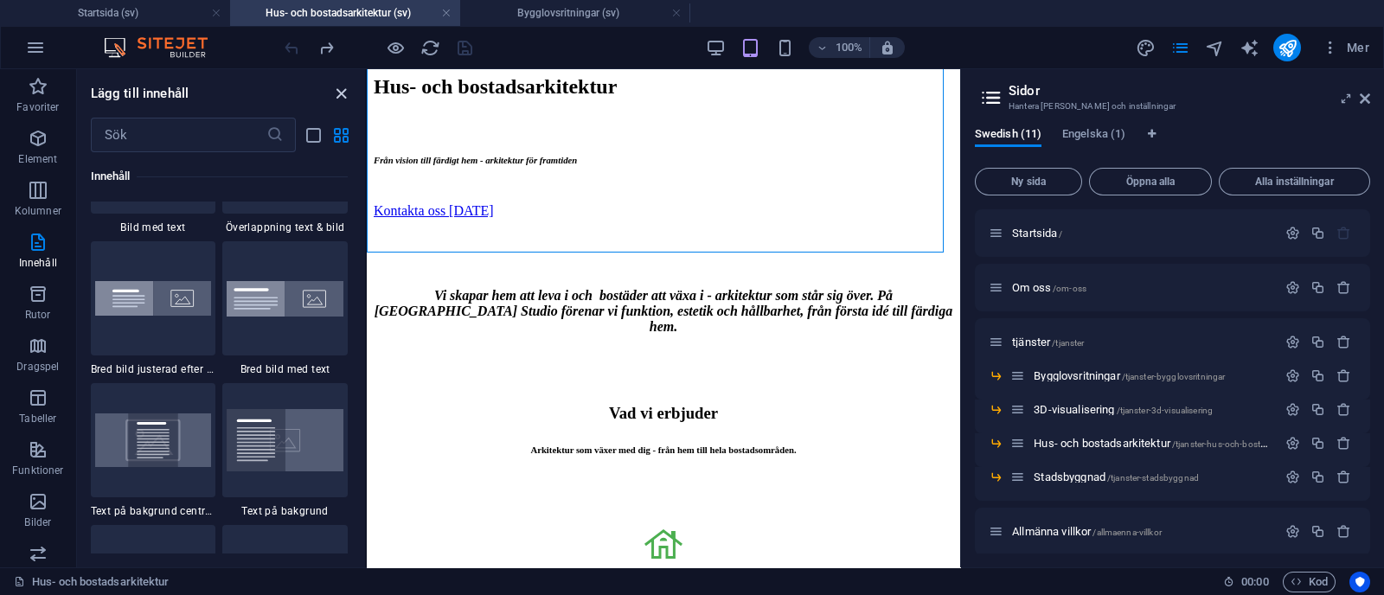
click at [338, 96] on icon "close panel" at bounding box center [341, 94] width 20 height 20
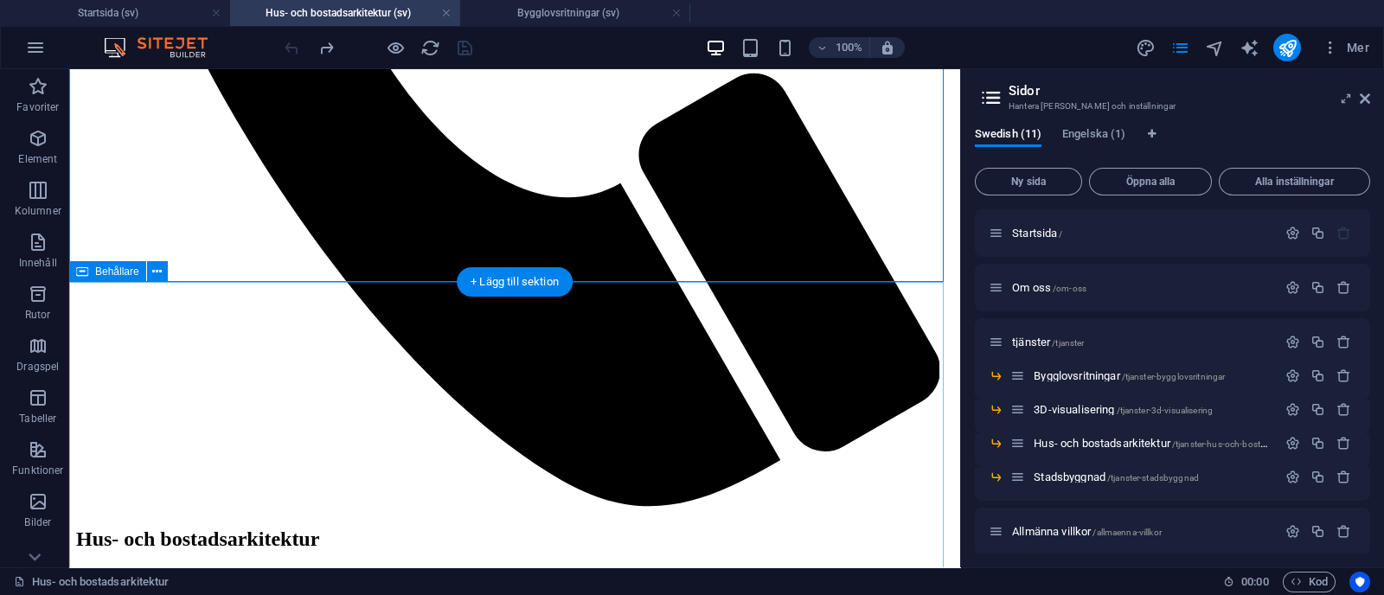
scroll to position [1408, 0]
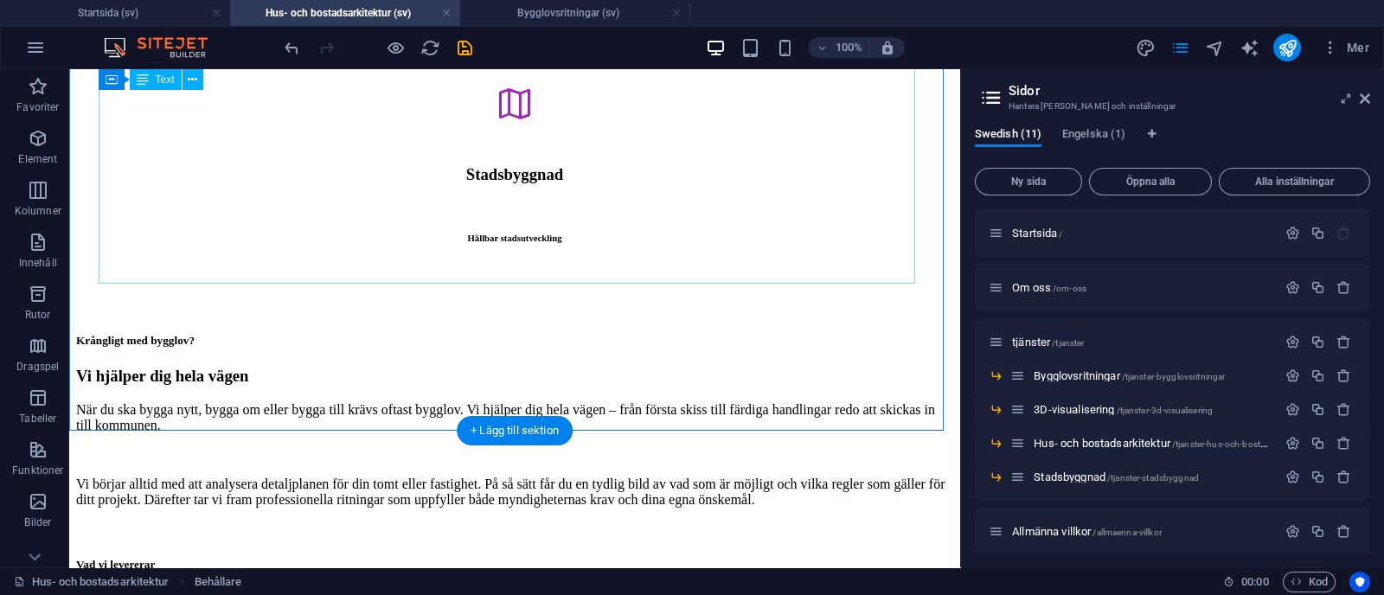
scroll to position [2831, 0]
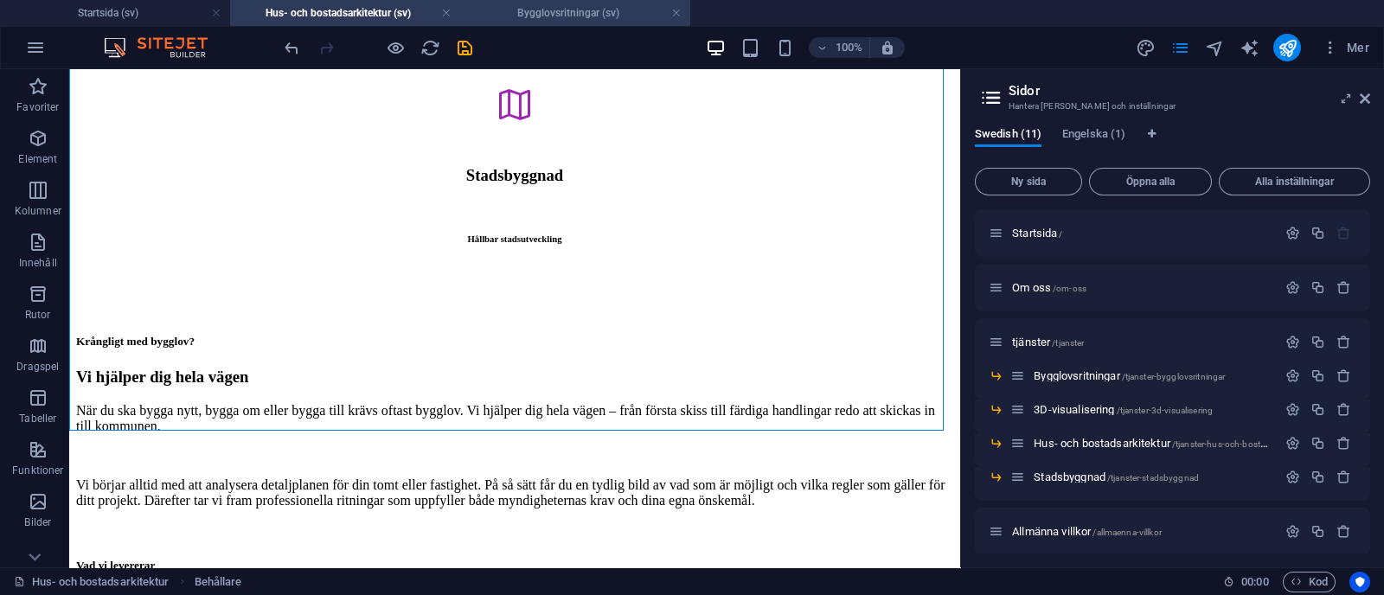
click at [538, 20] on h4 "Bygglovsritningar (sv)" at bounding box center [575, 12] width 230 height 19
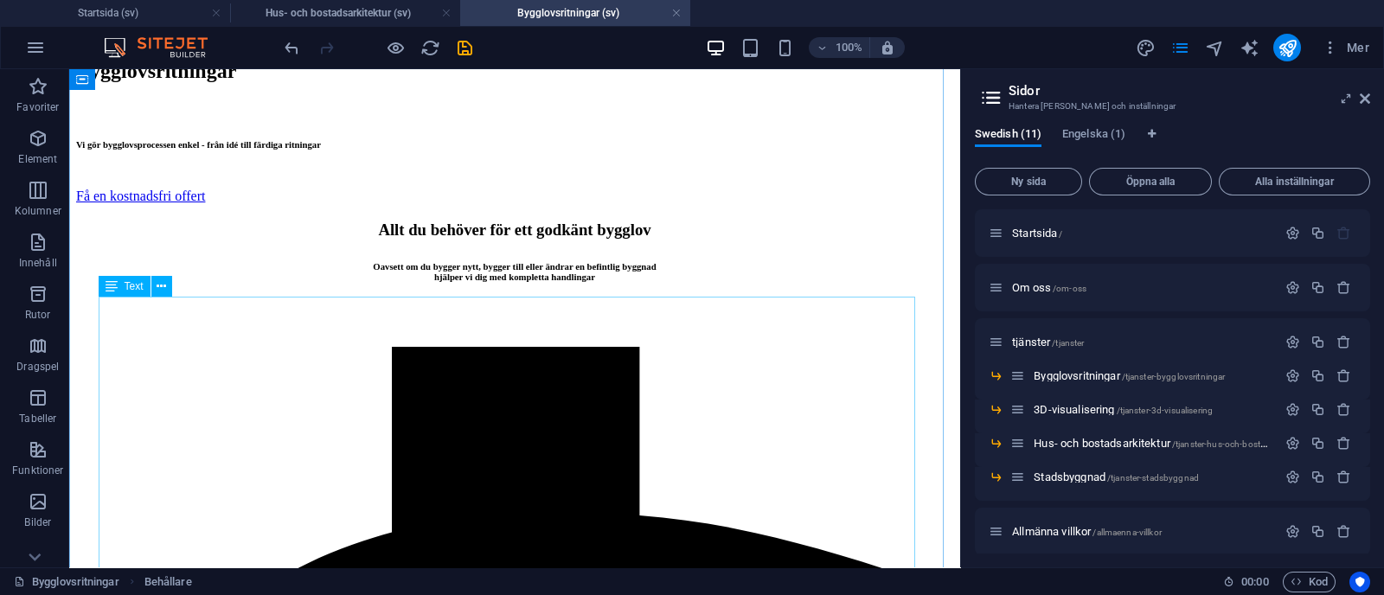
scroll to position [2146, 0]
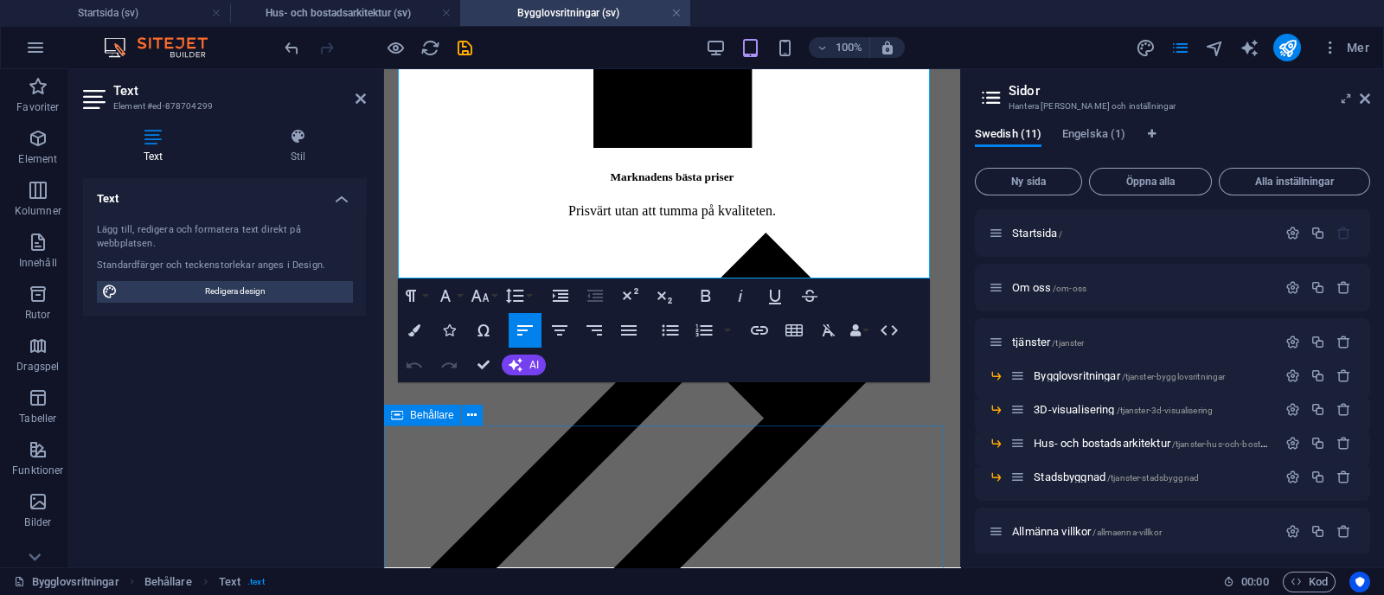
scroll to position [2741, 0]
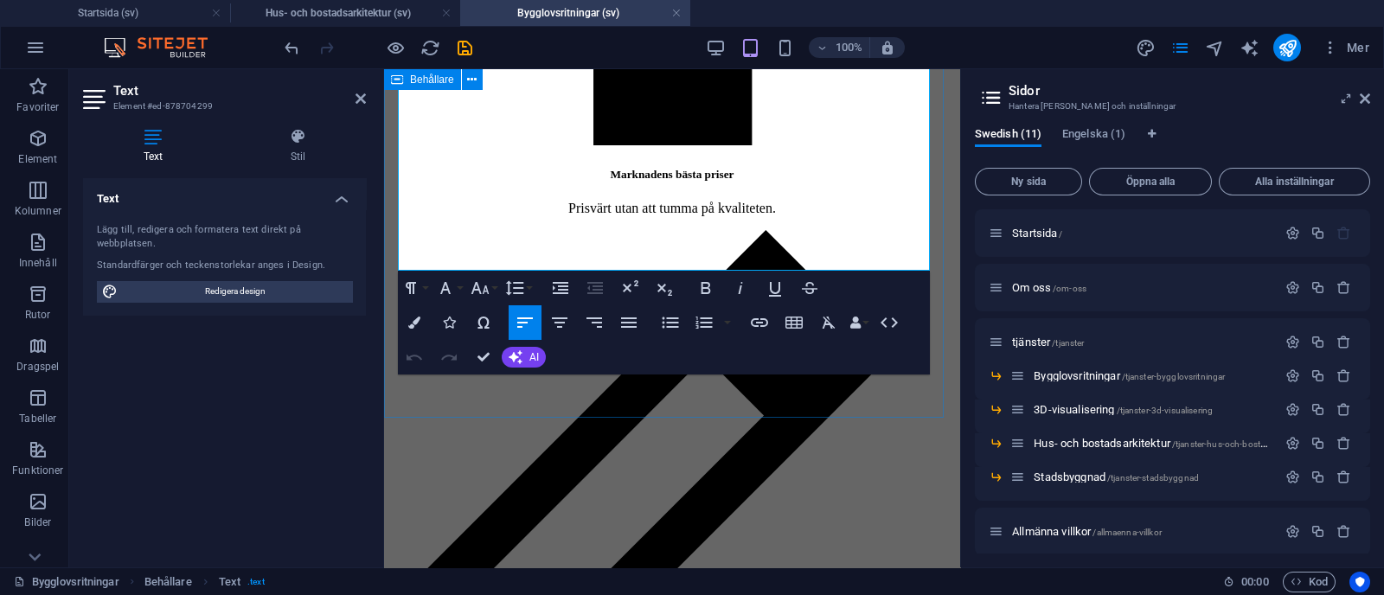
drag, startPoint x: 1228, startPoint y: 340, endPoint x: 396, endPoint y: 265, distance: 835.6
copy span "Kontakta oss [DATE] för att komma igång - vi gör bygglovet enkelt!"
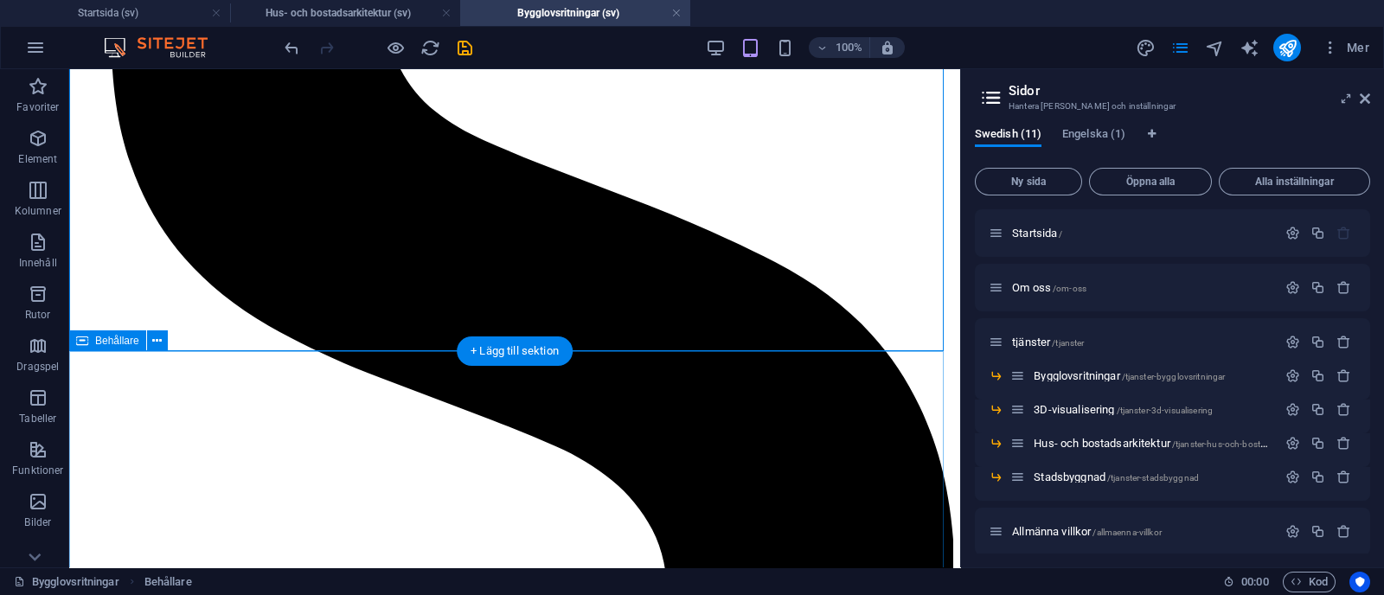
scroll to position [2279, 0]
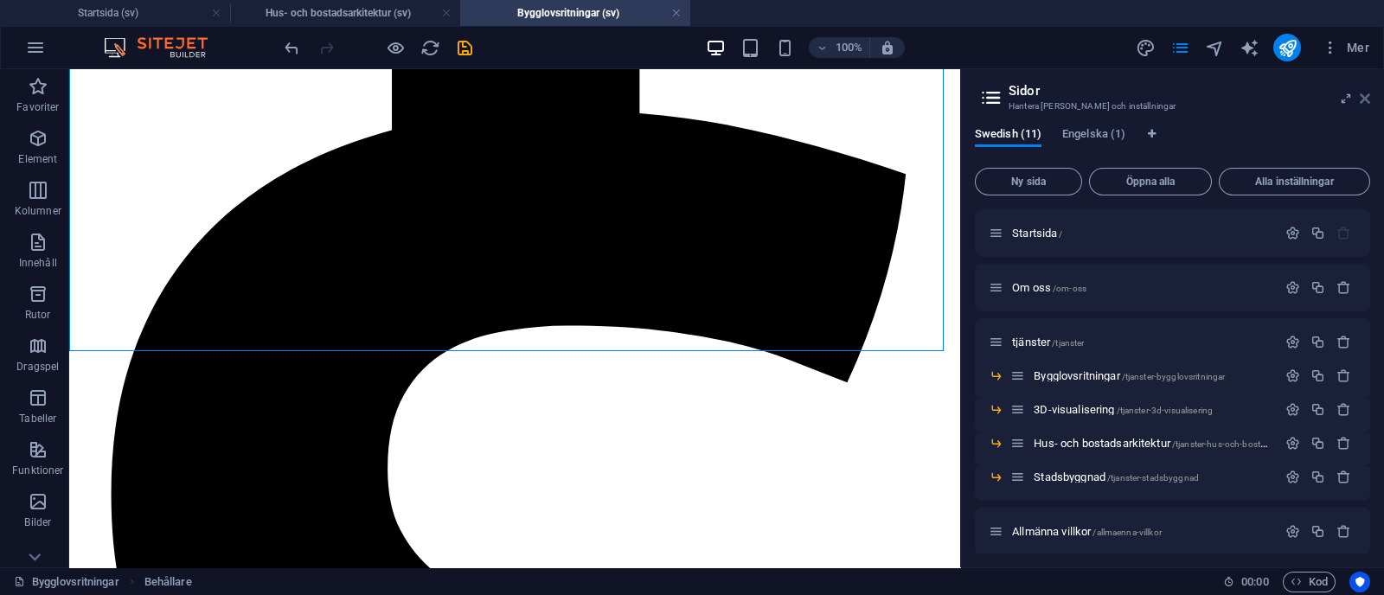
click at [1367, 97] on icon at bounding box center [1365, 99] width 10 height 14
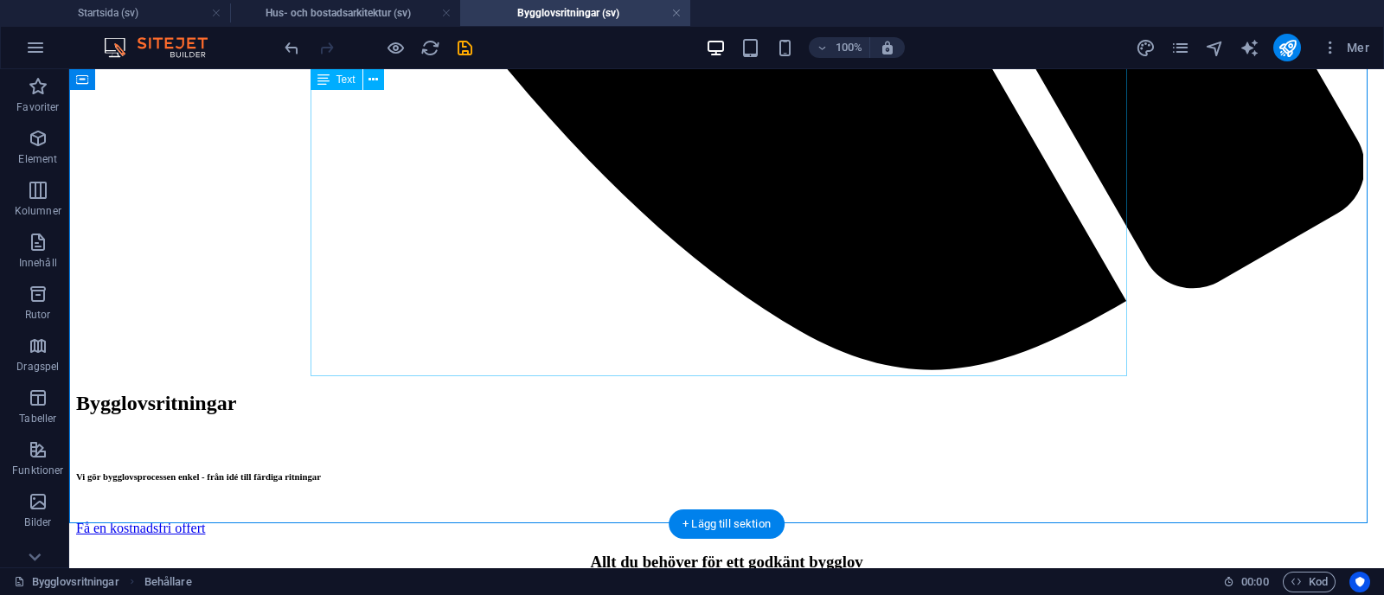
scroll to position [2107, 0]
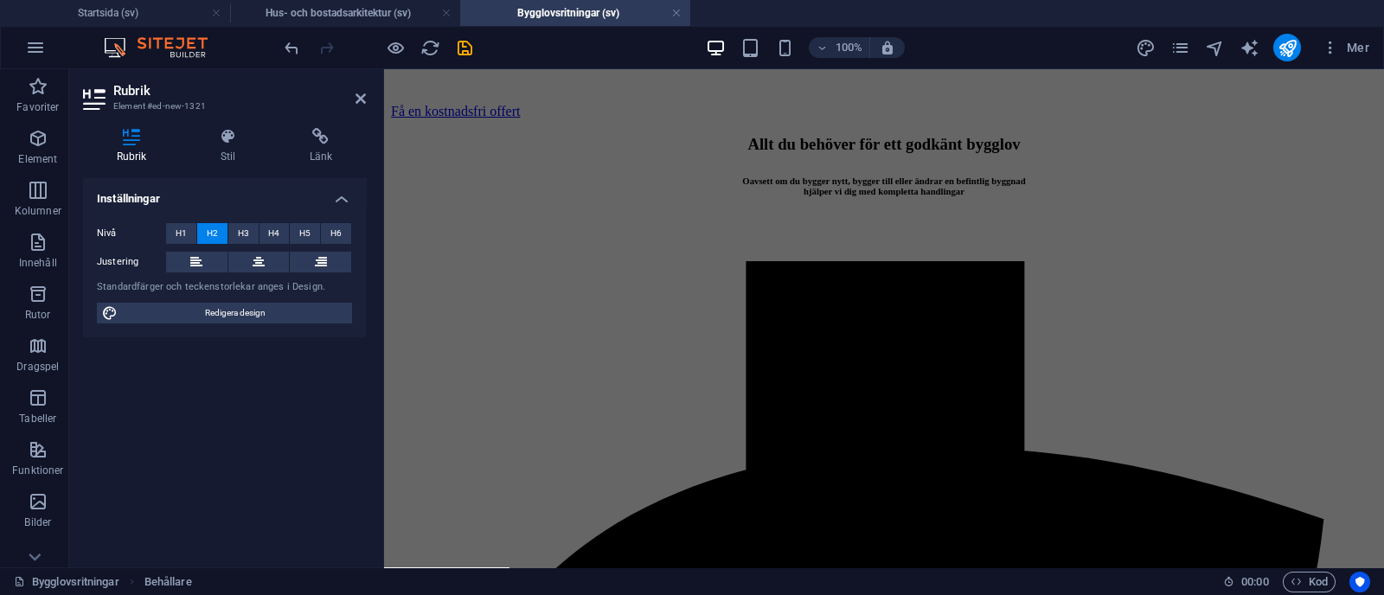
scroll to position [885, 0]
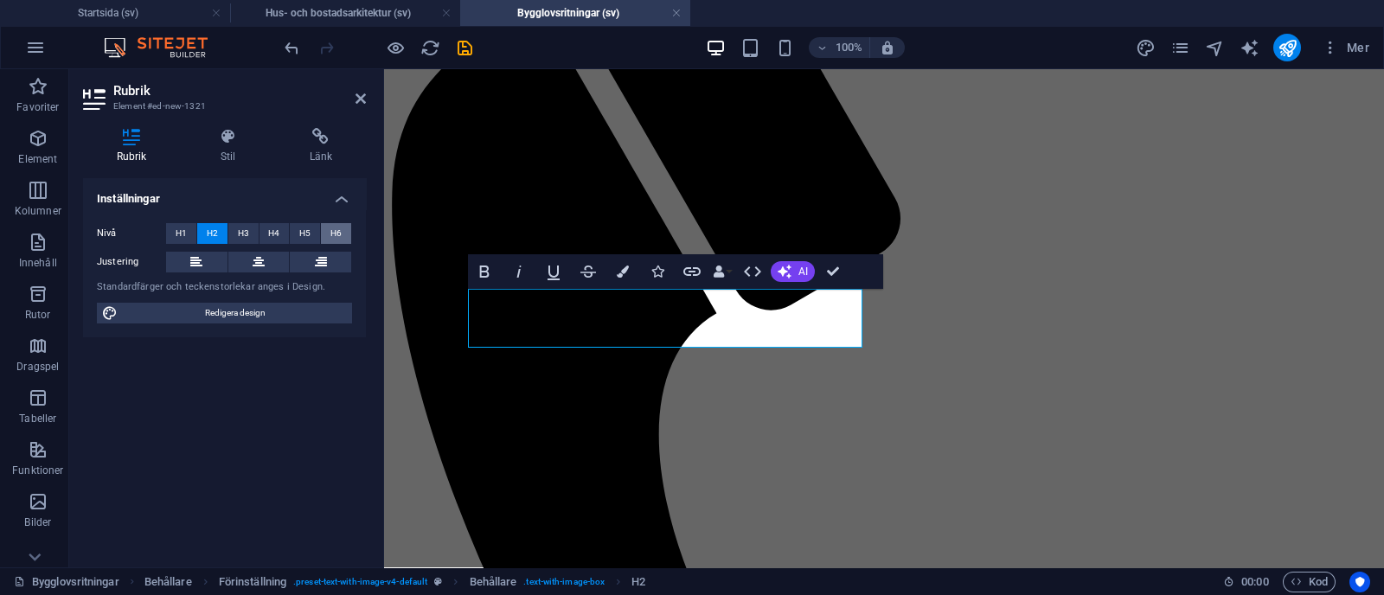
click at [337, 227] on span "H6" at bounding box center [335, 233] width 11 height 21
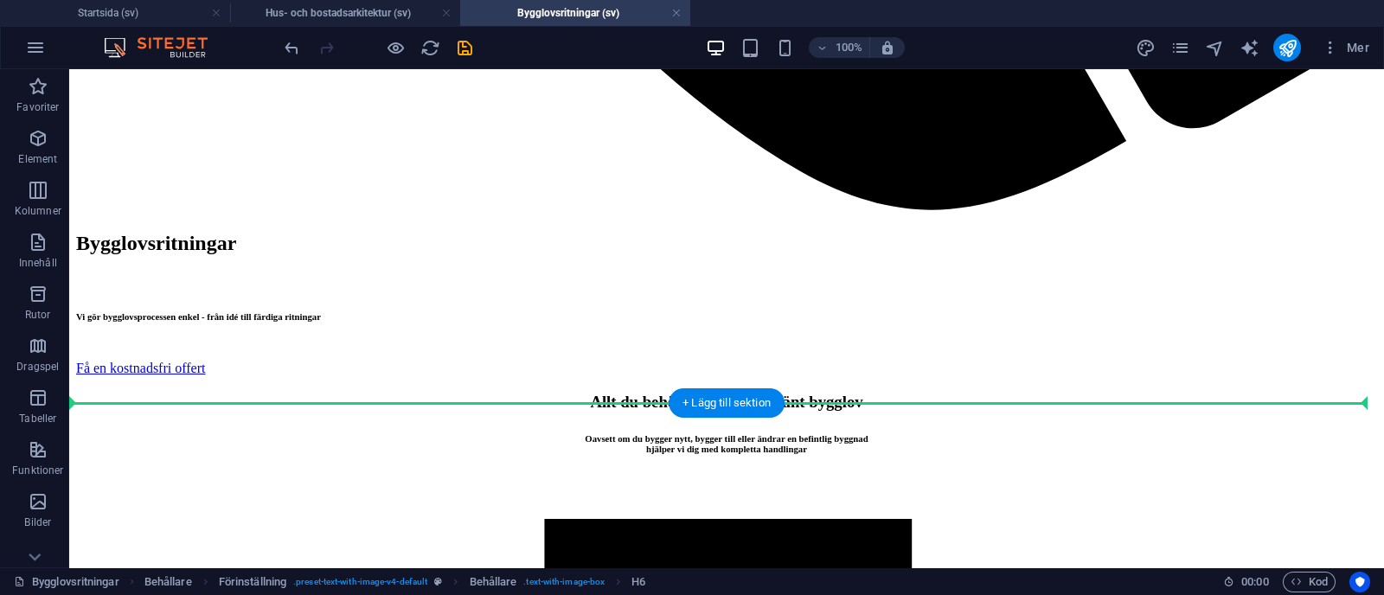
scroll to position [2281, 0]
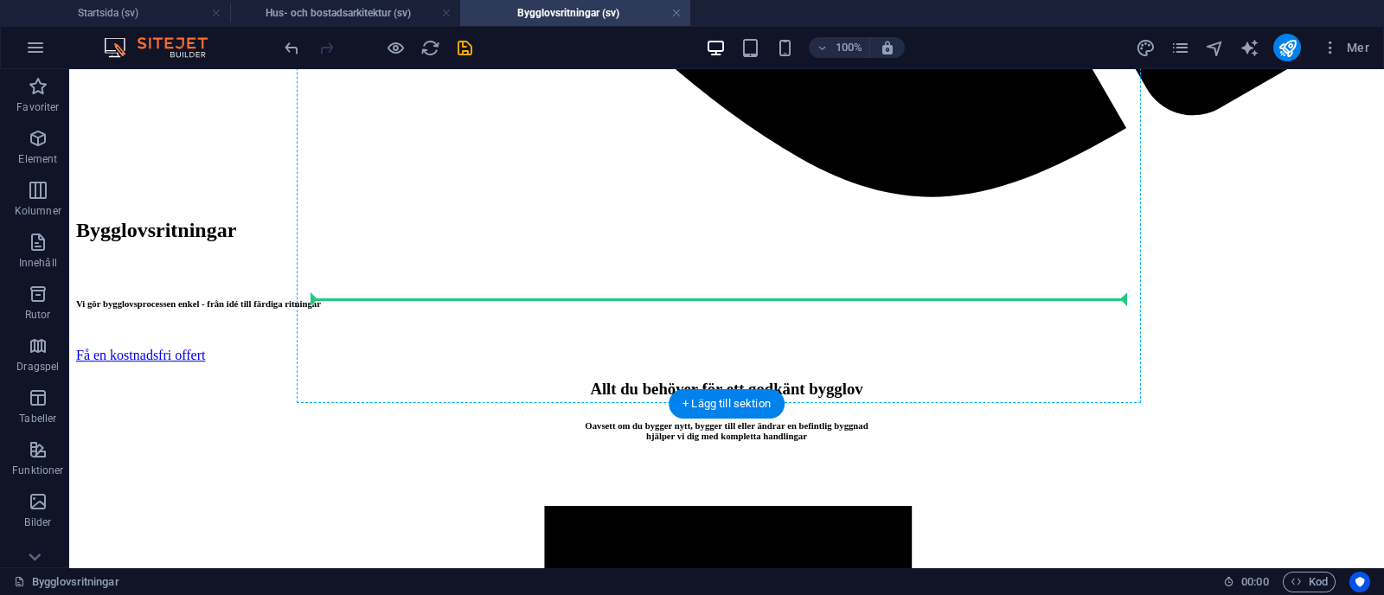
drag, startPoint x: 467, startPoint y: 345, endPoint x: 460, endPoint y: 280, distance: 65.2
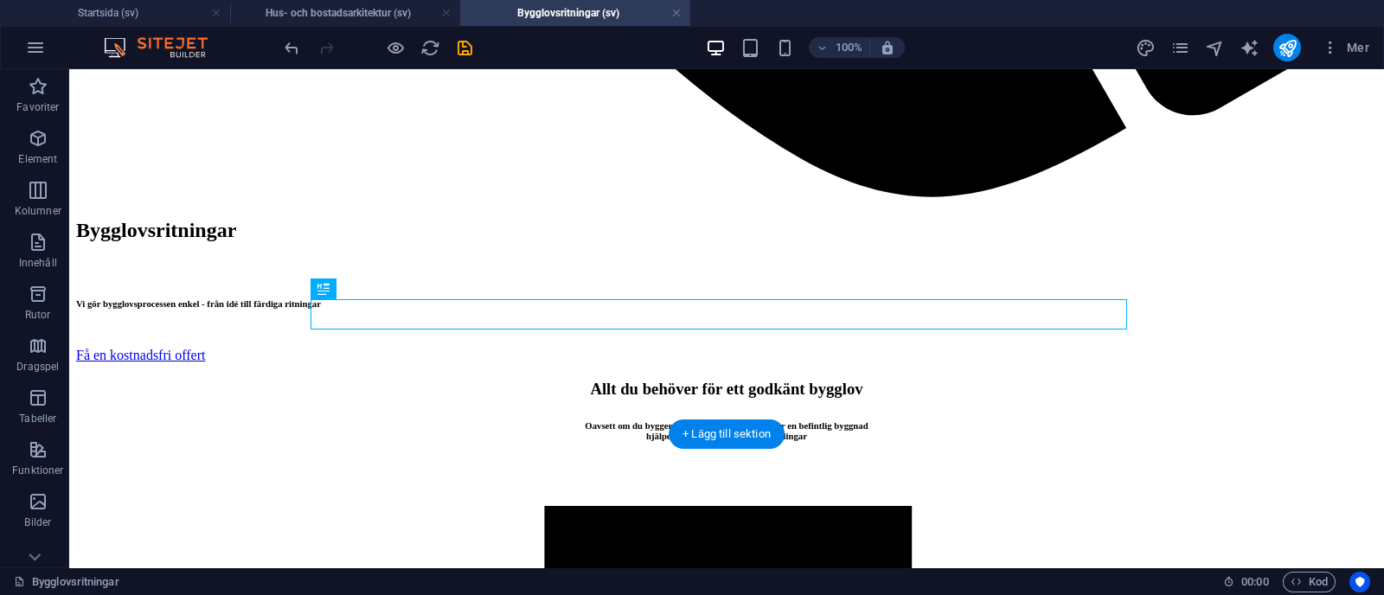
scroll to position [2228, 0]
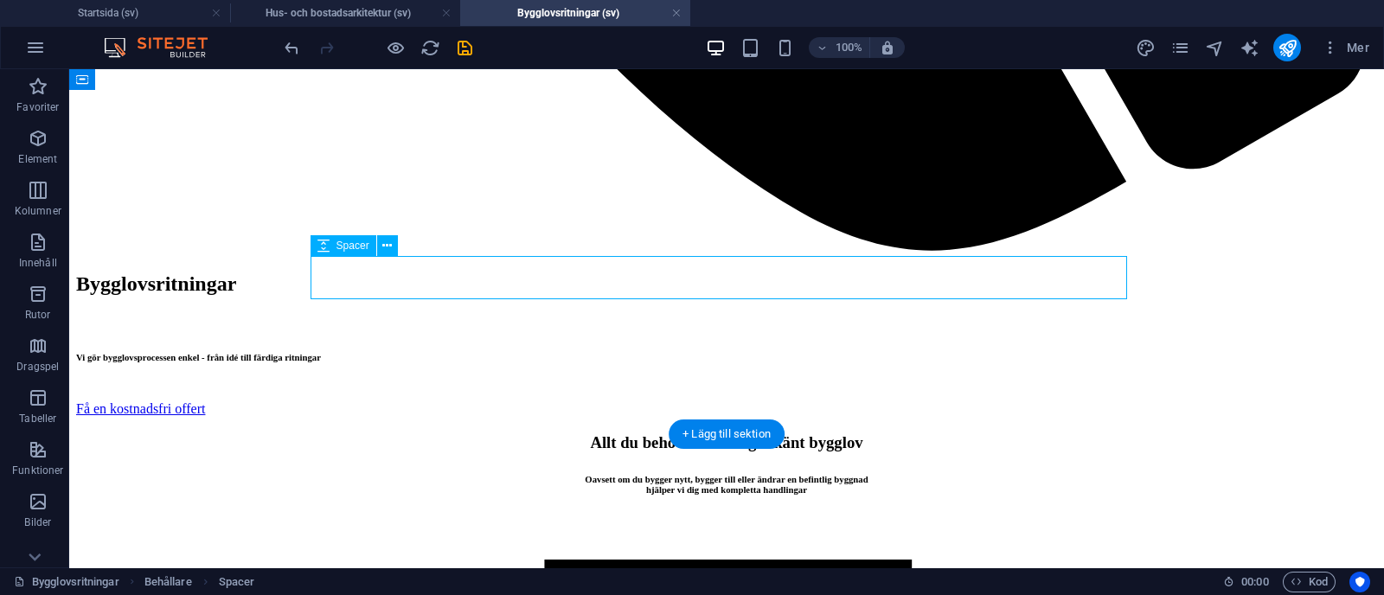
select select "px"
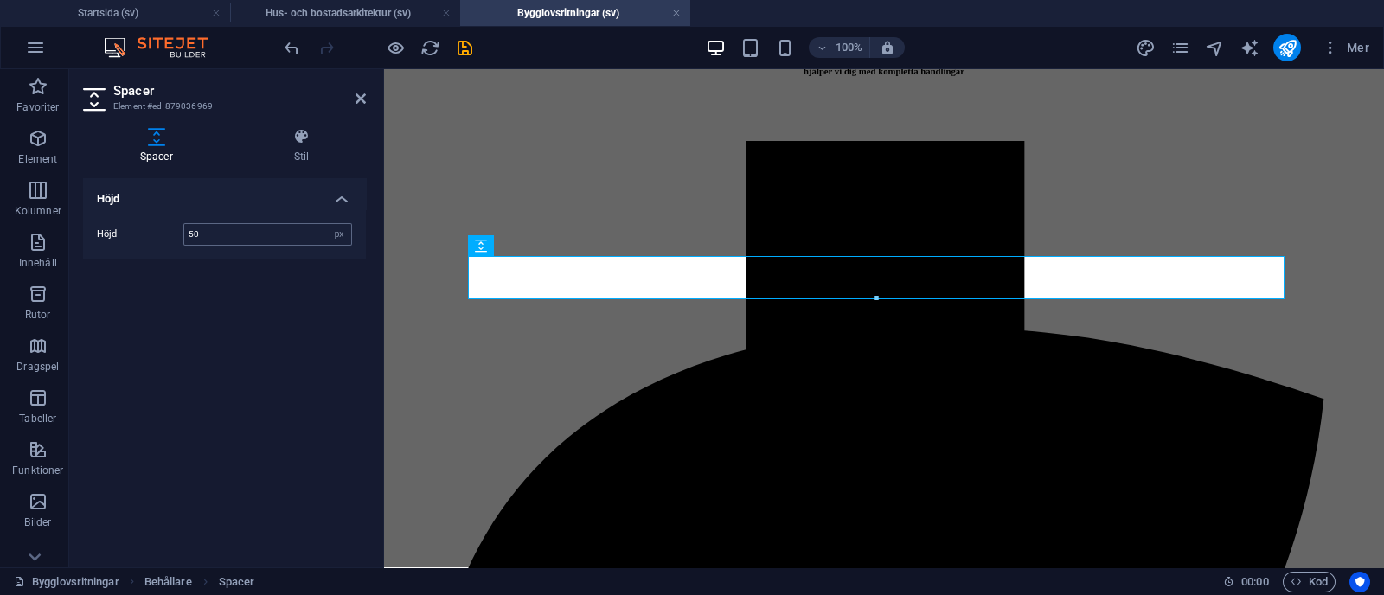
click at [221, 238] on input "50" at bounding box center [267, 234] width 167 height 21
type input "5"
type input "85"
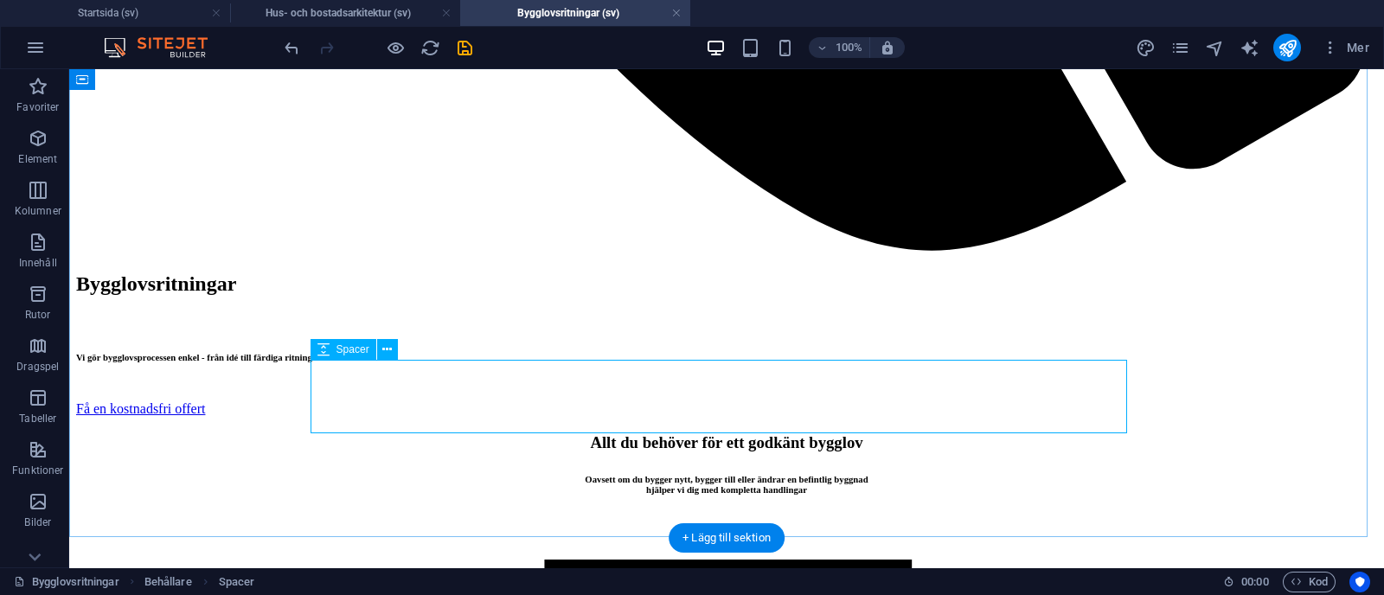
select select "px"
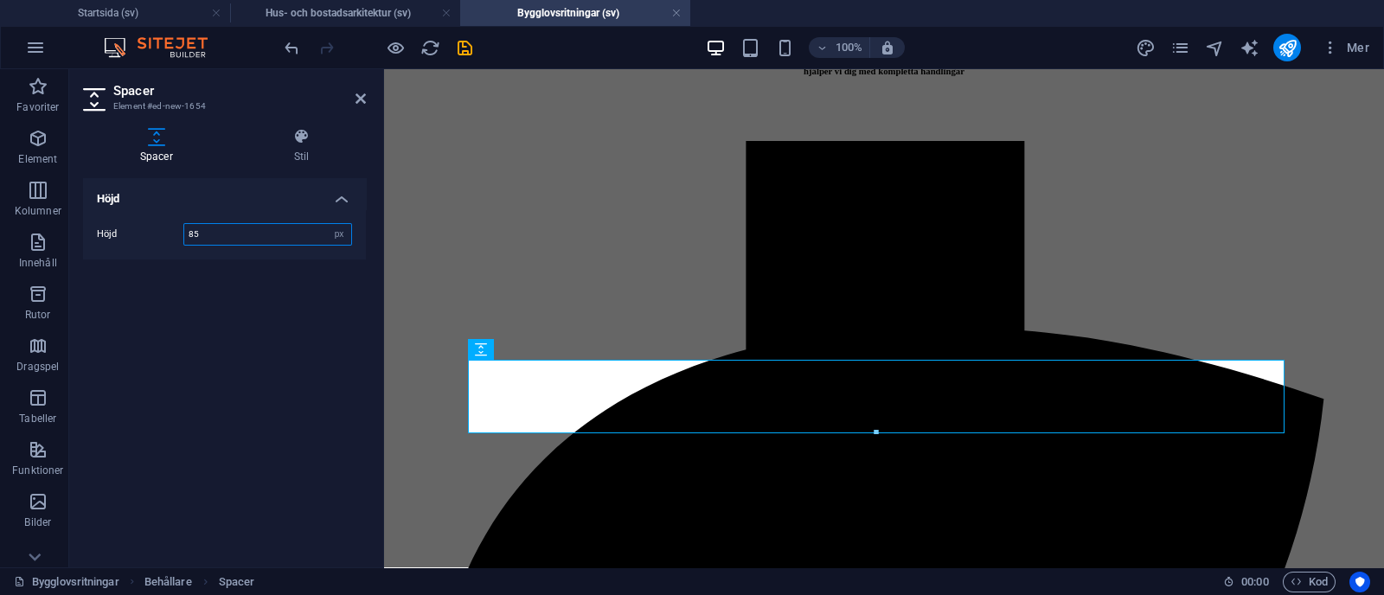
click at [242, 237] on input "85" at bounding box center [267, 234] width 167 height 21
type input "8"
type input "24"
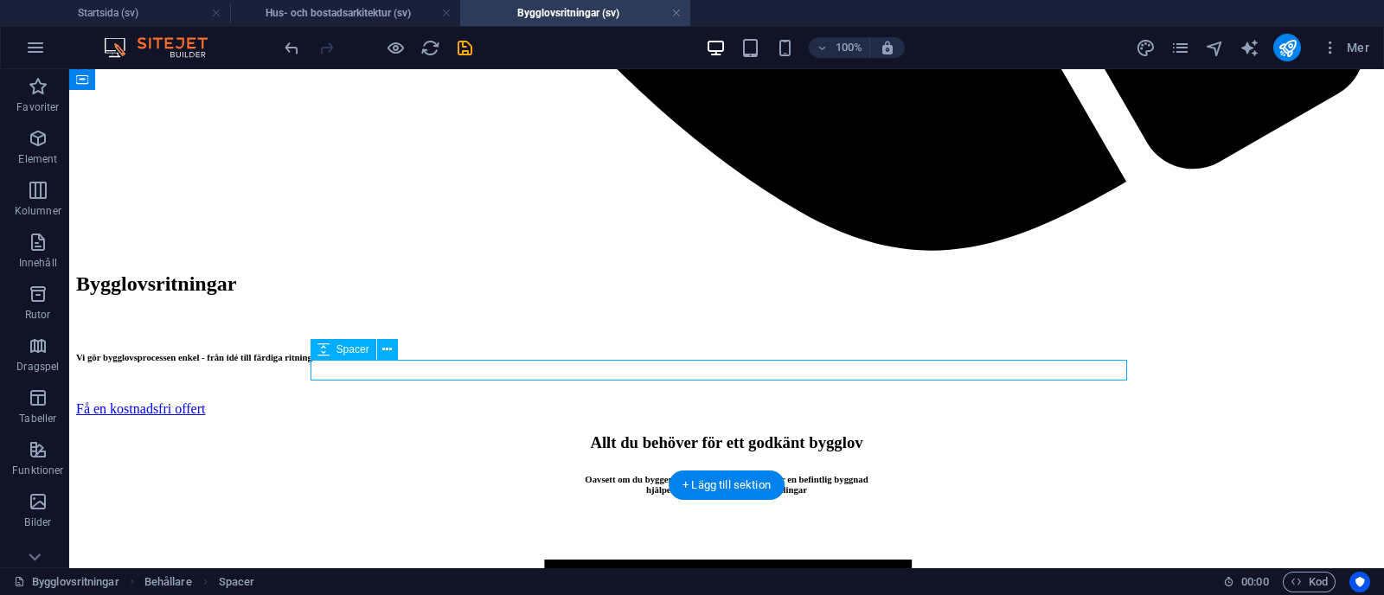
select select "px"
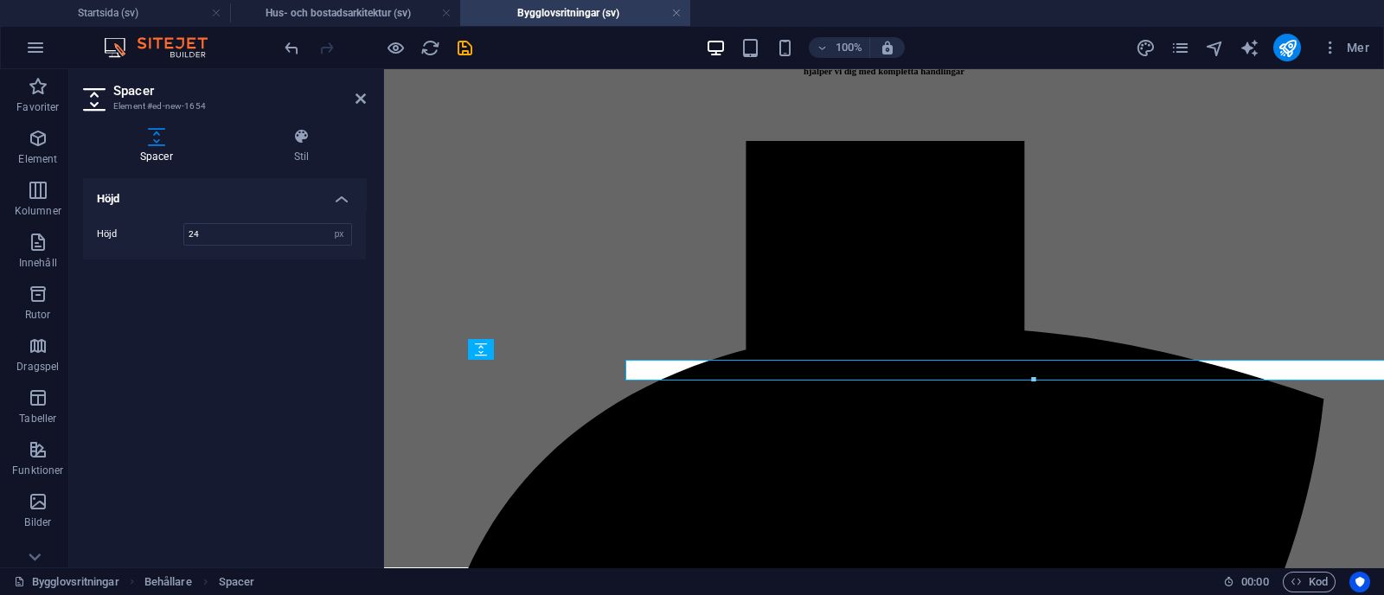
click at [347, 372] on div "Höjd Höjd 24 px rem vh vw" at bounding box center [224, 365] width 283 height 375
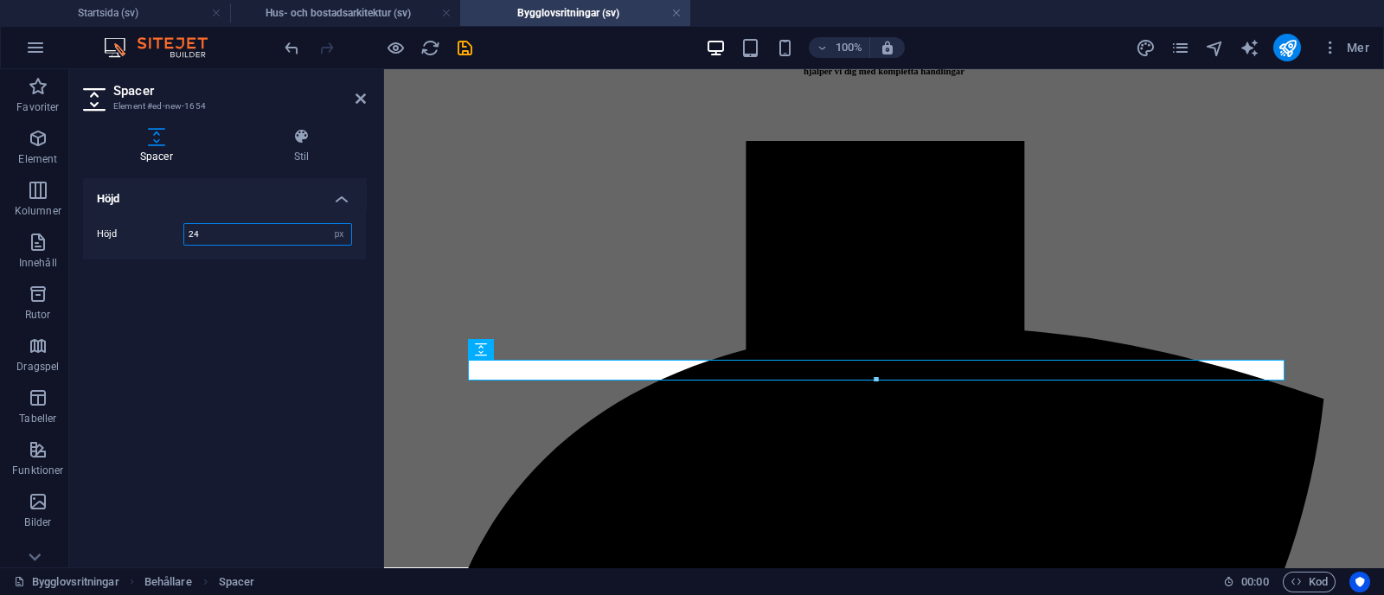
click at [243, 234] on input "24" at bounding box center [267, 234] width 167 height 21
type input "2"
type input "15"
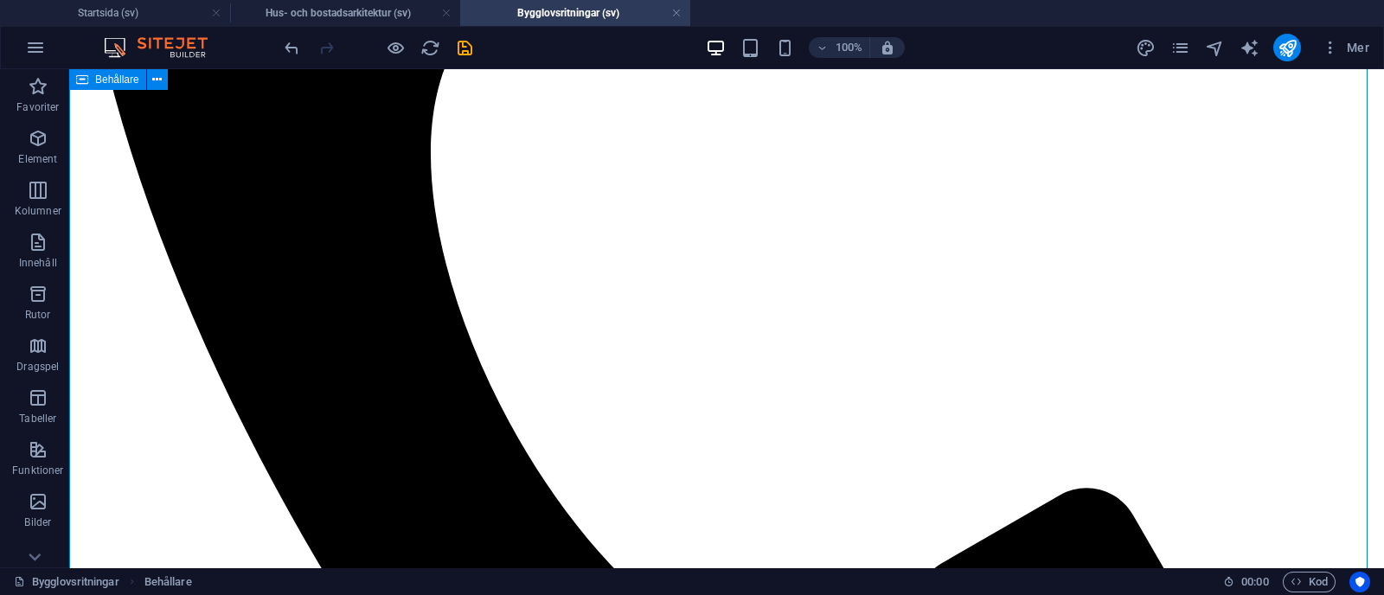
scroll to position [1343, 0]
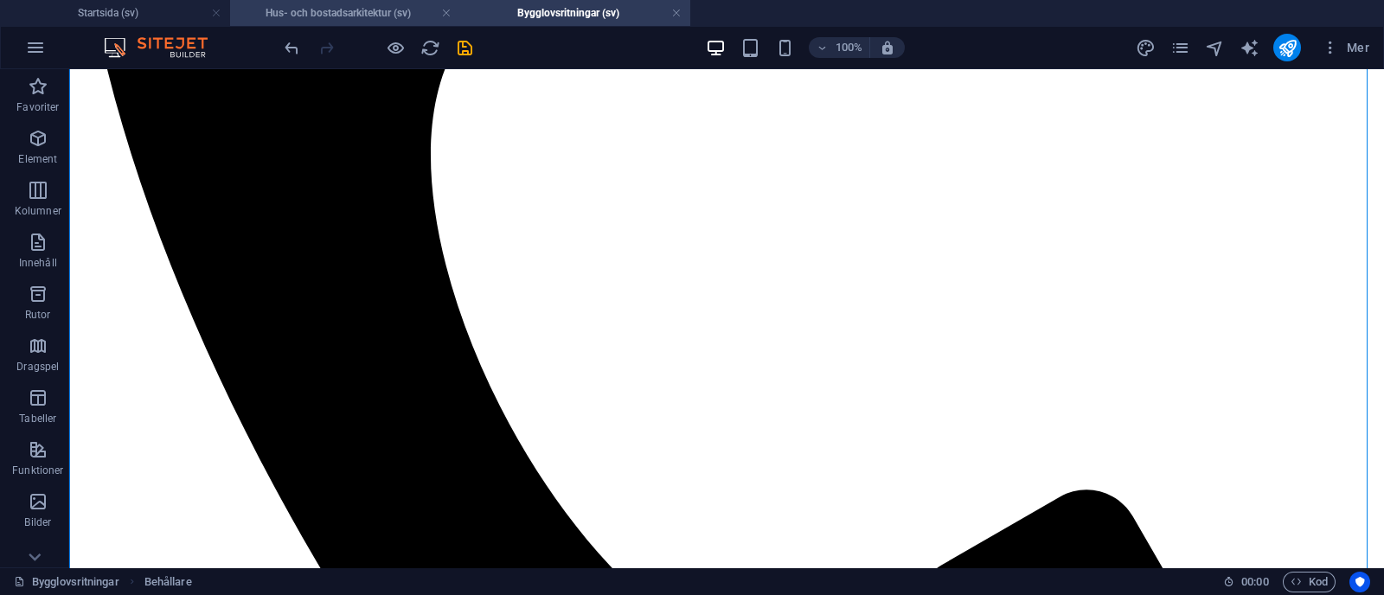
click at [397, 14] on h4 "Hus- och bostadsarkitektur (sv)" at bounding box center [345, 12] width 230 height 19
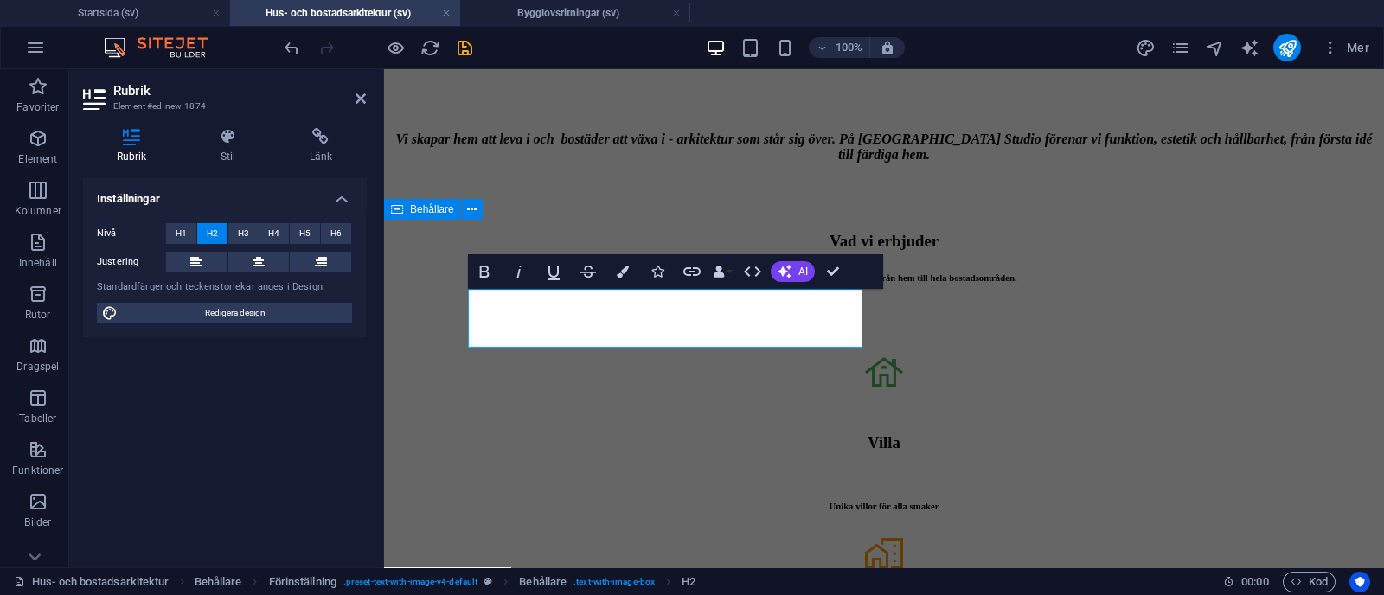
scroll to position [1471, 0]
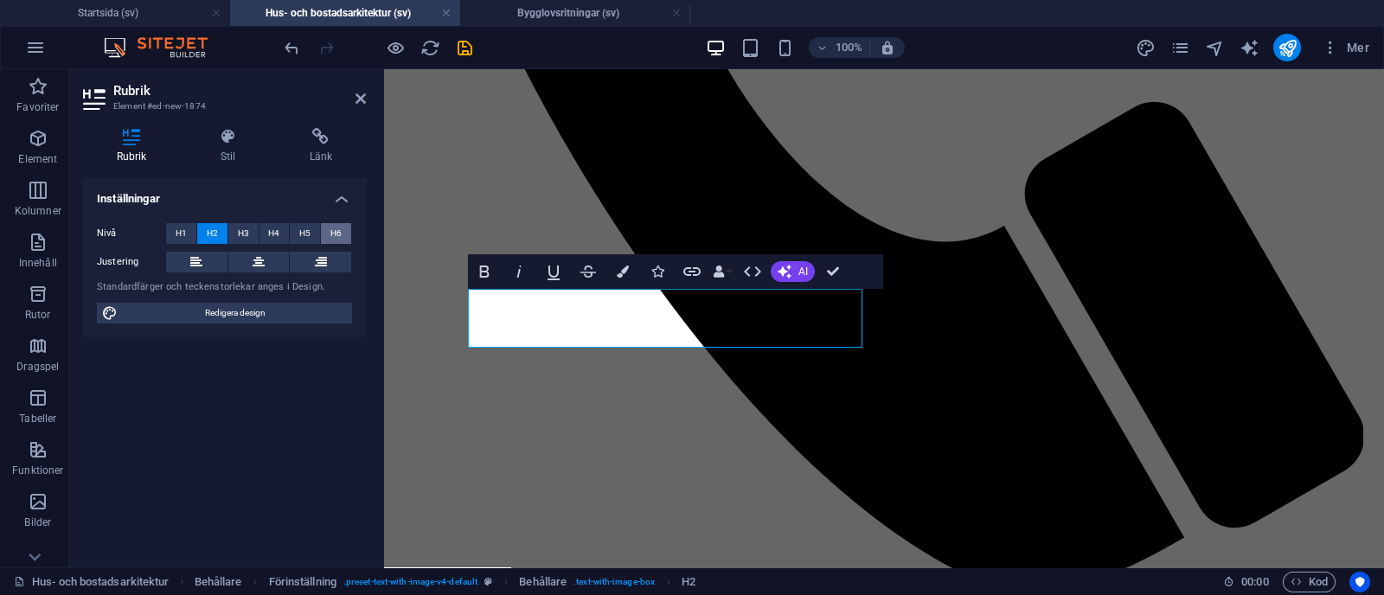
click at [337, 229] on span "H6" at bounding box center [335, 233] width 11 height 21
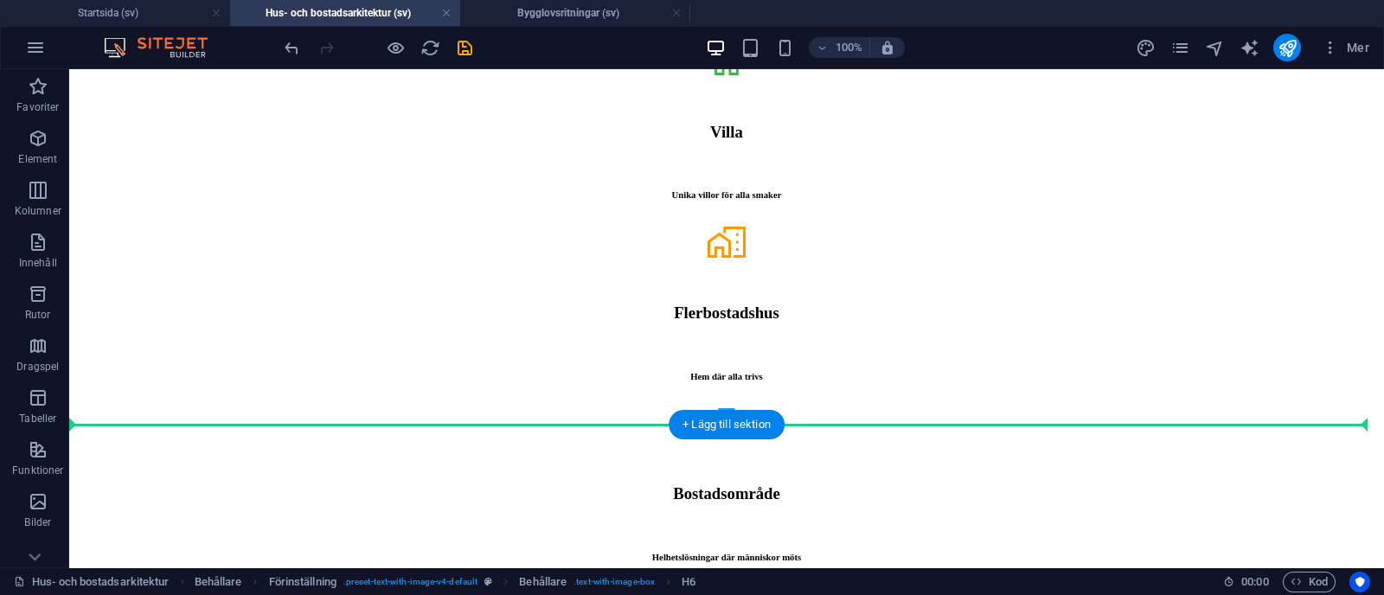
scroll to position [2890, 0]
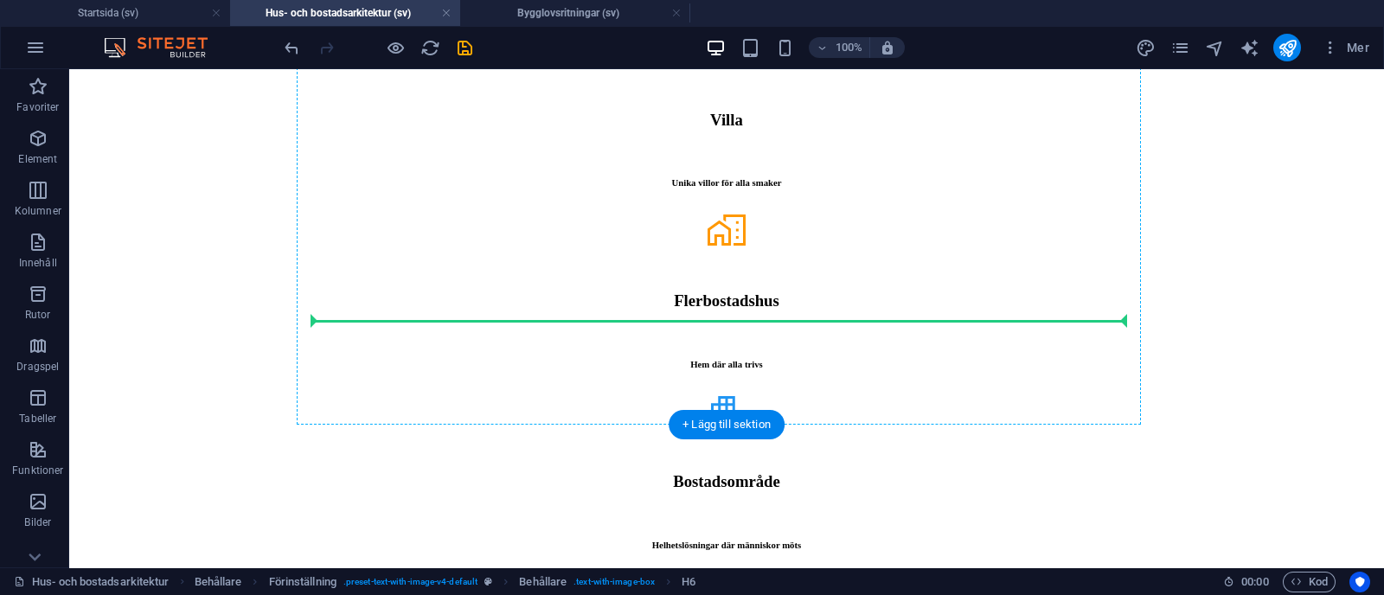
drag, startPoint x: 476, startPoint y: 344, endPoint x: 510, endPoint y: 325, distance: 39.5
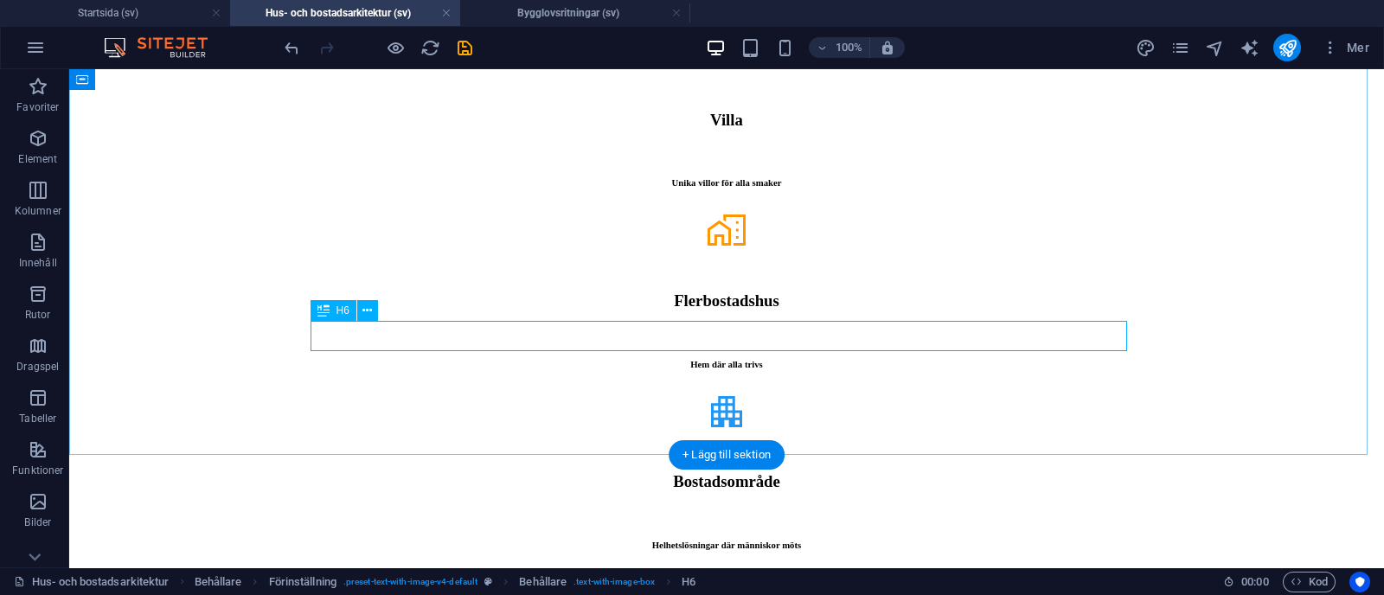
scroll to position [2837, 0]
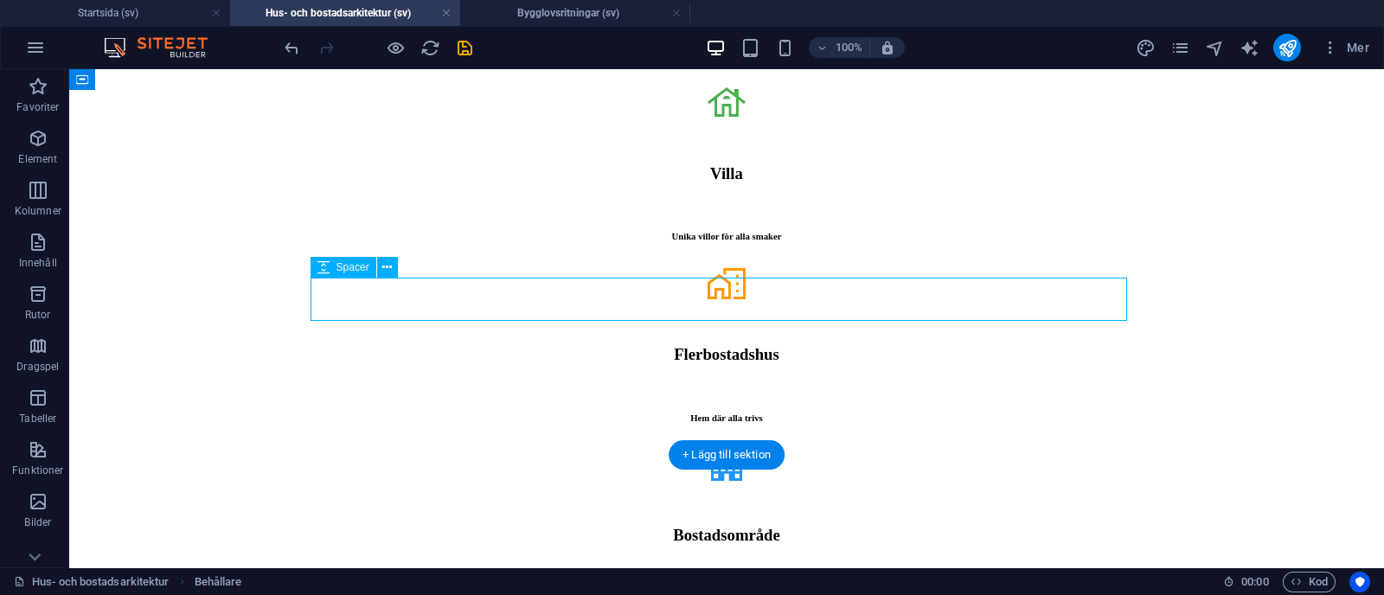
select select "px"
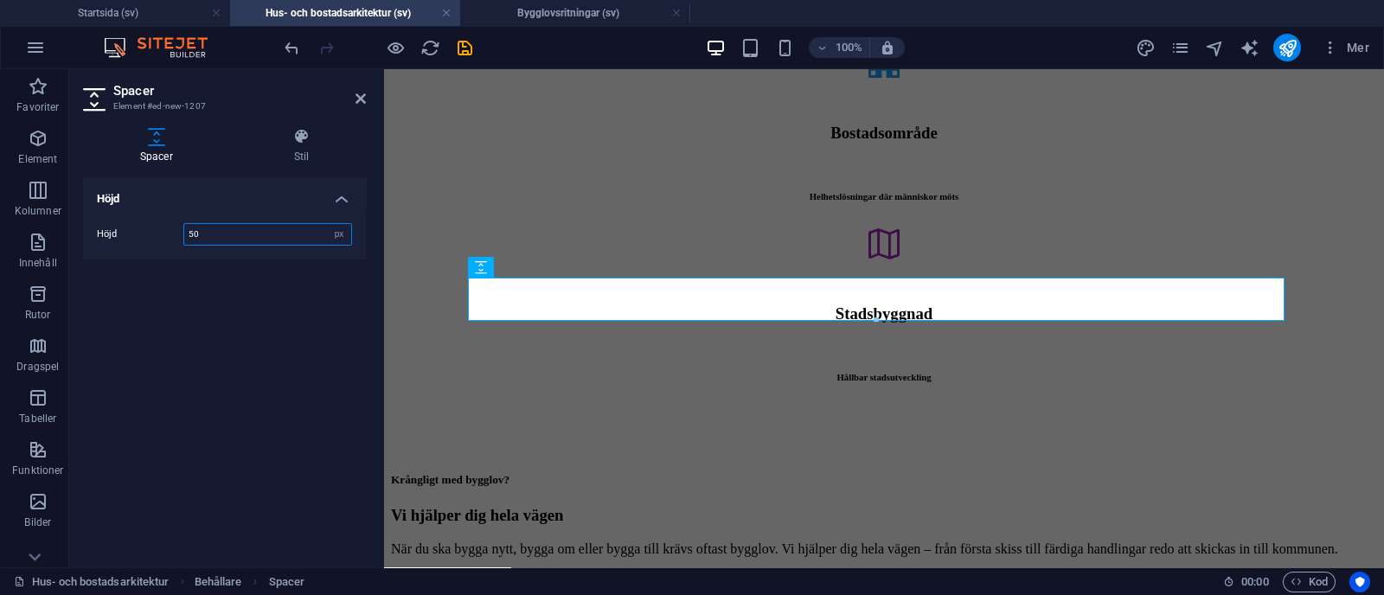
click at [232, 236] on input "50" at bounding box center [267, 234] width 167 height 21
type input "5"
type input "85"
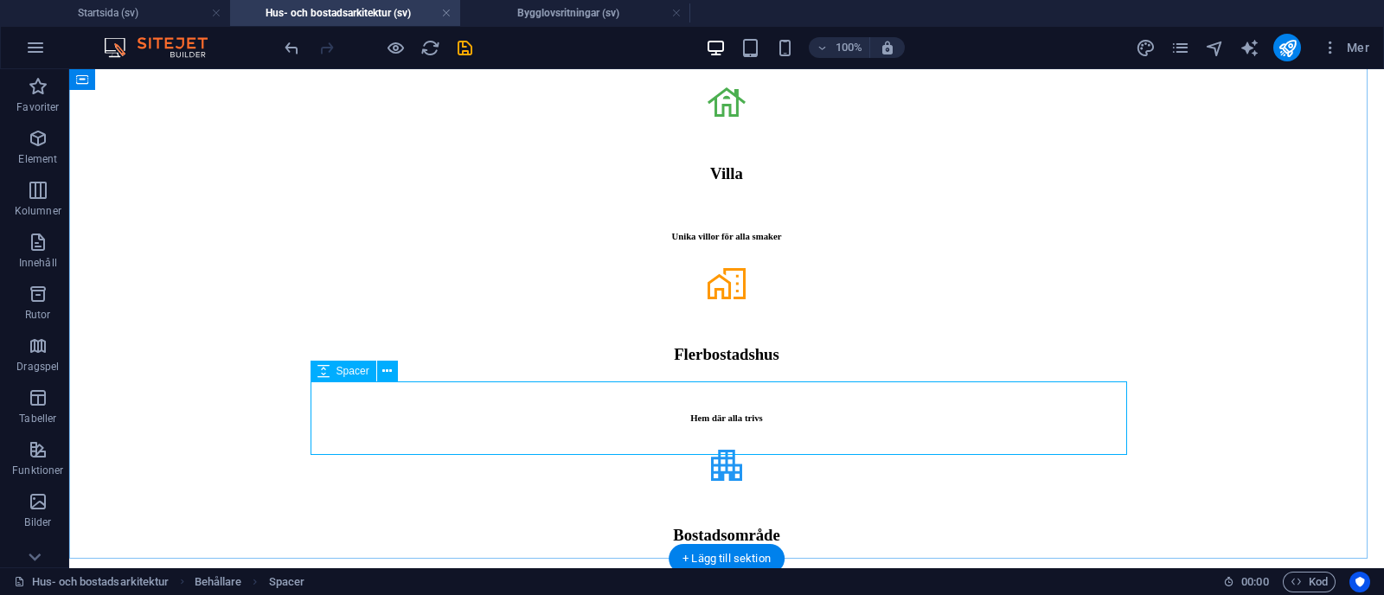
select select "px"
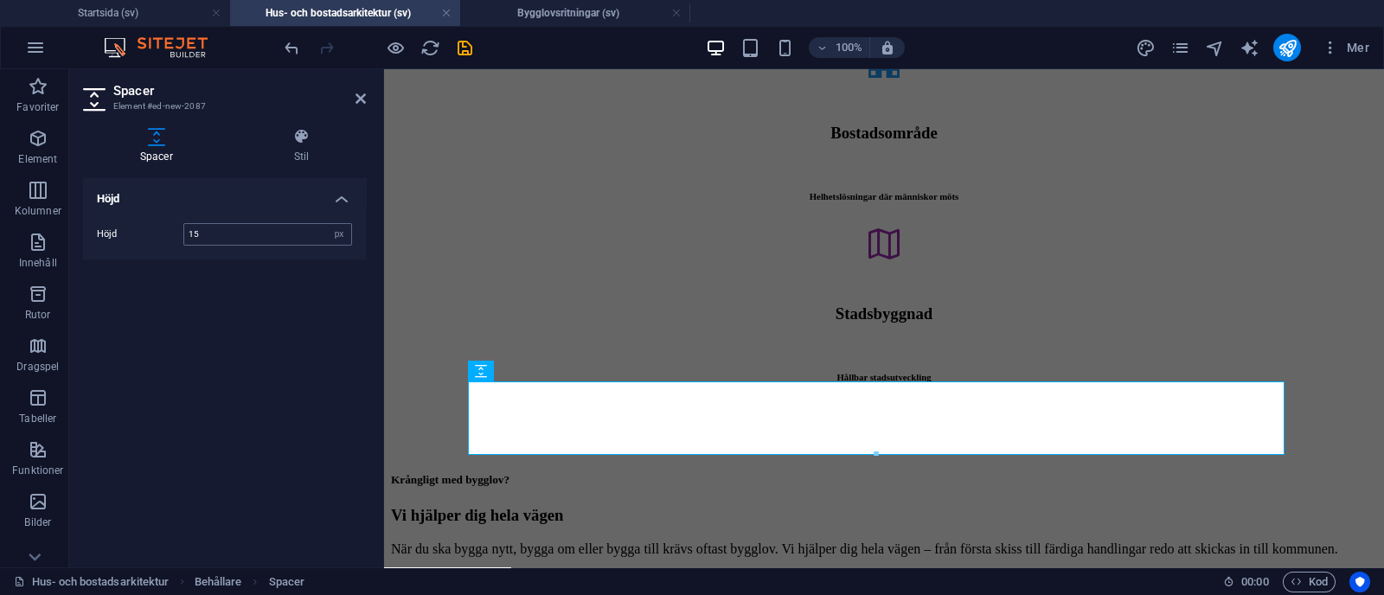
type input "15"
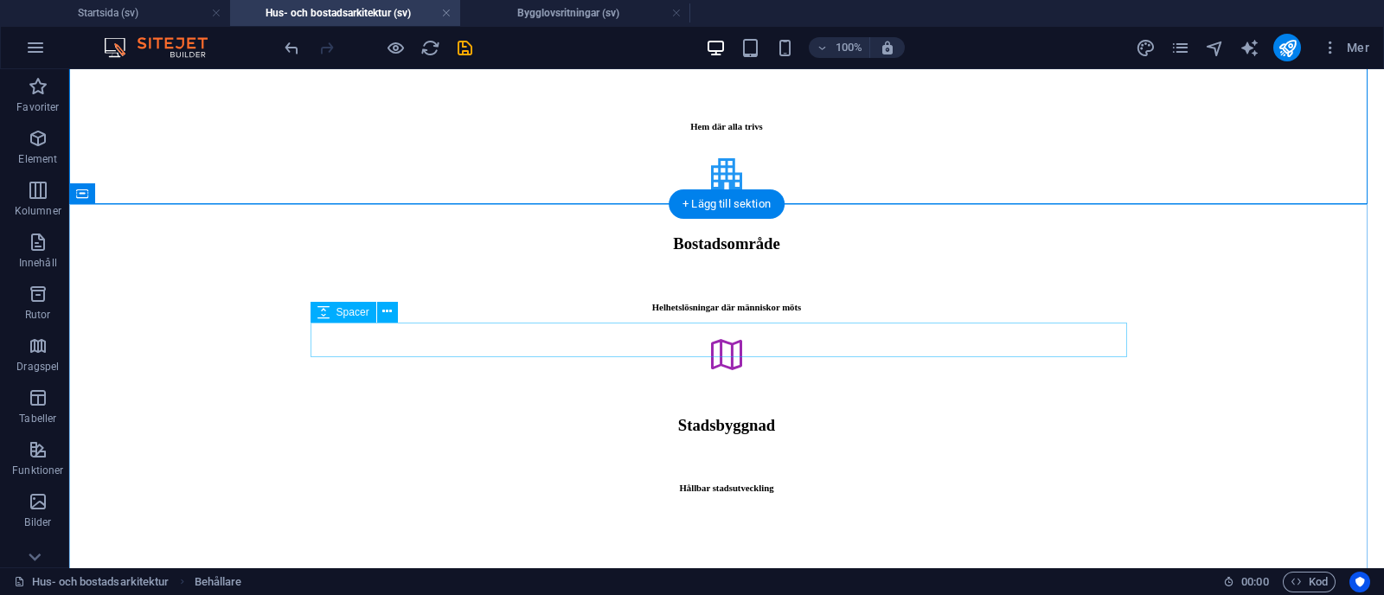
scroll to position [3127, 0]
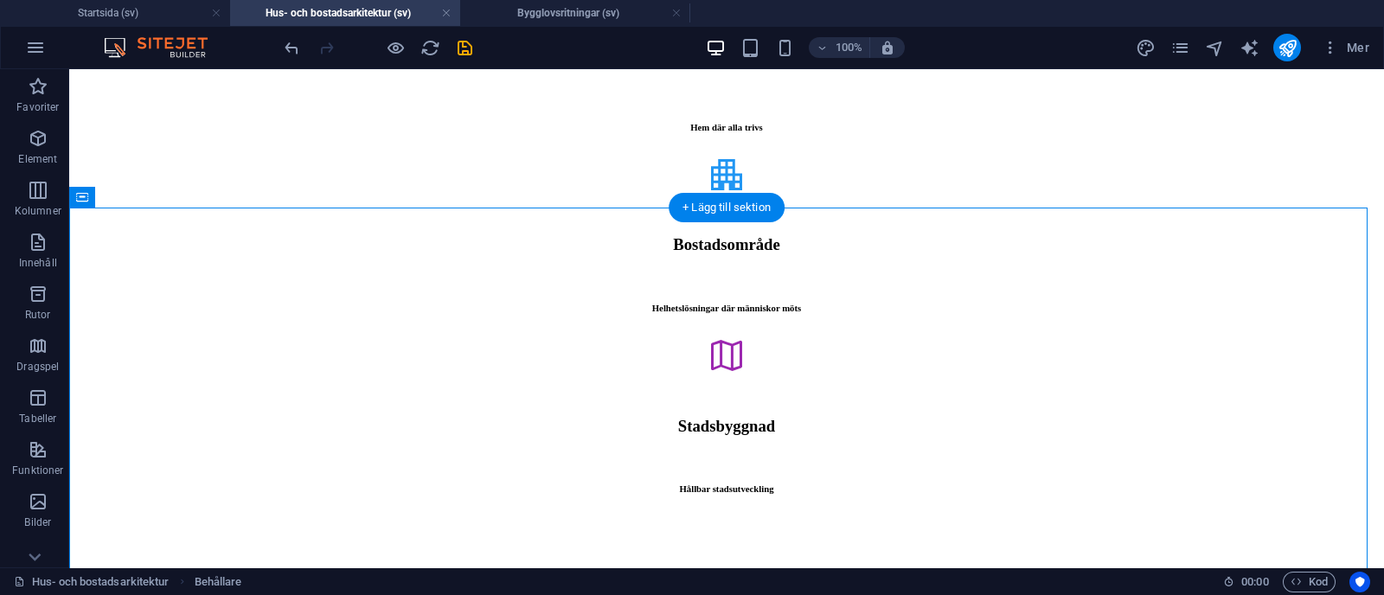
drag, startPoint x: 262, startPoint y: 251, endPoint x: 470, endPoint y: 381, distance: 244.8
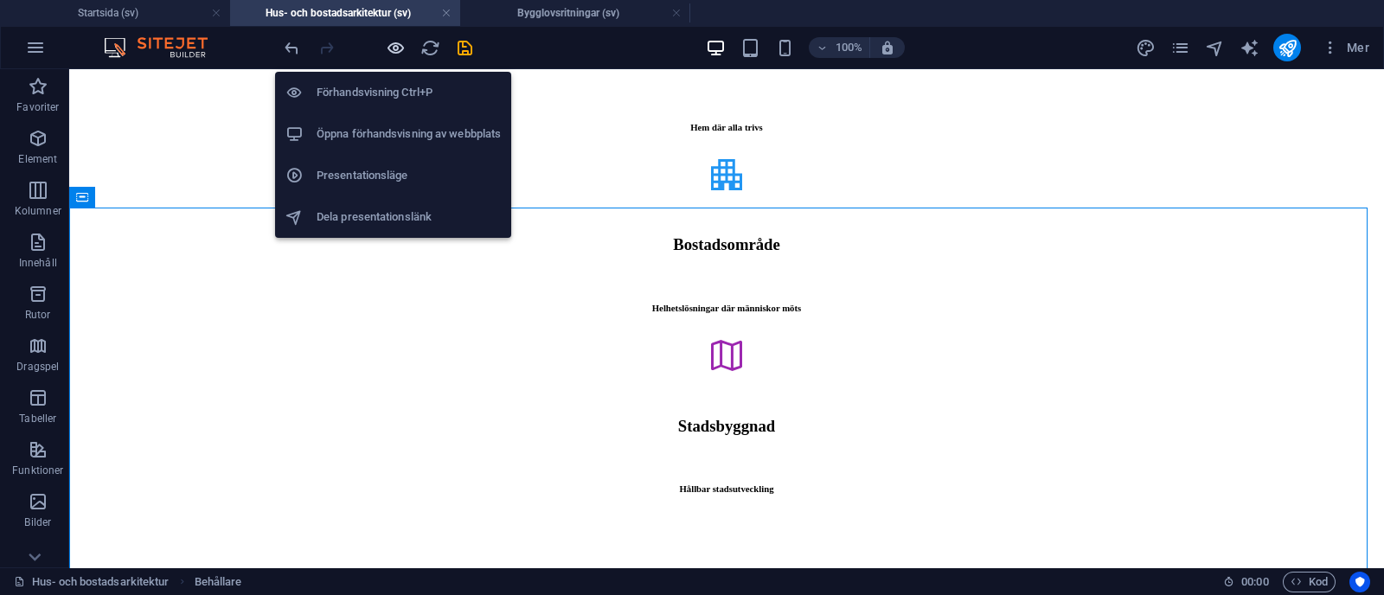
click at [395, 53] on icon "button" at bounding box center [396, 48] width 20 height 20
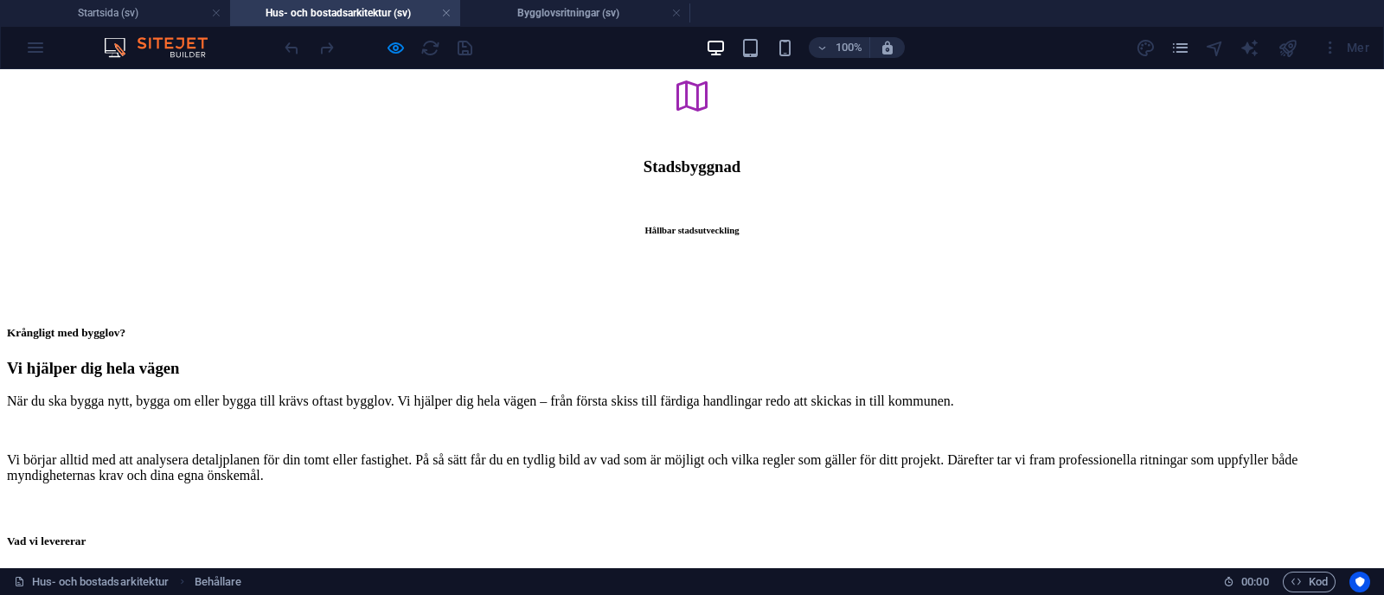
scroll to position [3528, 0]
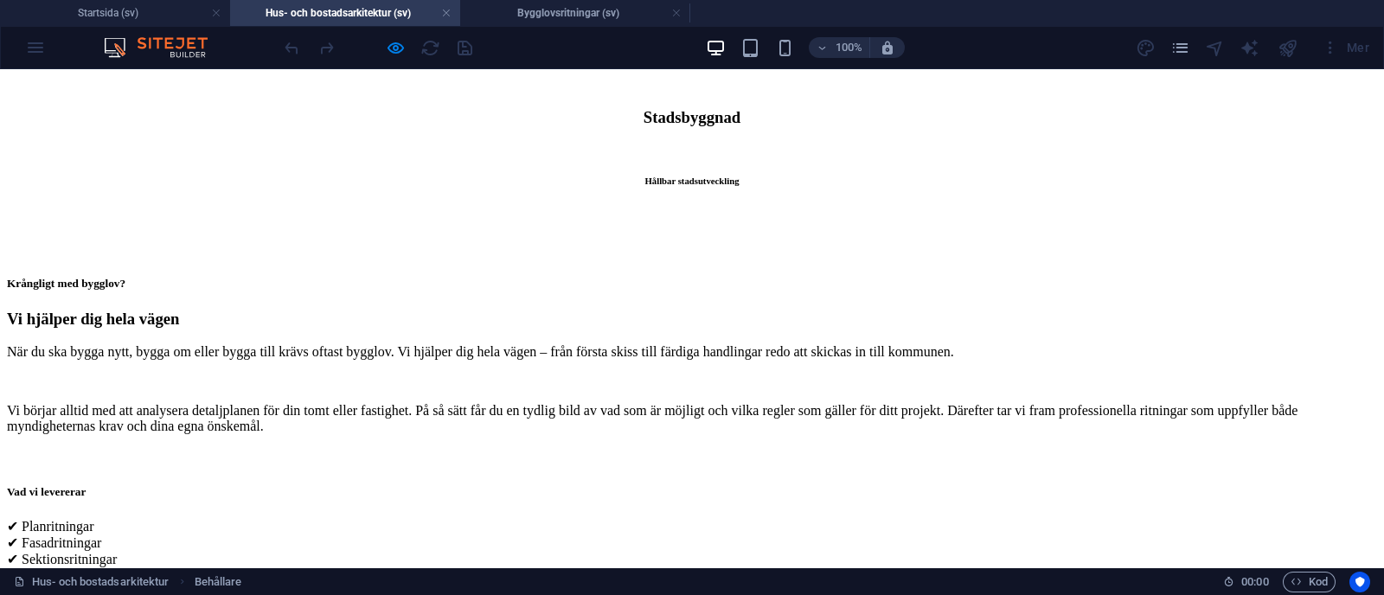
drag, startPoint x: 279, startPoint y: 288, endPoint x: 646, endPoint y: 345, distance: 371.2
copy div "Hem och miljöer där livet får plats Vi skapar hem och bostäder där människor ka…"
click at [125, 23] on li "Startsida (sv)" at bounding box center [115, 13] width 230 height 26
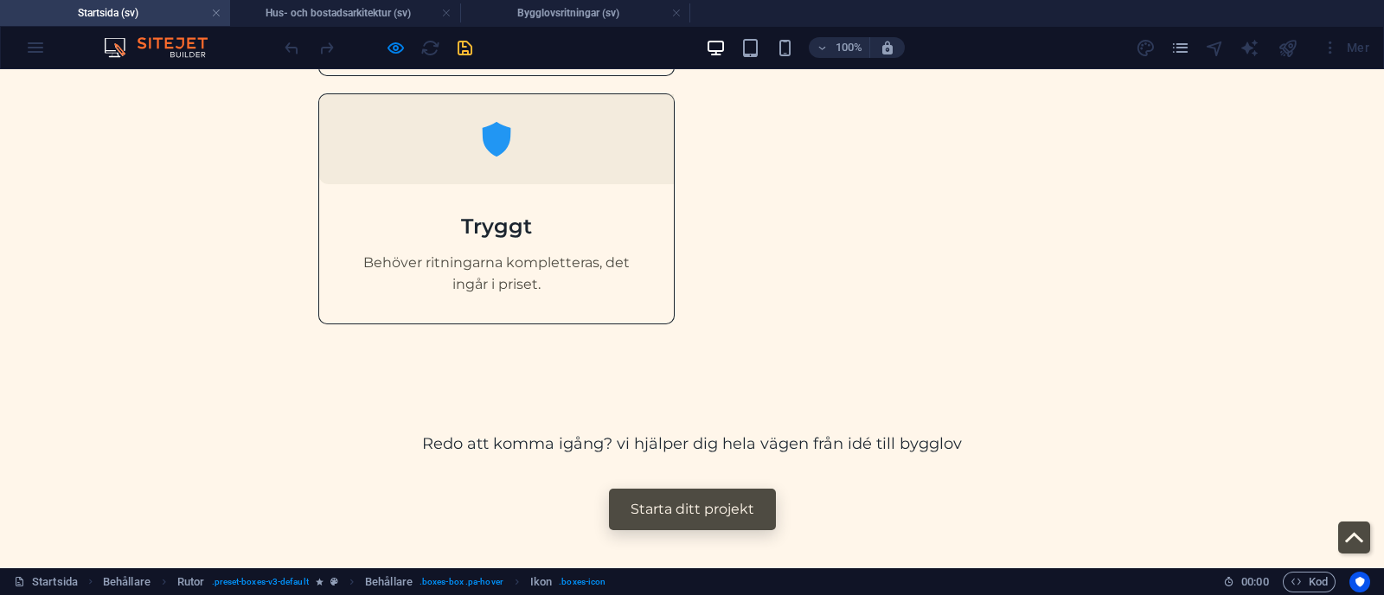
scroll to position [1914, 0]
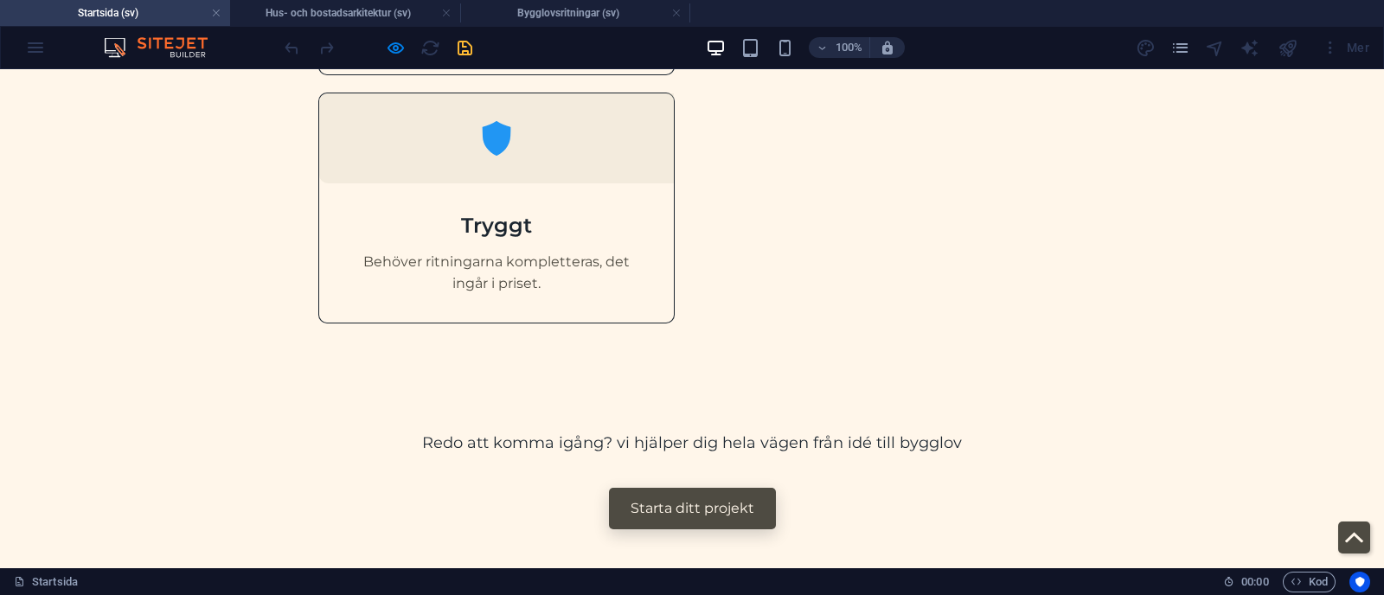
drag, startPoint x: 733, startPoint y: 155, endPoint x: 1055, endPoint y: 341, distance: 371.7
copy div "Hus- och bostadsarkitektur Vi skapar funktionella, estetiska och hållbara lösni…"
